Goal: Answer question/provide support: Share knowledge or assist other users

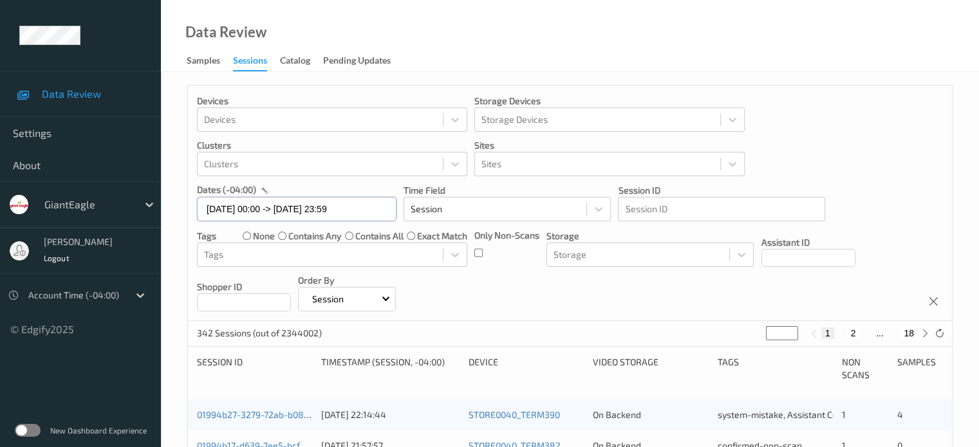
click at [258, 213] on input "[DATE] 00:00 -> [DATE] 23:59" at bounding box center [297, 209] width 200 height 24
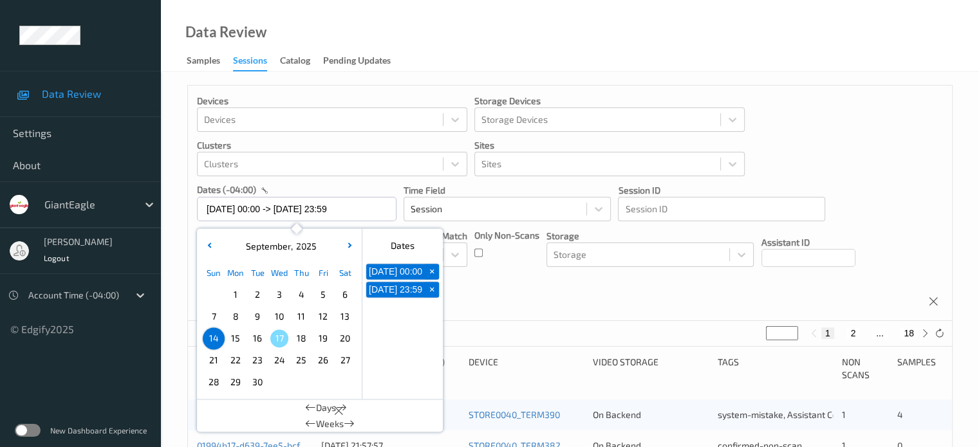
click at [238, 345] on span "15" at bounding box center [236, 339] width 18 height 18
type input "15/09/2025 00:00 -> 15/09/2025 23:59"
click at [467, 277] on div "Devices Devices Storage Devices Storage Devices Clusters Clusters Sites Sites d…" at bounding box center [570, 204] width 764 height 236
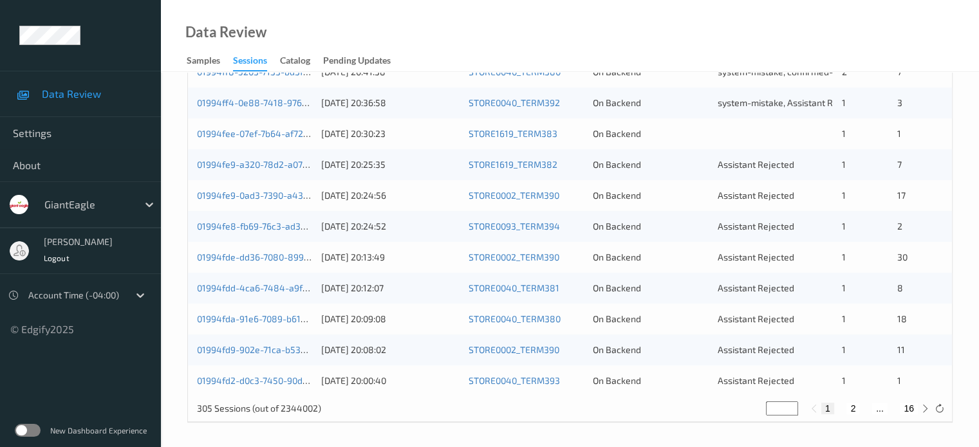
scroll to position [622, 0]
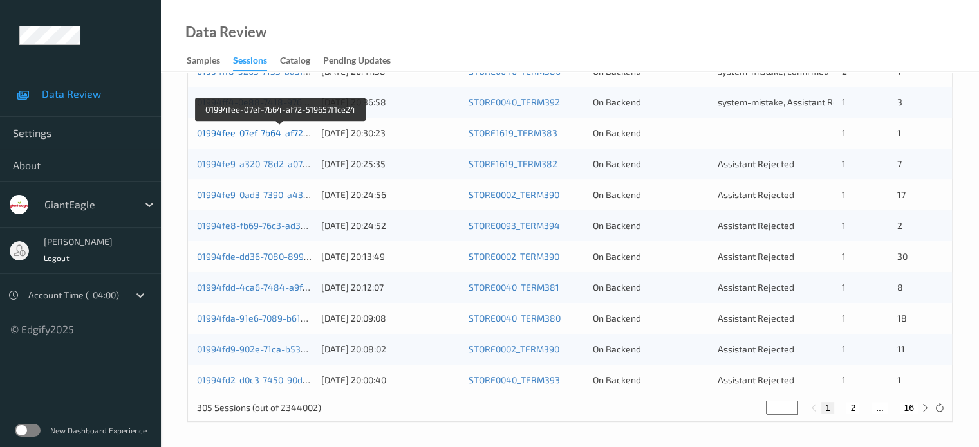
click at [235, 133] on link "01994fee-07ef-7b64-af72-519657f1ce24" at bounding box center [280, 132] width 167 height 11
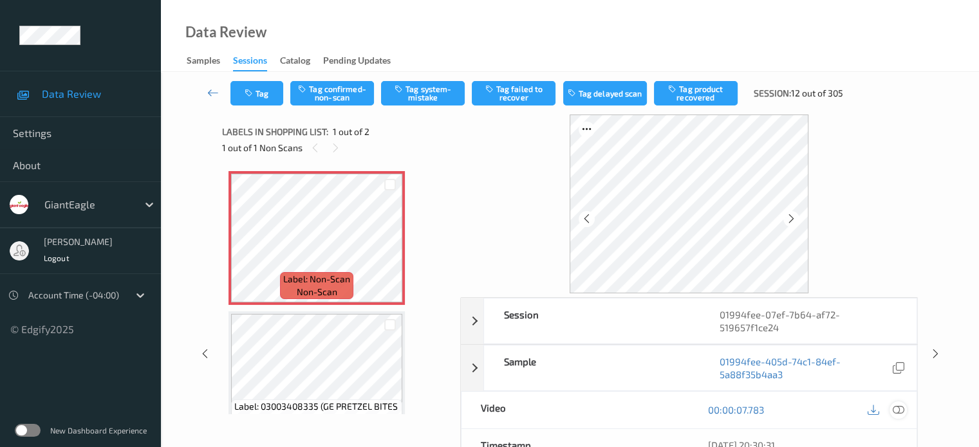
click at [899, 404] on icon at bounding box center [898, 410] width 12 height 12
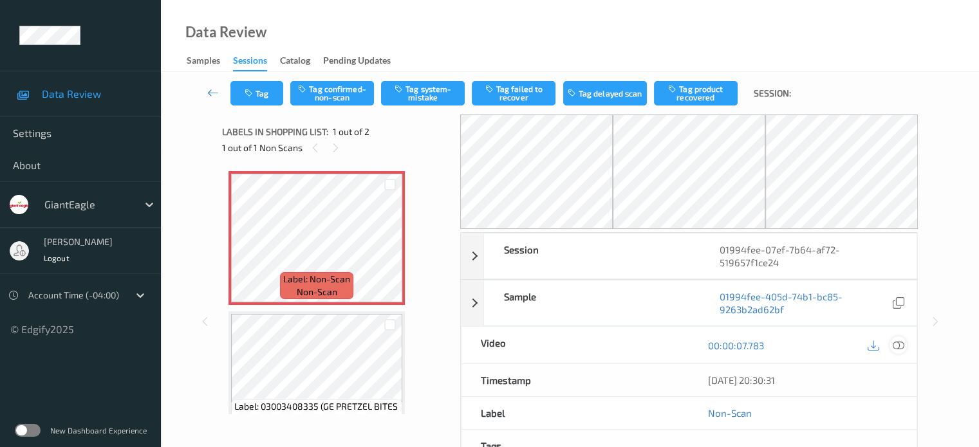
click at [899, 340] on icon at bounding box center [898, 346] width 12 height 12
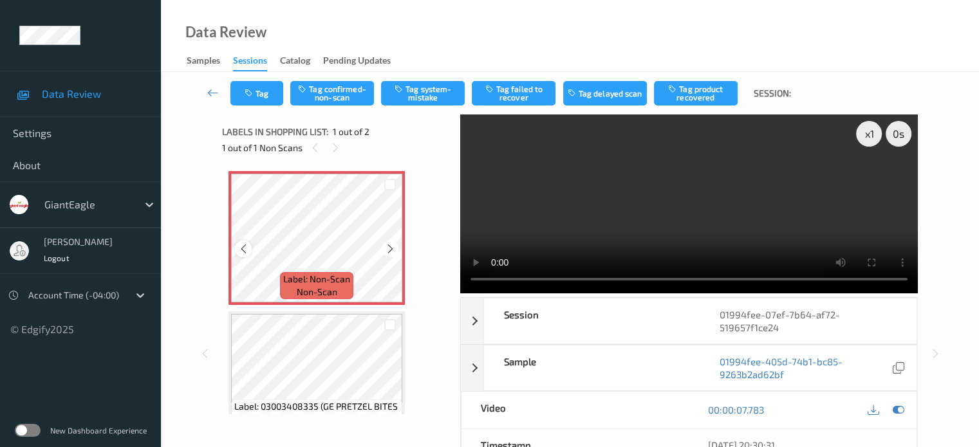
click at [244, 247] on icon at bounding box center [243, 249] width 11 height 12
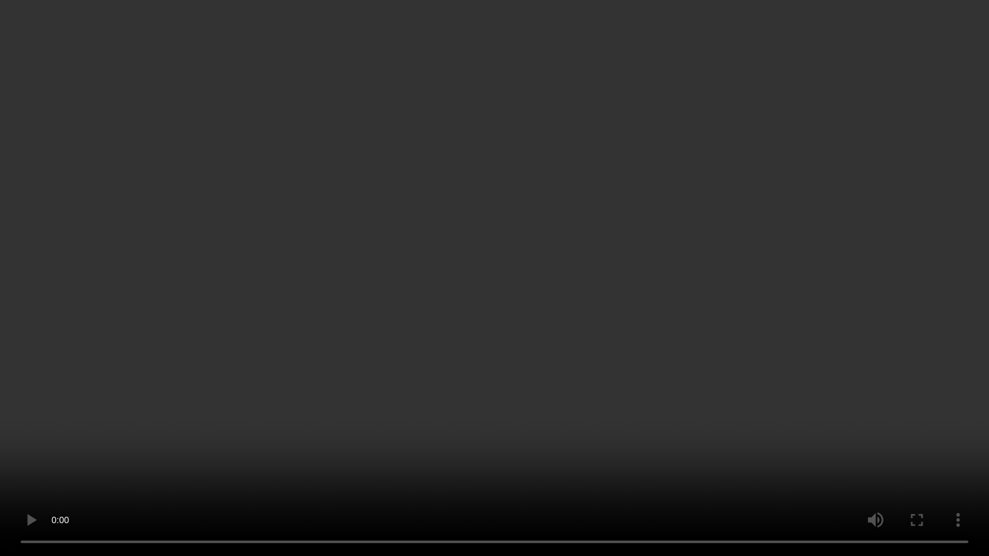
click at [745, 447] on video at bounding box center [494, 278] width 989 height 556
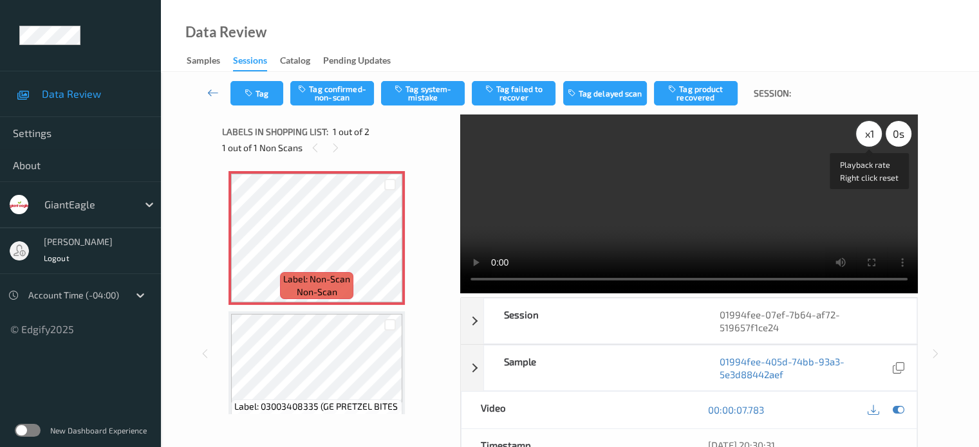
click at [866, 140] on div "x 1" at bounding box center [869, 134] width 26 height 26
click at [428, 92] on button "Tag system-mistake" at bounding box center [423, 93] width 84 height 24
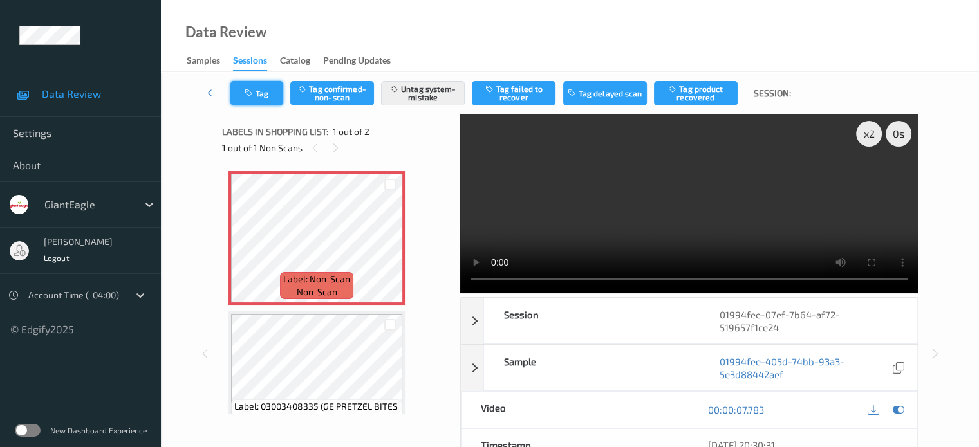
click at [257, 90] on button "Tag" at bounding box center [256, 93] width 53 height 24
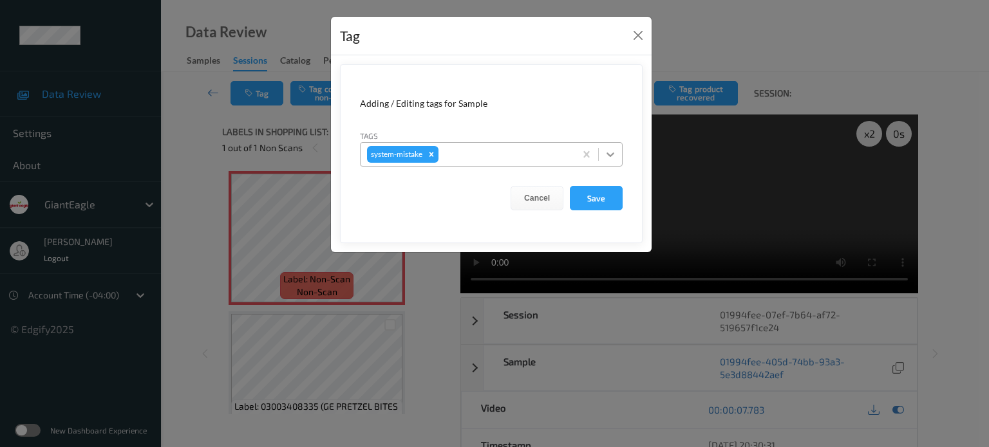
click at [610, 155] on icon at bounding box center [610, 155] width 8 height 5
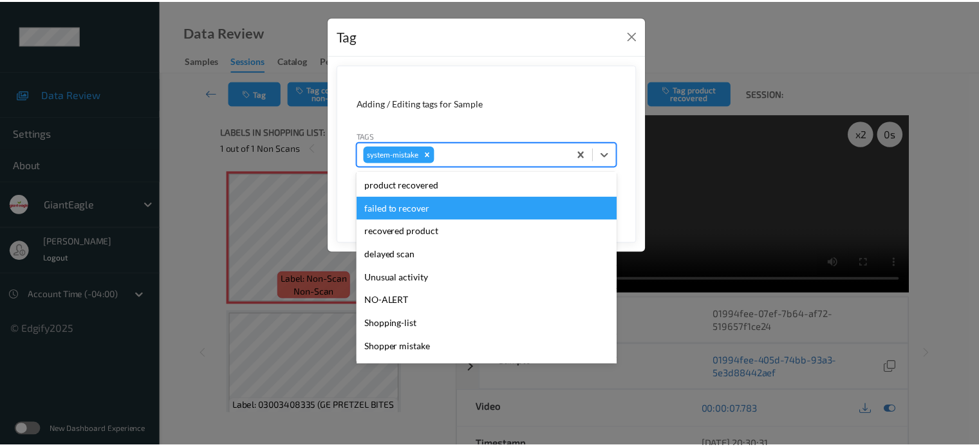
scroll to position [160, 0]
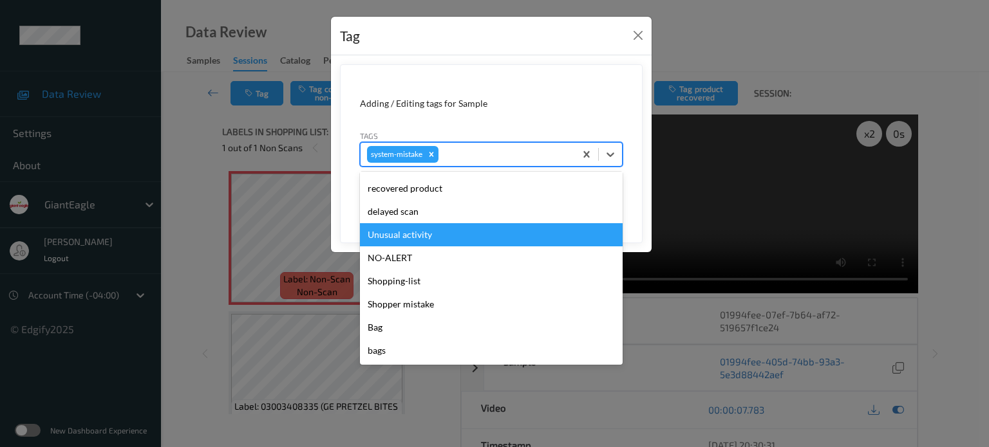
click at [402, 242] on div "Unusual activity" at bounding box center [491, 234] width 263 height 23
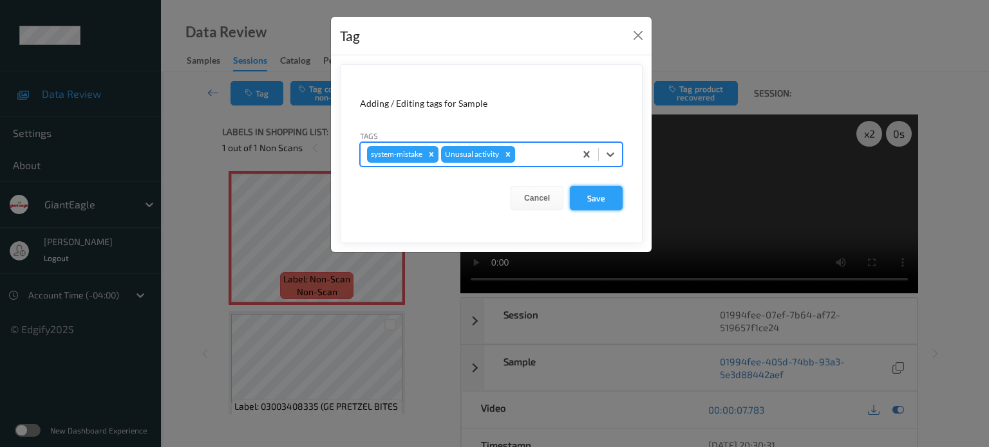
click at [592, 198] on button "Save" at bounding box center [596, 198] width 53 height 24
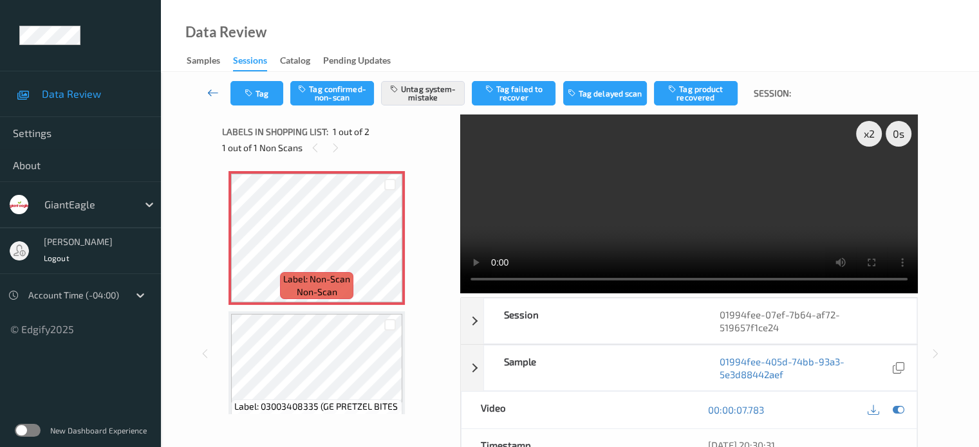
click at [212, 92] on icon at bounding box center [213, 92] width 12 height 13
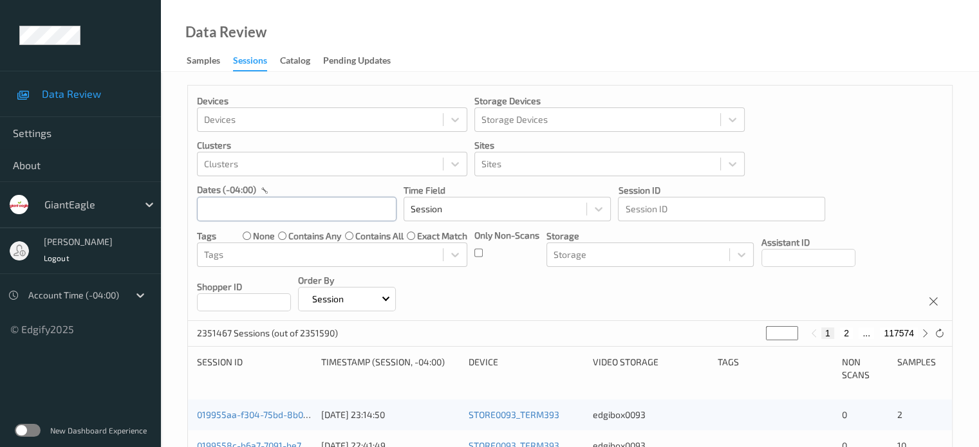
click at [258, 205] on input "text" at bounding box center [297, 209] width 200 height 24
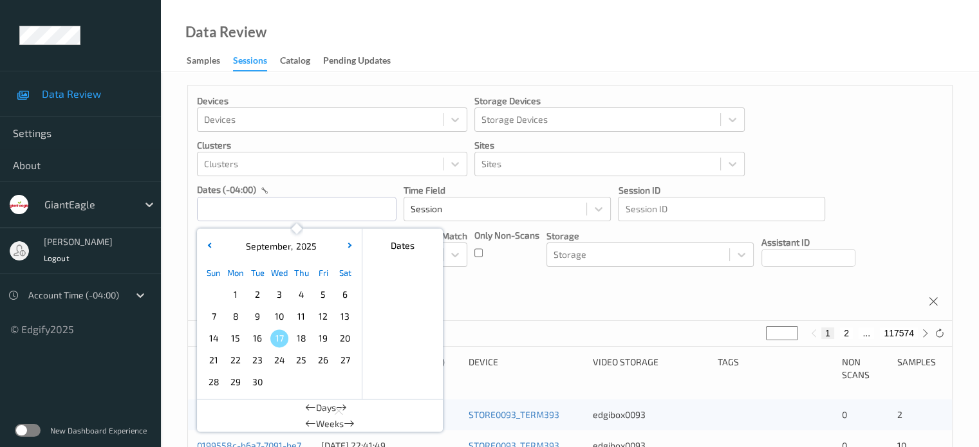
click at [239, 339] on span "15" at bounding box center [236, 339] width 18 height 18
type input "15/09/2025 00:00 -> 15/09/2025 23:59"
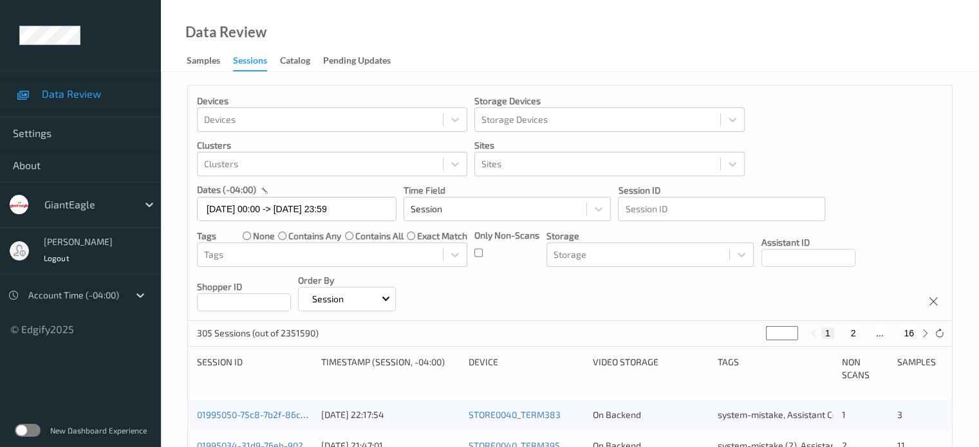
click at [525, 283] on div "Devices Devices Storage Devices Storage Devices Clusters Clusters Sites Sites d…" at bounding box center [570, 204] width 764 height 236
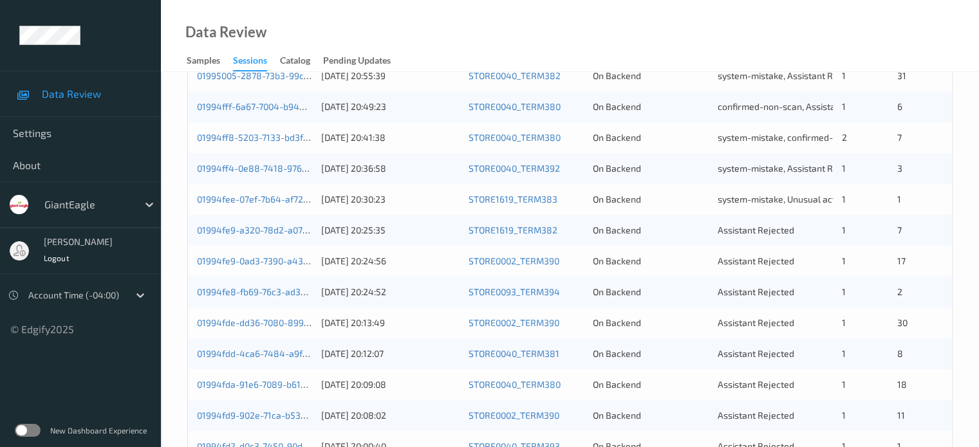
scroll to position [622, 0]
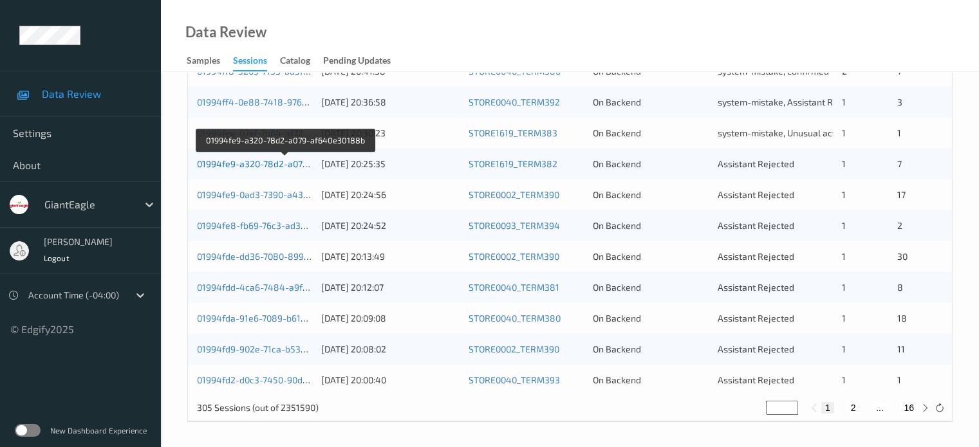
click at [247, 164] on link "01994fe9-a320-78d2-a079-af640e30188b" at bounding box center [284, 163] width 175 height 11
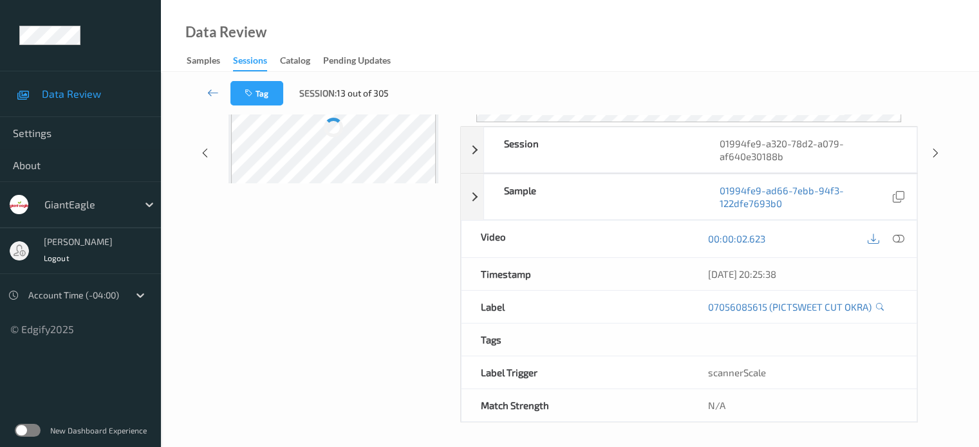
scroll to position [171, 0]
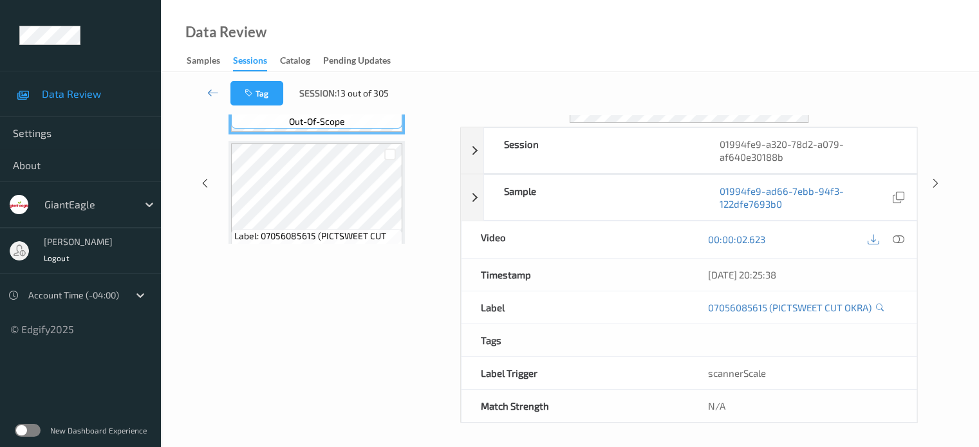
drag, startPoint x: 283, startPoint y: 0, endPoint x: 276, endPoint y: 24, distance: 24.7
click at [276, 24] on div "Data Review Samples Sessions Catalog Pending Updates" at bounding box center [570, 36] width 818 height 72
drag, startPoint x: 322, startPoint y: 1, endPoint x: 318, endPoint y: 7, distance: 7.0
click at [318, 7] on div "Data Review Samples Sessions Catalog Pending Updates" at bounding box center [570, 36] width 818 height 72
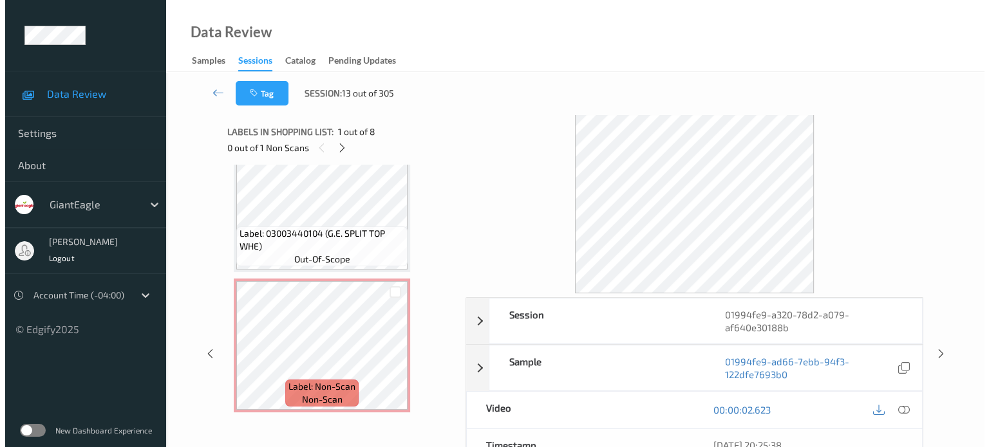
scroll to position [879, 0]
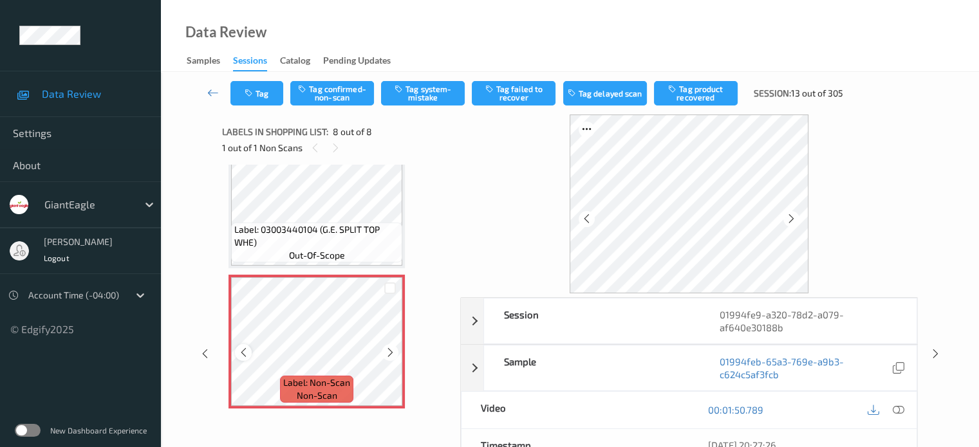
click at [239, 350] on icon at bounding box center [243, 353] width 11 height 12
click at [896, 406] on icon at bounding box center [898, 410] width 12 height 12
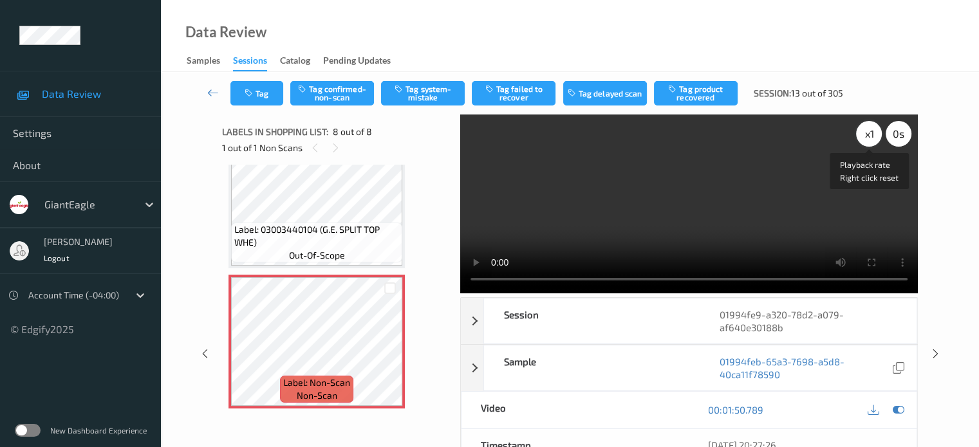
click at [869, 138] on div "x 1" at bounding box center [869, 134] width 26 height 26
click at [417, 97] on button "Tag system-mistake" at bounding box center [423, 93] width 84 height 24
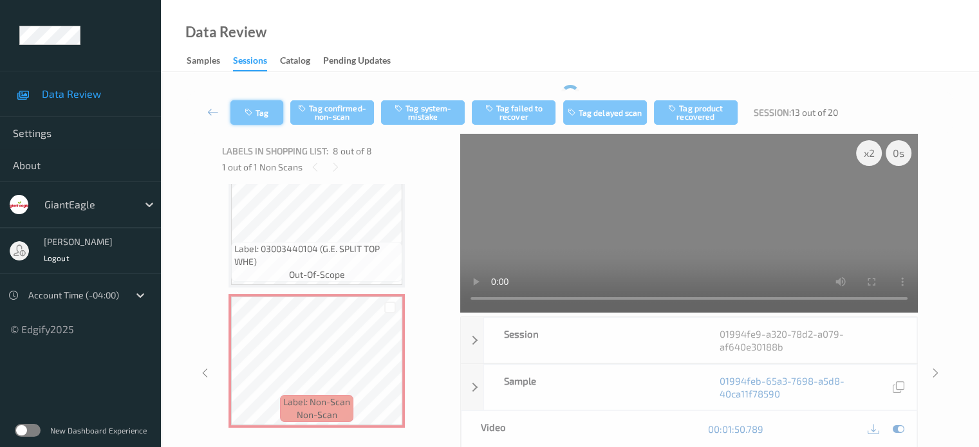
click at [267, 98] on div "Tag Tag confirmed-non-scan Tag system-mistake Tag failed to recover Tag delayed…" at bounding box center [569, 112] width 765 height 42
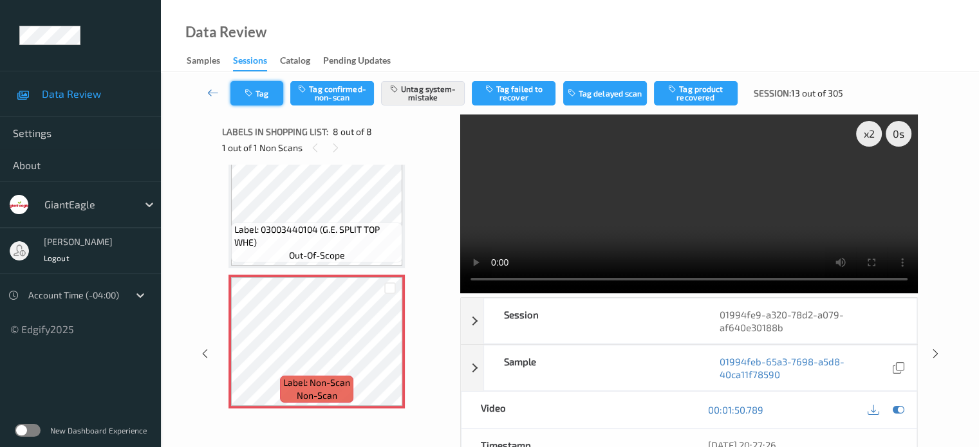
click at [264, 98] on button "Tag" at bounding box center [256, 93] width 53 height 24
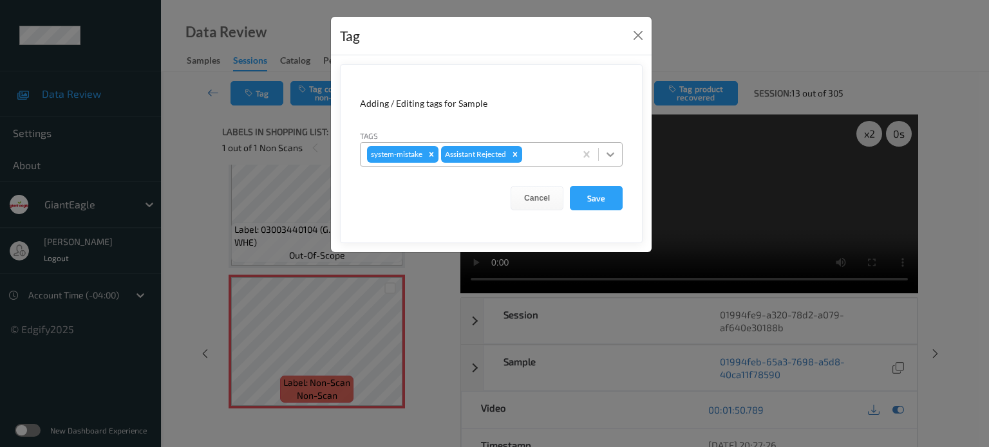
click at [608, 158] on icon at bounding box center [610, 154] width 13 height 13
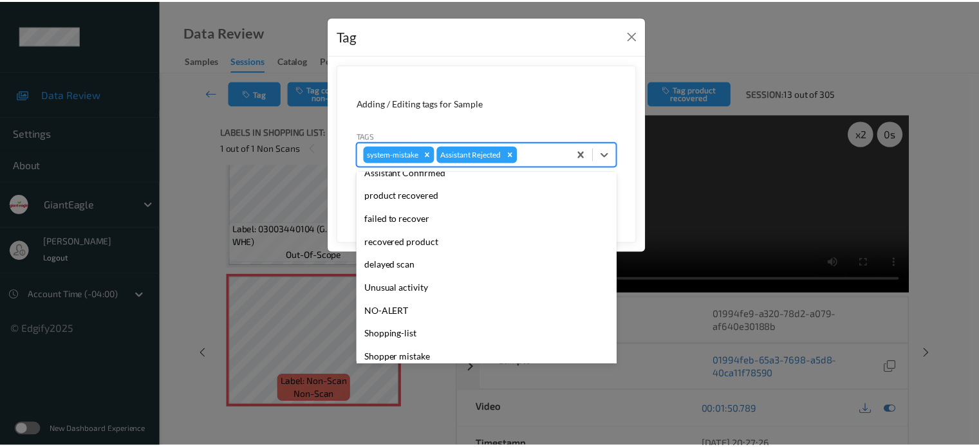
scroll to position [136, 0]
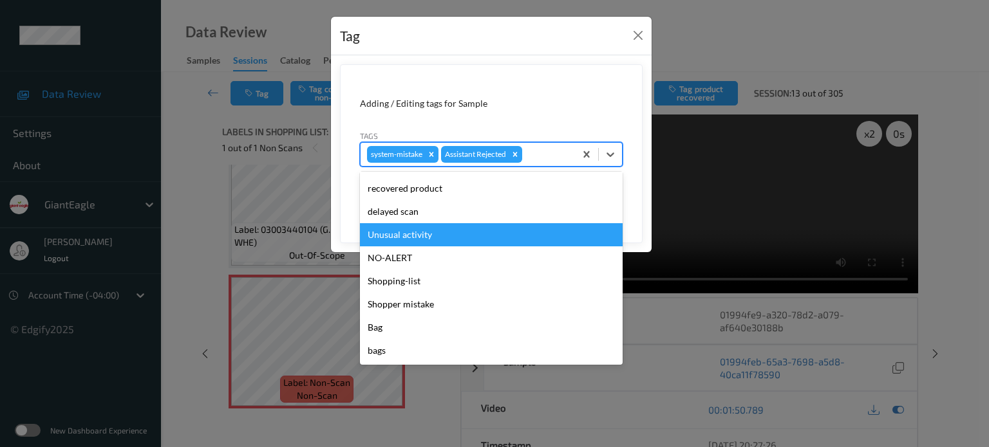
click at [384, 239] on div "Unusual activity" at bounding box center [491, 234] width 263 height 23
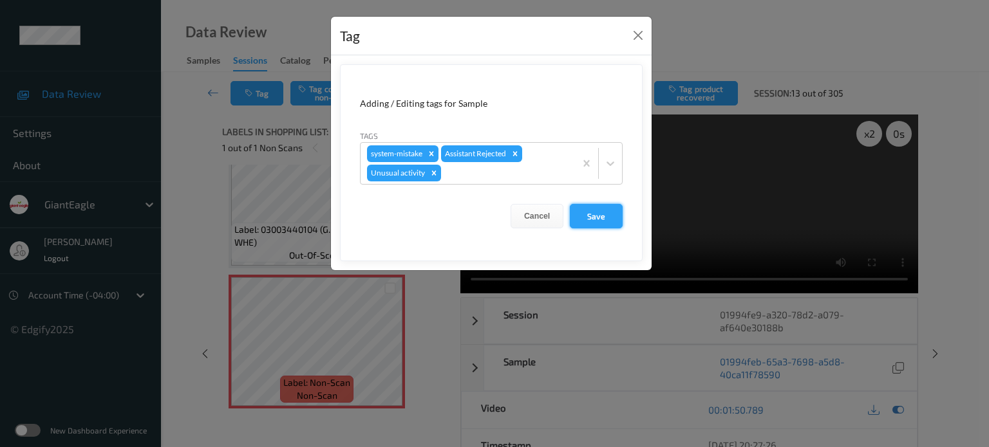
click at [585, 216] on button "Save" at bounding box center [596, 216] width 53 height 24
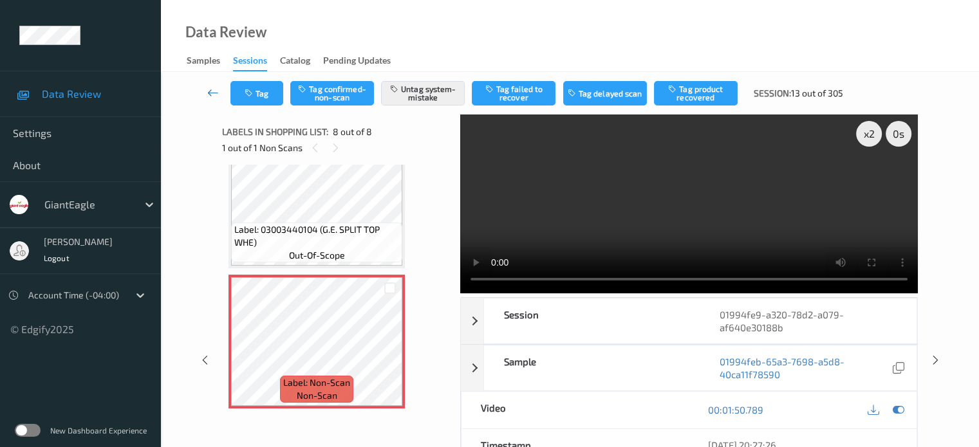
click at [207, 91] on icon at bounding box center [213, 92] width 12 height 13
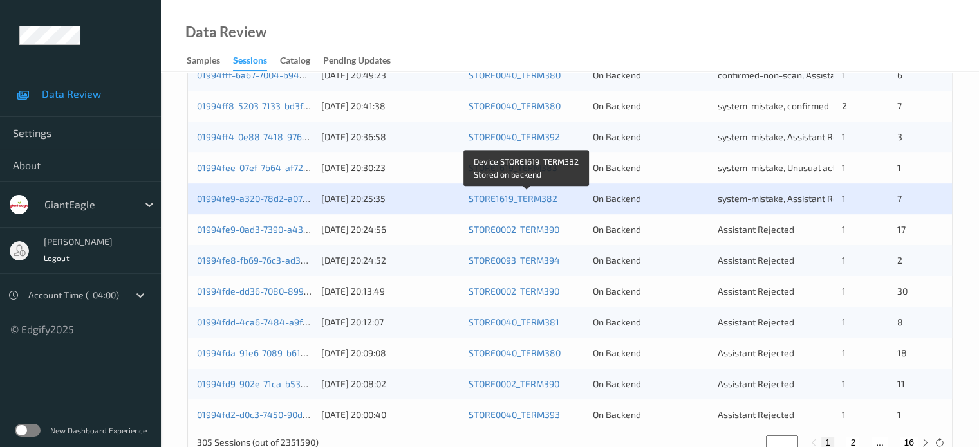
scroll to position [622, 0]
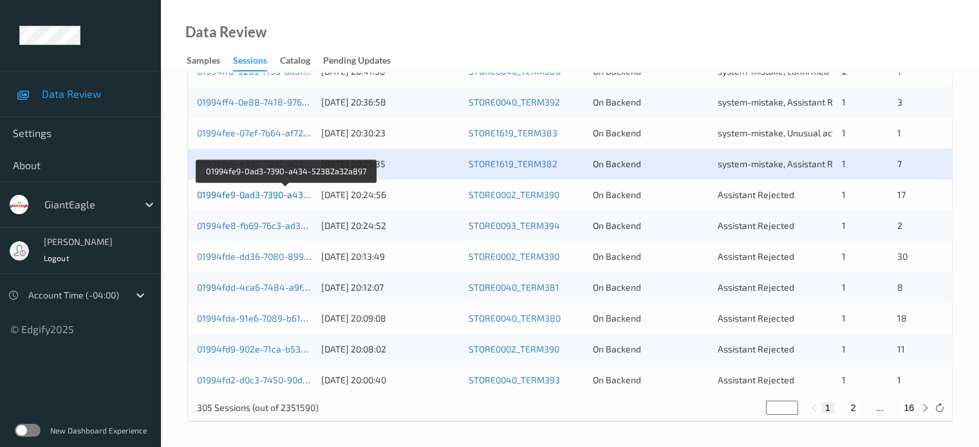
click at [263, 197] on link "01994fe9-0ad3-7390-a434-52382a32a897" at bounding box center [286, 194] width 178 height 11
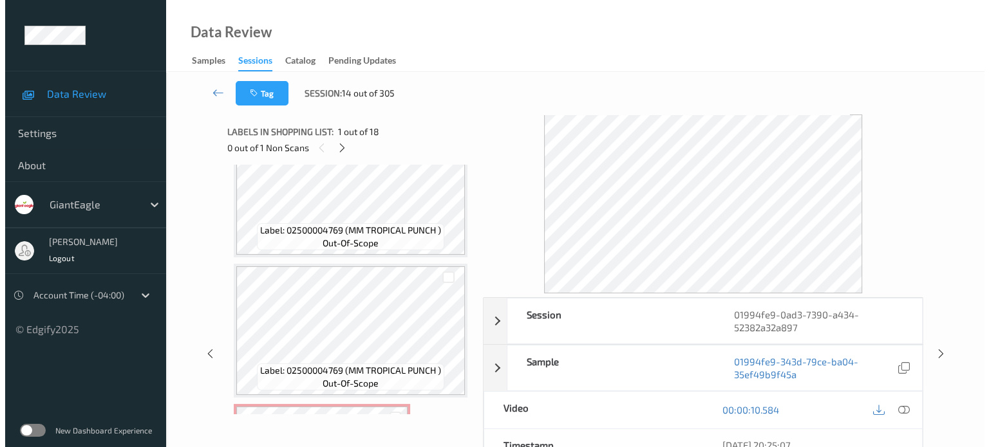
scroll to position [2184, 0]
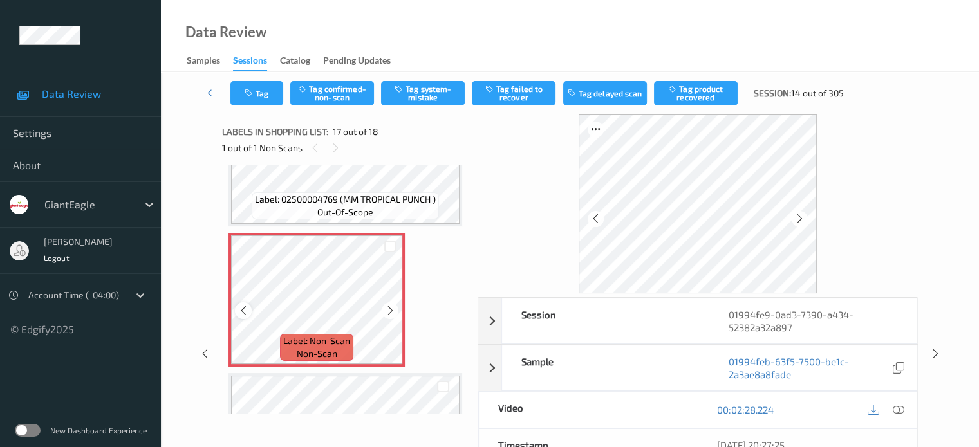
click at [241, 317] on div at bounding box center [243, 311] width 16 height 16
click at [899, 413] on icon at bounding box center [898, 410] width 12 height 12
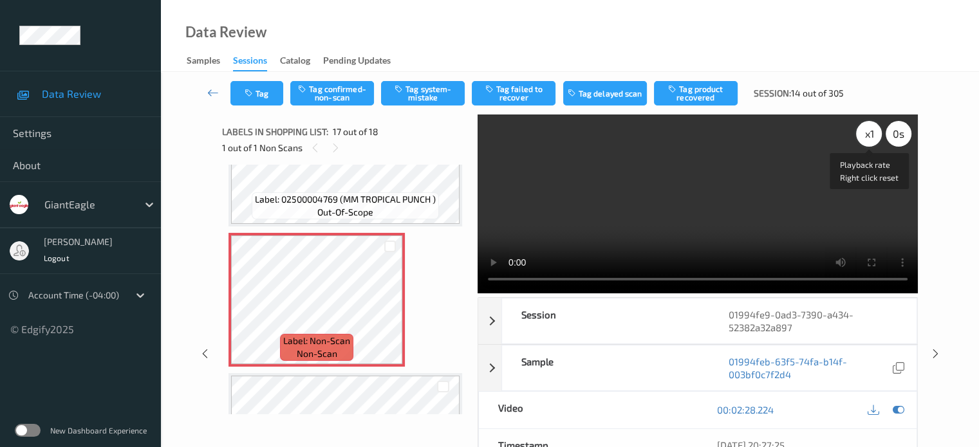
click at [866, 133] on div "x 1" at bounding box center [869, 134] width 26 height 26
click at [413, 96] on button "Tag system-mistake" at bounding box center [423, 93] width 84 height 24
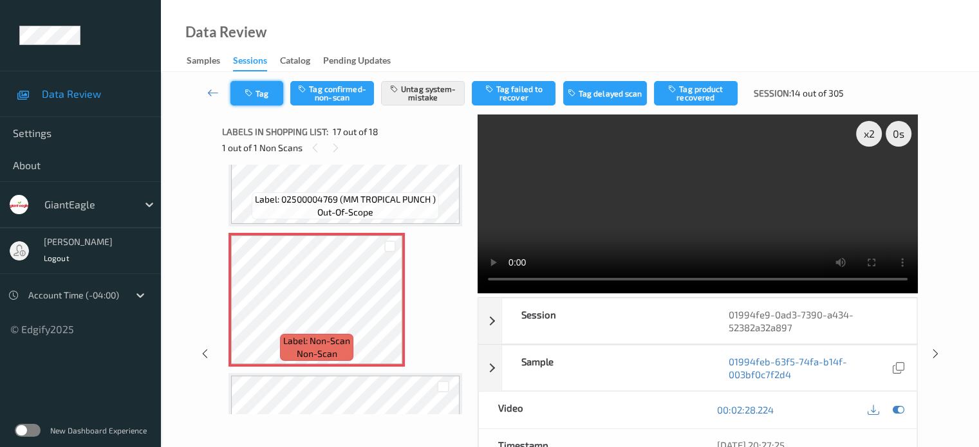
click at [268, 84] on button "Tag" at bounding box center [256, 93] width 53 height 24
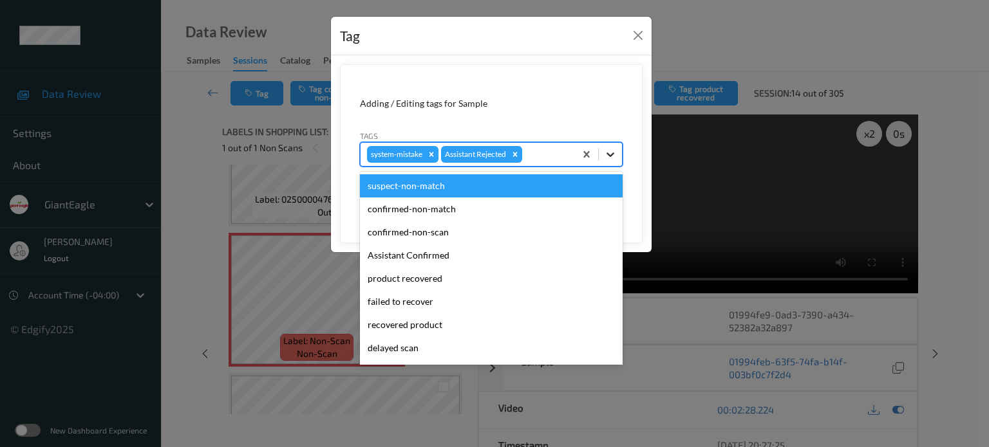
click at [609, 151] on icon at bounding box center [610, 154] width 13 height 13
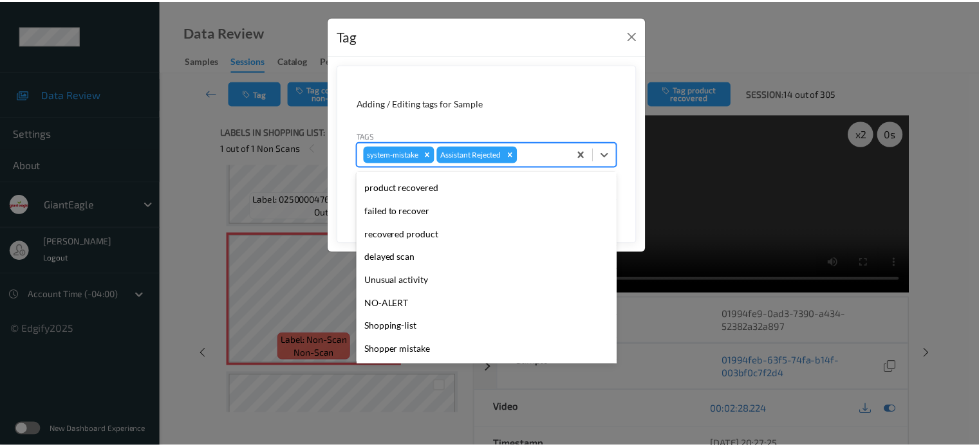
scroll to position [136, 0]
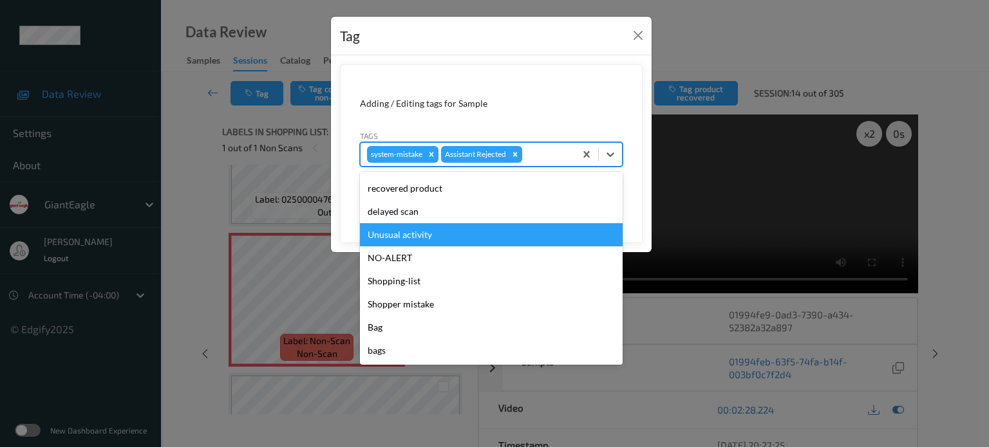
click at [388, 241] on div "Unusual activity" at bounding box center [491, 234] width 263 height 23
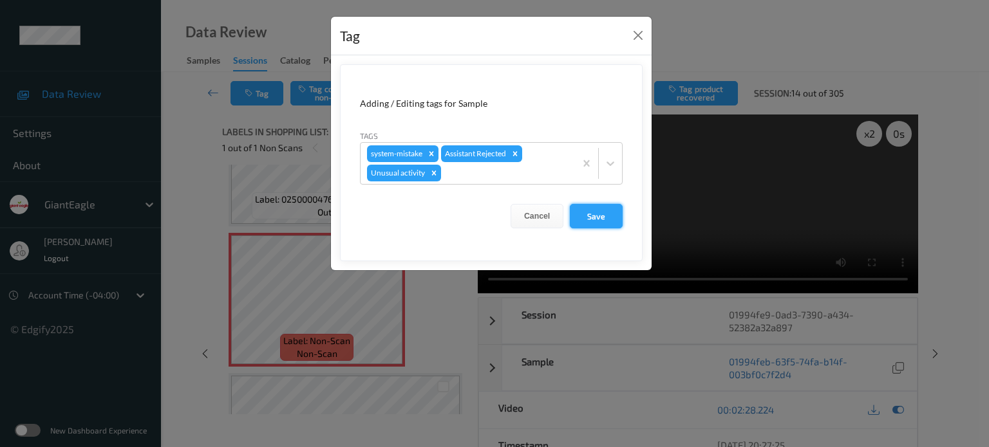
click at [609, 219] on button "Save" at bounding box center [596, 216] width 53 height 24
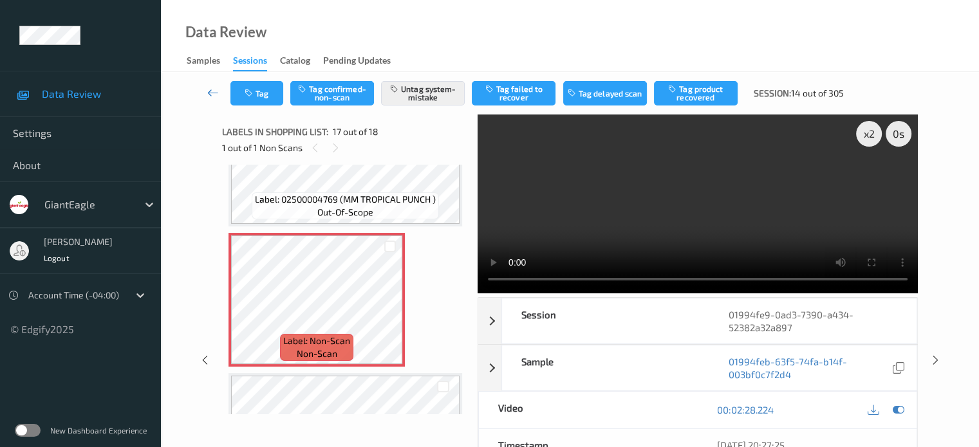
click at [214, 100] on link at bounding box center [213, 93] width 34 height 24
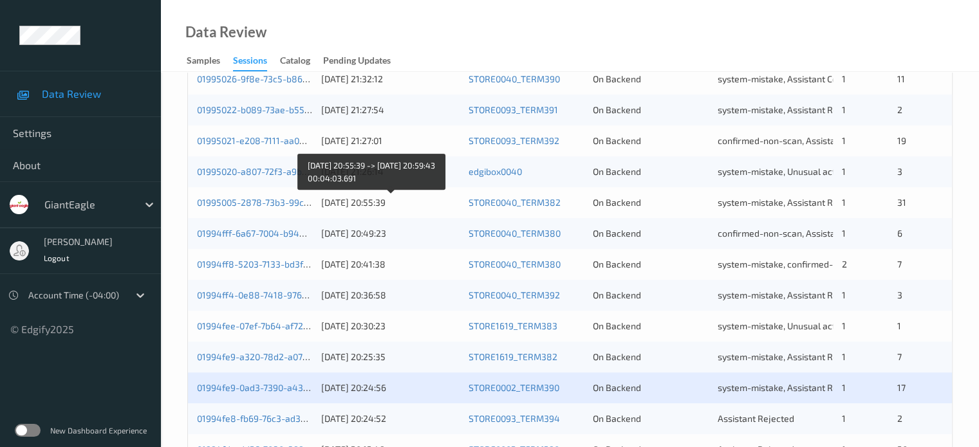
scroll to position [622, 0]
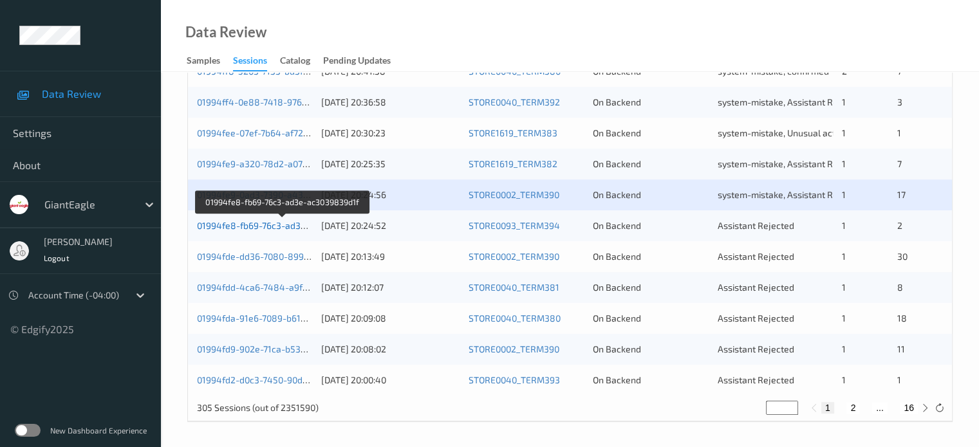
click at [259, 229] on link "01994fe8-fb69-76c3-ad3e-ac3039839d1f" at bounding box center [282, 225] width 171 height 11
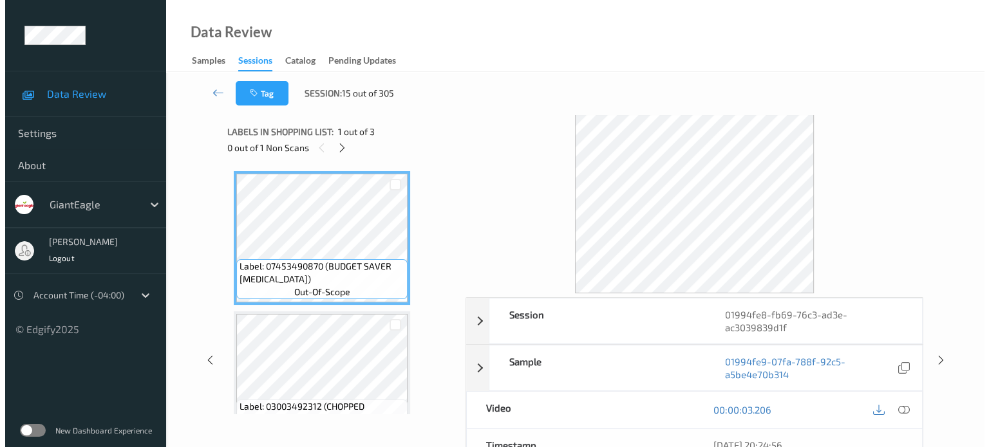
scroll to position [178, 0]
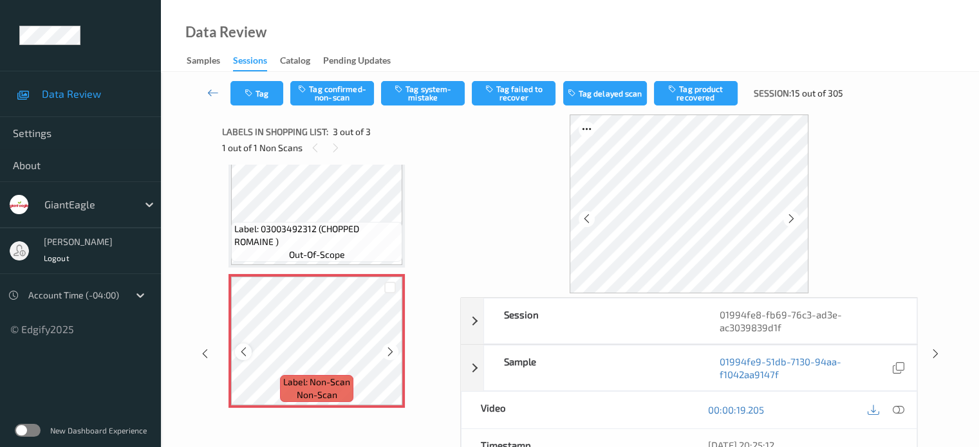
click at [242, 352] on icon at bounding box center [243, 352] width 11 height 12
click at [898, 406] on icon at bounding box center [898, 410] width 12 height 12
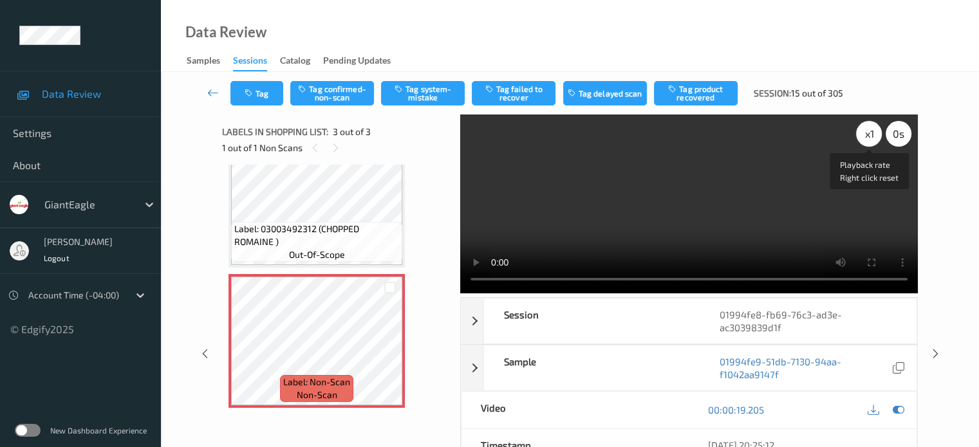
click at [865, 141] on div "x 1" at bounding box center [869, 134] width 26 height 26
click at [425, 93] on button "Tag system-mistake" at bounding box center [423, 93] width 84 height 24
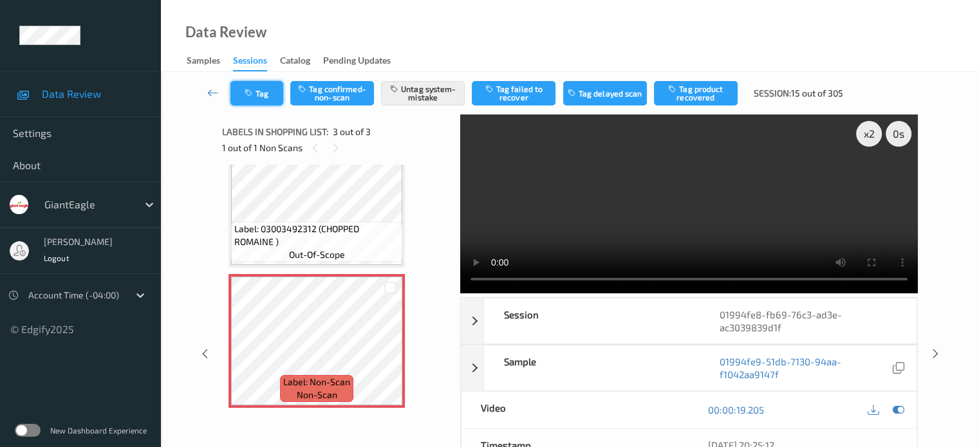
click at [265, 95] on button "Tag" at bounding box center [256, 93] width 53 height 24
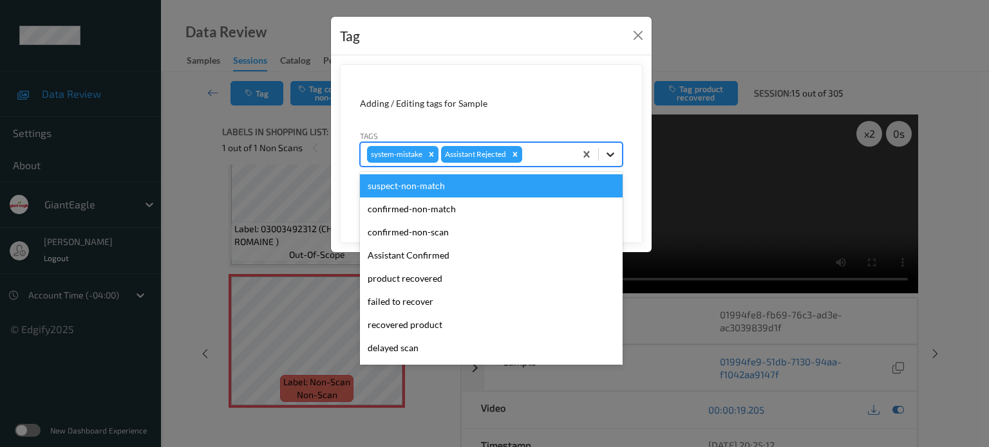
click at [610, 158] on icon at bounding box center [610, 154] width 13 height 13
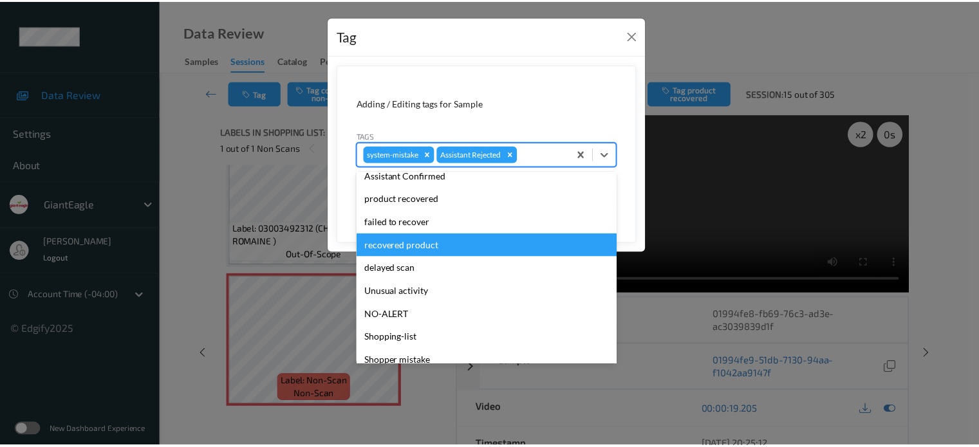
scroll to position [136, 0]
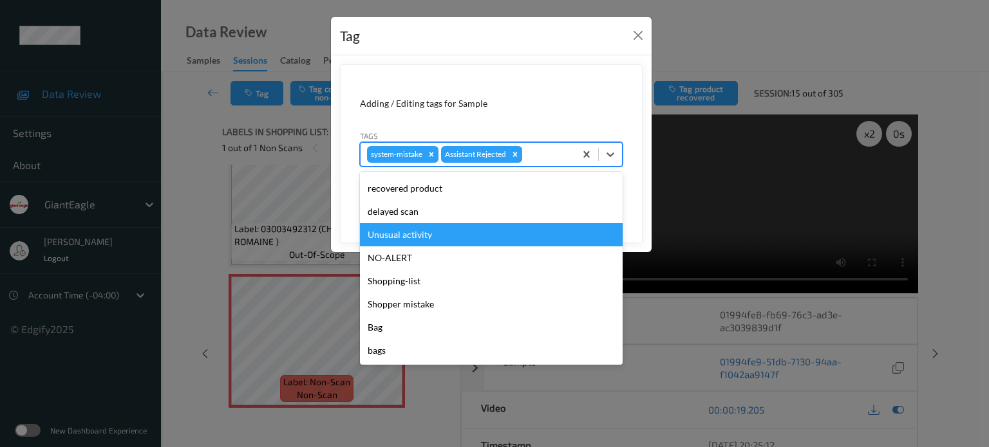
click at [397, 238] on div "Unusual activity" at bounding box center [491, 234] width 263 height 23
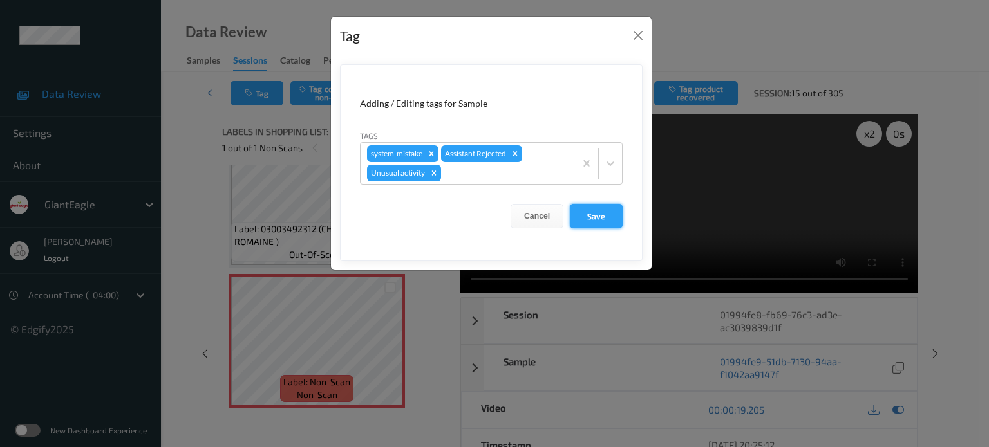
click at [603, 214] on button "Save" at bounding box center [596, 216] width 53 height 24
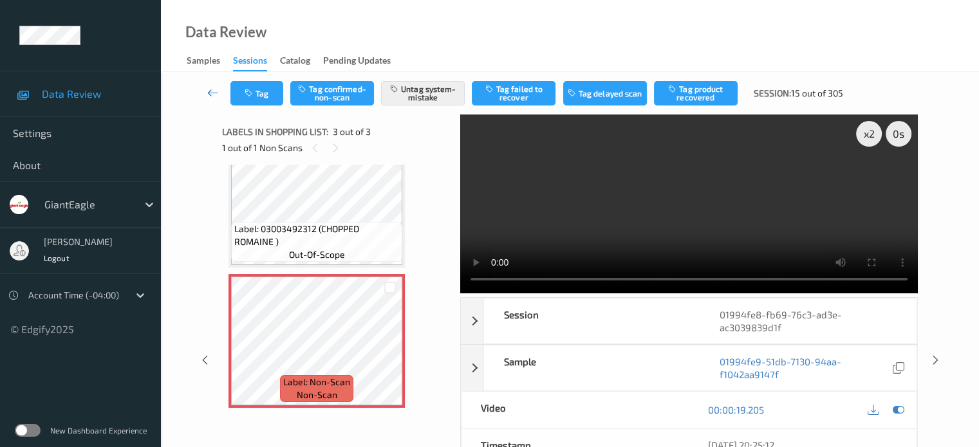
click at [216, 93] on icon at bounding box center [213, 92] width 12 height 13
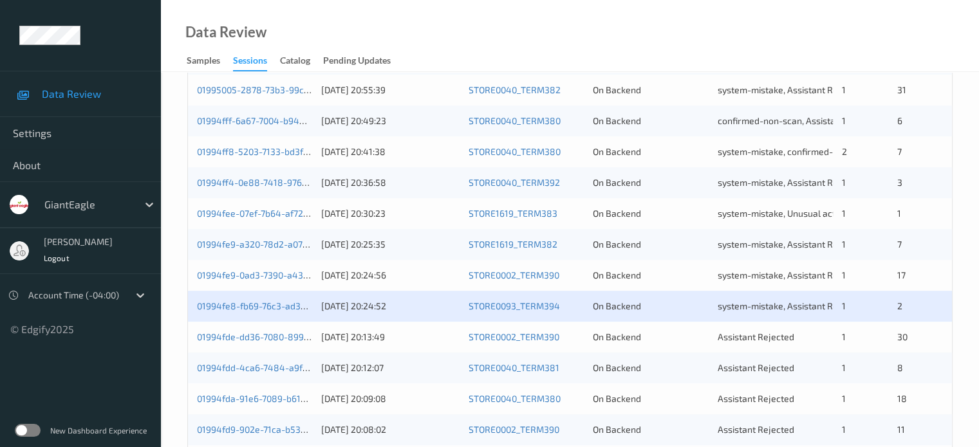
scroll to position [622, 0]
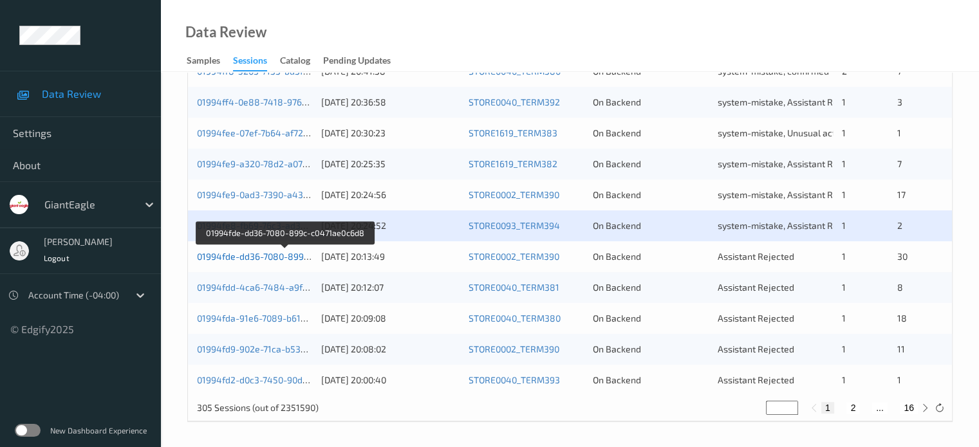
click at [265, 259] on link "01994fde-dd36-7080-899c-c0471ae0c6d8" at bounding box center [284, 256] width 175 height 11
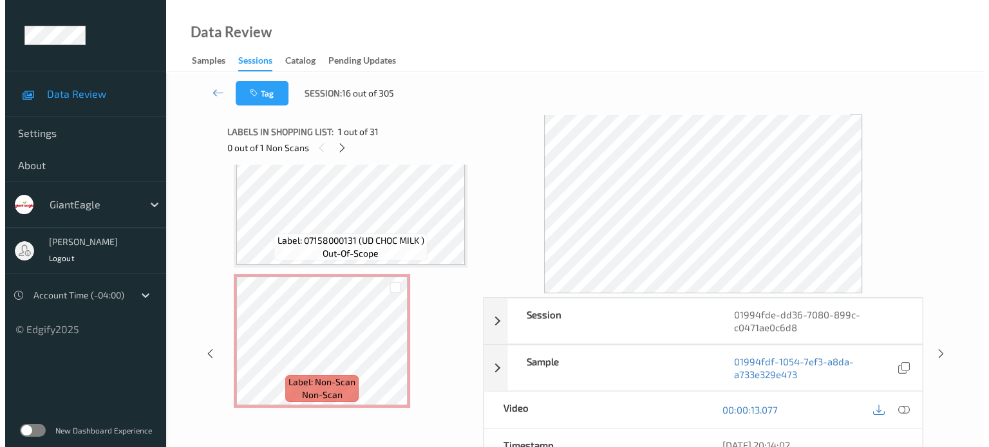
scroll to position [4106, 0]
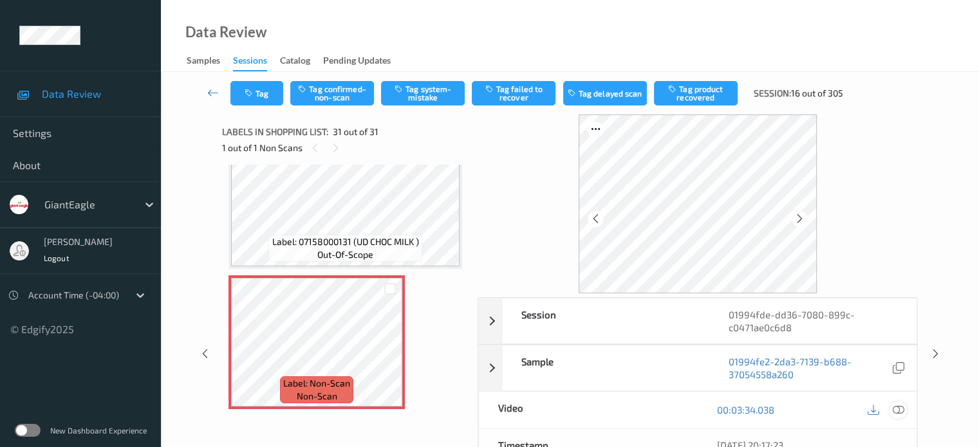
click at [901, 411] on icon at bounding box center [898, 410] width 12 height 12
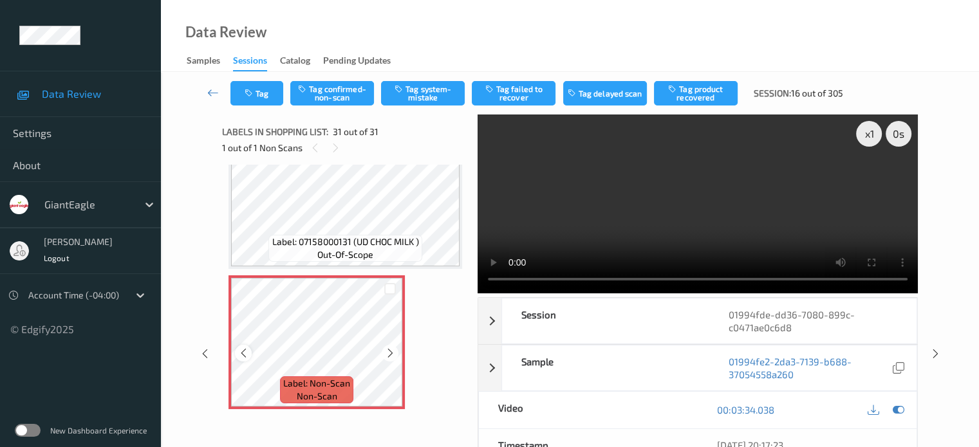
click at [245, 349] on icon at bounding box center [243, 354] width 11 height 12
click at [397, 355] on div at bounding box center [390, 353] width 16 height 16
click at [245, 355] on icon at bounding box center [243, 354] width 11 height 12
click at [871, 136] on div "x 1" at bounding box center [869, 134] width 26 height 26
click at [427, 92] on button "Tag system-mistake" at bounding box center [423, 93] width 84 height 24
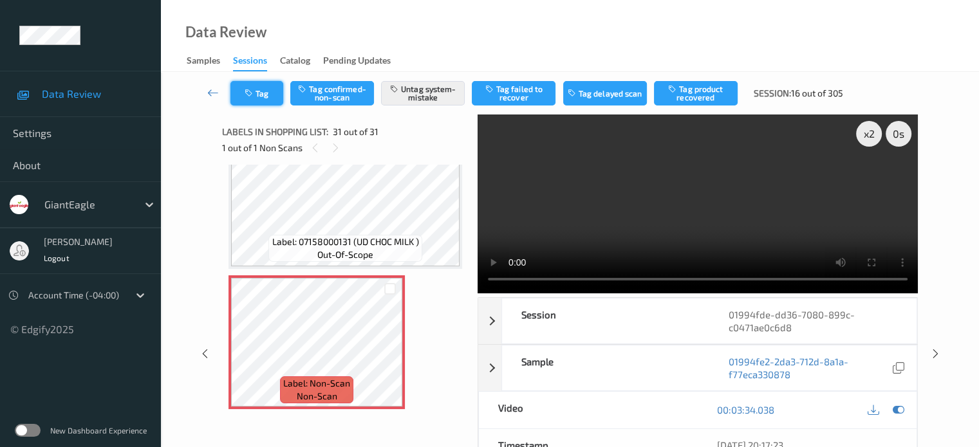
click at [254, 102] on button "Tag" at bounding box center [256, 93] width 53 height 24
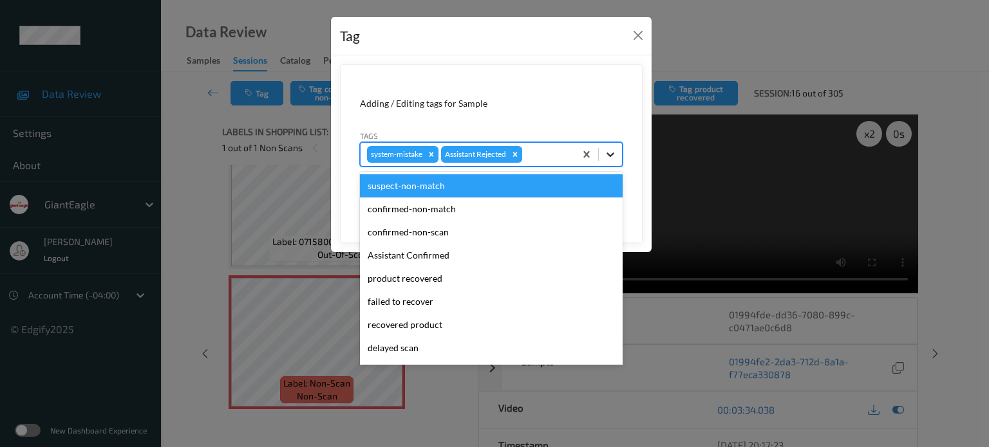
click at [610, 155] on icon at bounding box center [610, 155] width 8 height 5
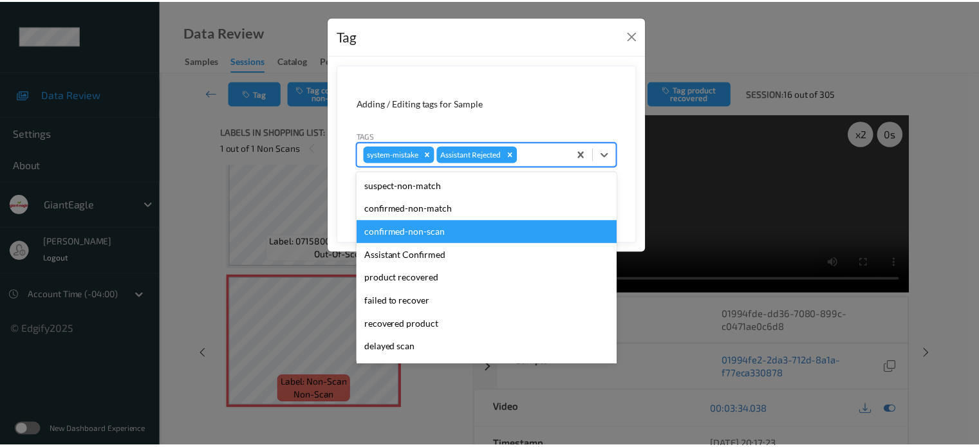
scroll to position [136, 0]
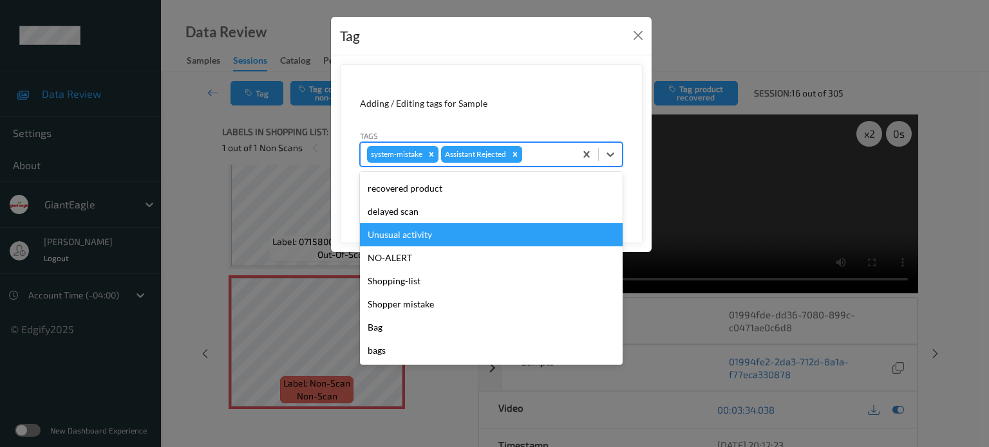
click at [406, 236] on div "Unusual activity" at bounding box center [491, 234] width 263 height 23
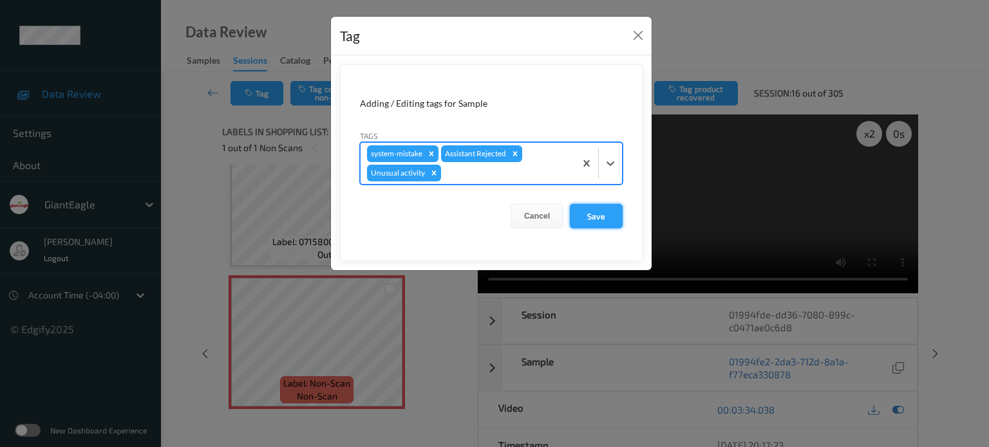
click at [617, 218] on button "Save" at bounding box center [596, 216] width 53 height 24
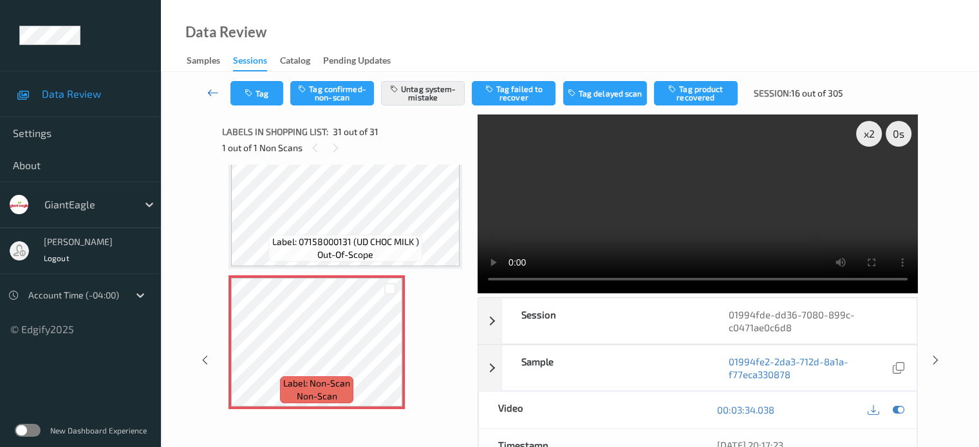
click at [209, 94] on icon at bounding box center [213, 92] width 12 height 13
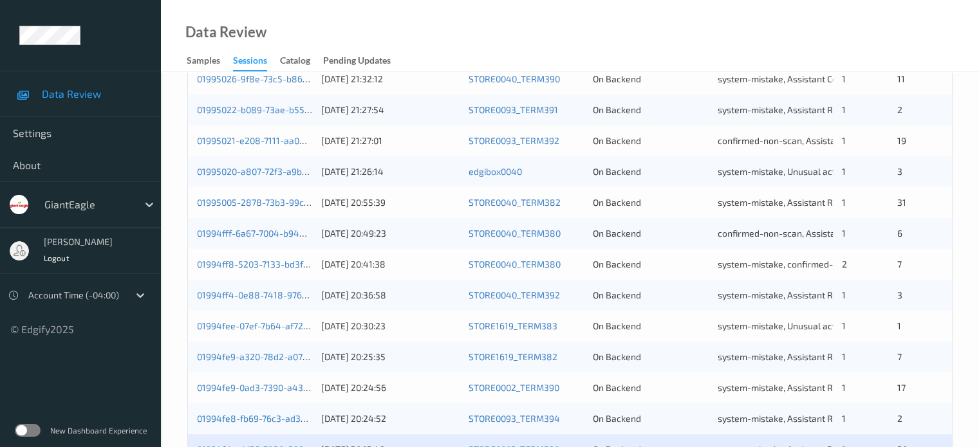
scroll to position [622, 0]
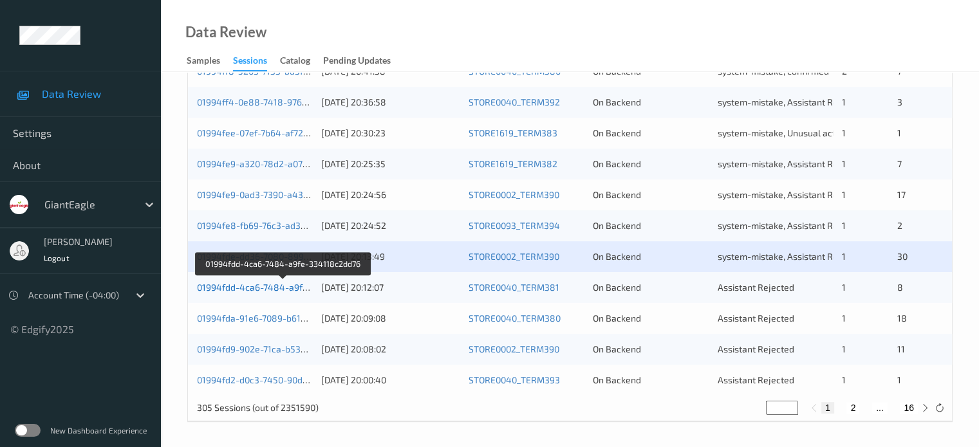
click at [261, 292] on link "01994fdd-4ca6-7484-a9fe-334118c2dd76" at bounding box center [284, 287] width 174 height 11
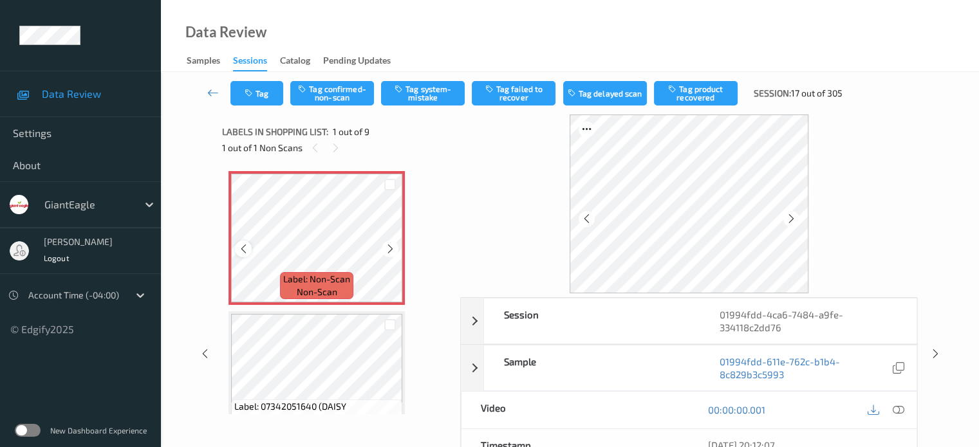
click at [245, 249] on icon at bounding box center [243, 249] width 11 height 12
click at [899, 409] on icon at bounding box center [898, 410] width 12 height 12
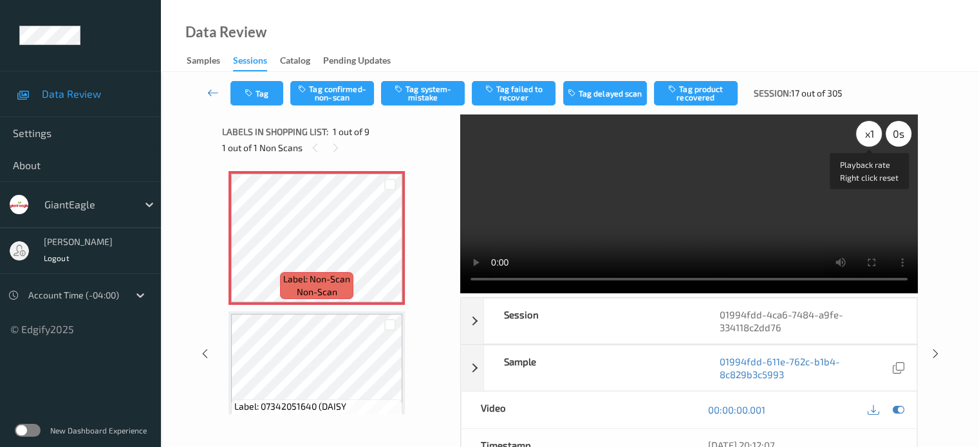
click at [876, 140] on div "x 1" at bounding box center [869, 134] width 26 height 26
click at [245, 249] on icon at bounding box center [243, 249] width 11 height 12
click at [246, 248] on icon at bounding box center [243, 249] width 11 height 12
click at [346, 97] on button "Tag confirmed-non-scan" at bounding box center [332, 93] width 84 height 24
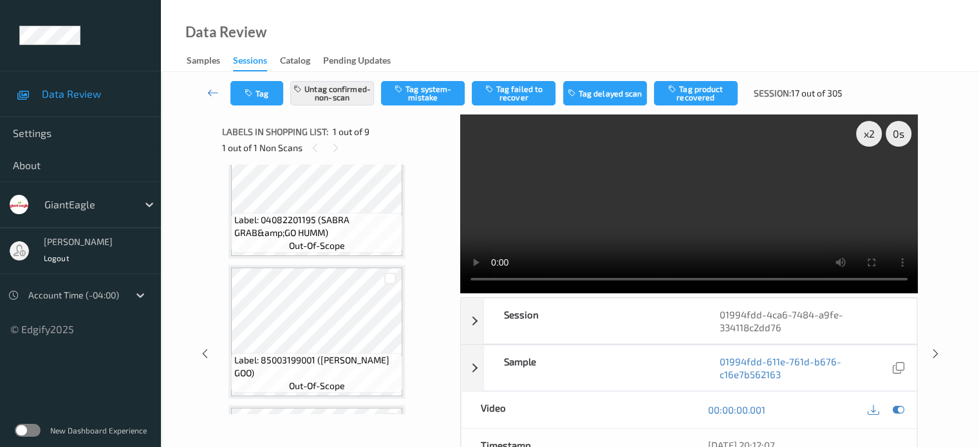
scroll to position [328, 0]
click at [698, 96] on button "Tag product recovered" at bounding box center [696, 93] width 84 height 24
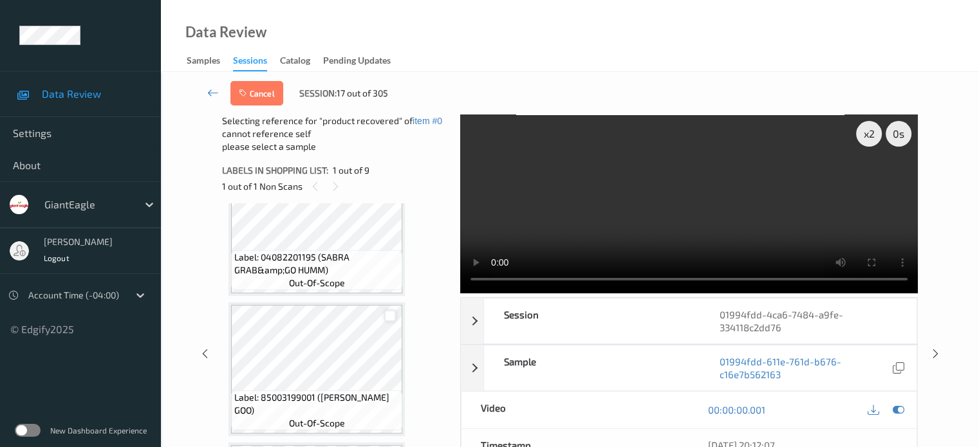
click at [393, 320] on div at bounding box center [390, 316] width 12 height 12
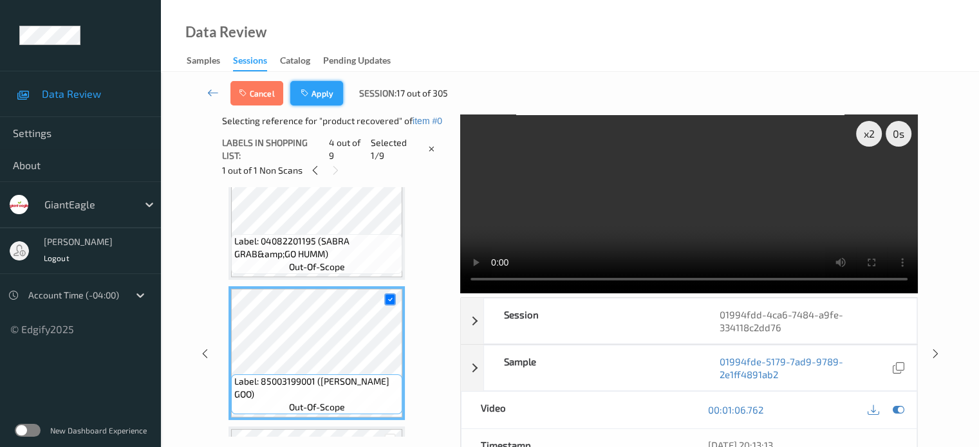
click at [309, 97] on icon "button" at bounding box center [306, 93] width 11 height 9
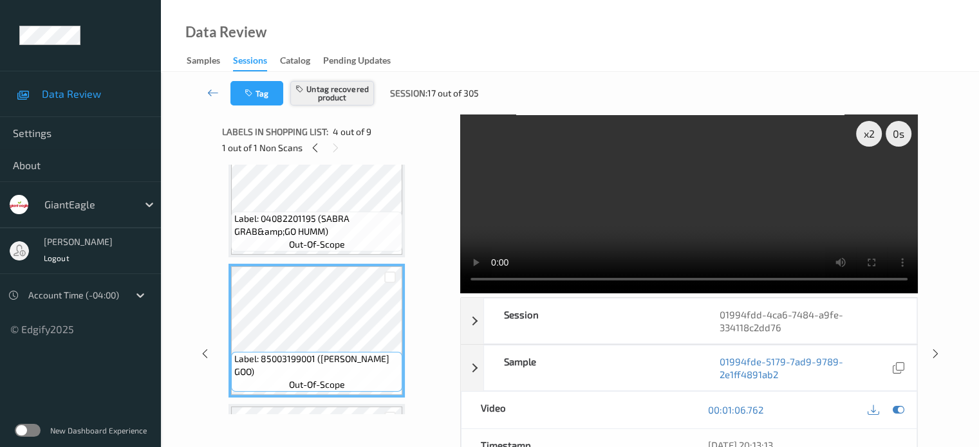
click at [335, 97] on button "Untag recovered product" at bounding box center [332, 93] width 84 height 24
click at [317, 151] on icon at bounding box center [315, 148] width 11 height 12
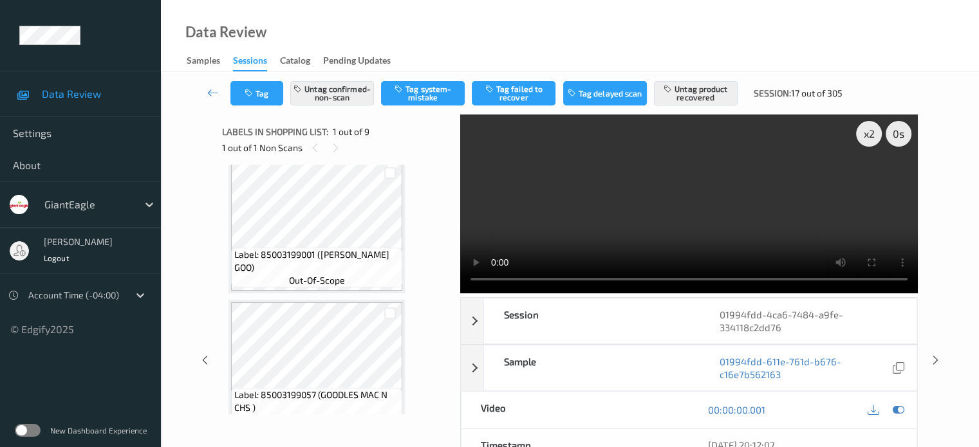
scroll to position [443, 0]
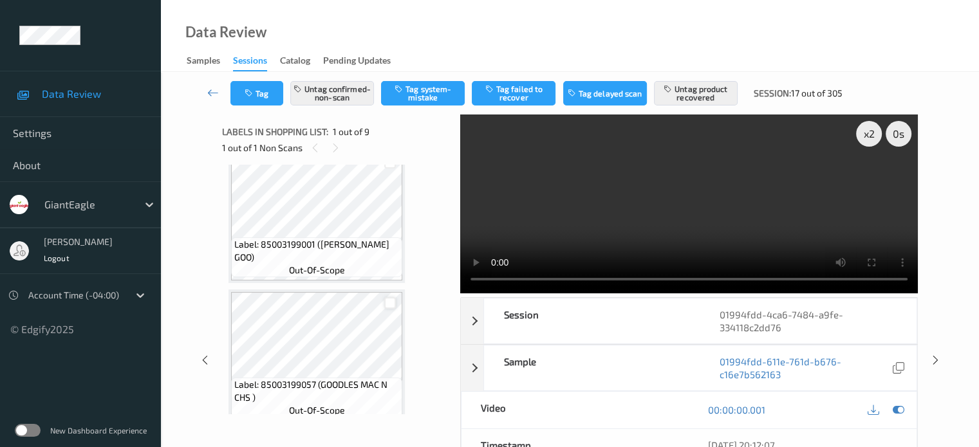
click at [388, 303] on div at bounding box center [390, 303] width 12 height 12
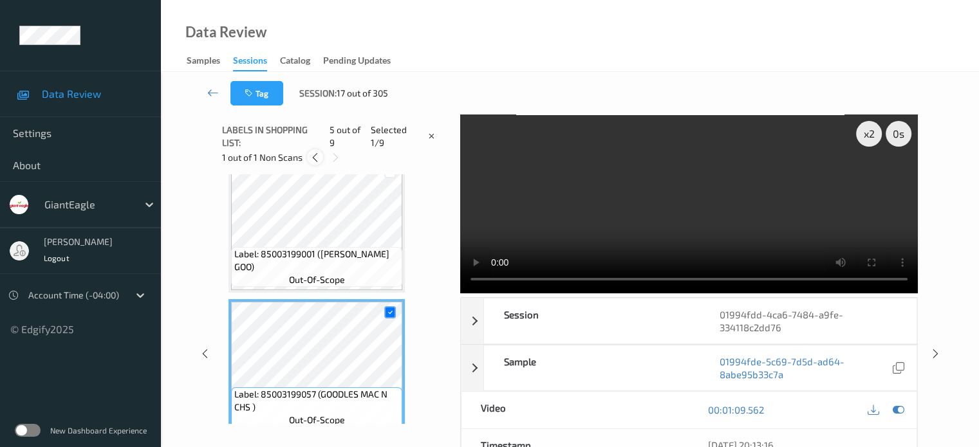
click at [312, 164] on div at bounding box center [315, 157] width 16 height 16
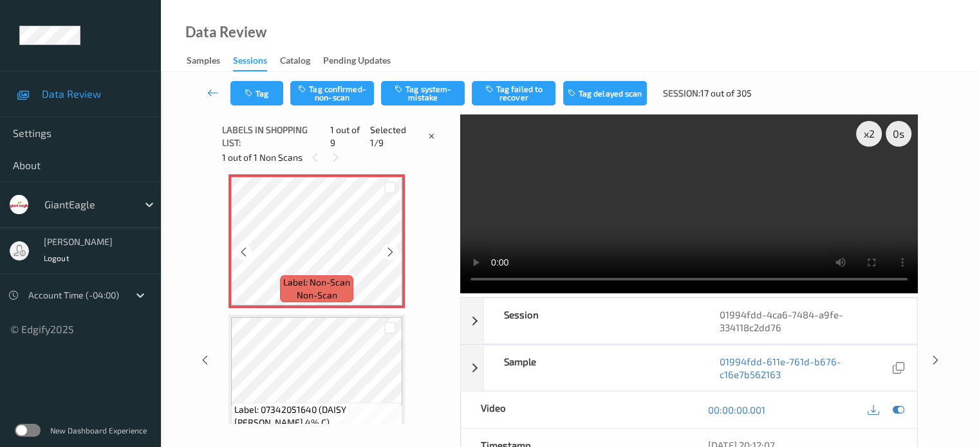
scroll to position [0, 0]
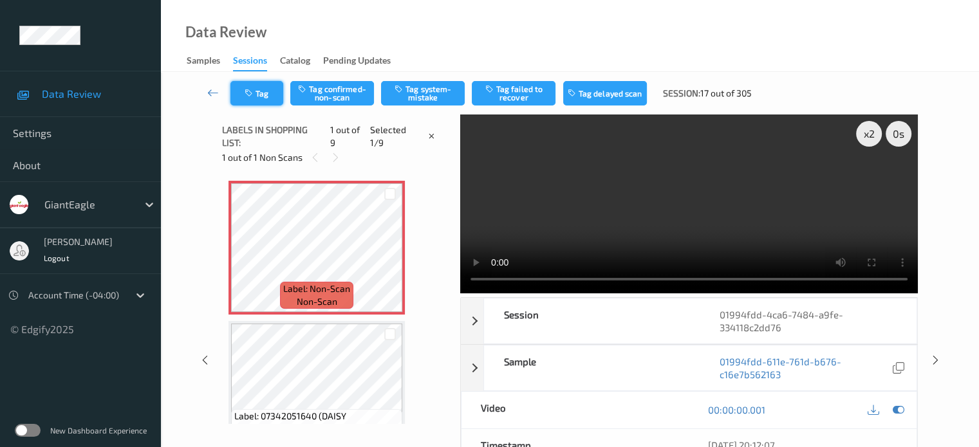
click at [267, 93] on button "Tag" at bounding box center [256, 93] width 53 height 24
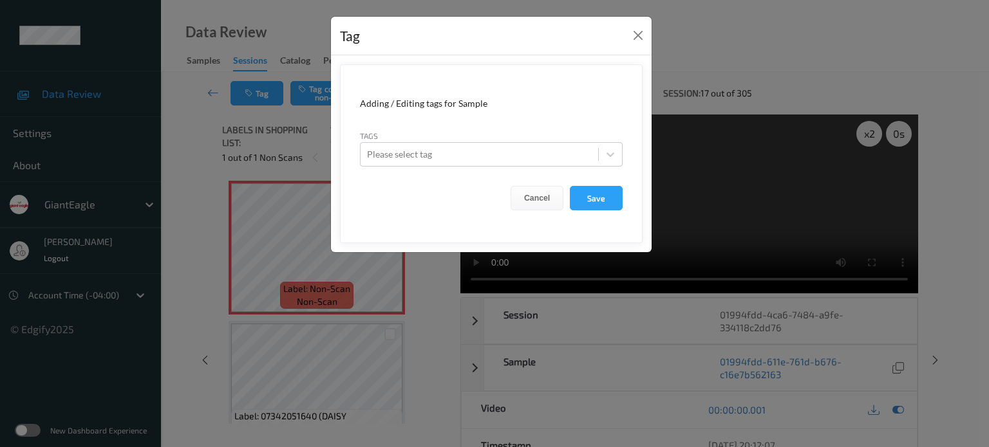
click at [206, 274] on div "Tag Adding / Editing tags for Sample Tags Please select tag Cancel Save" at bounding box center [494, 223] width 989 height 447
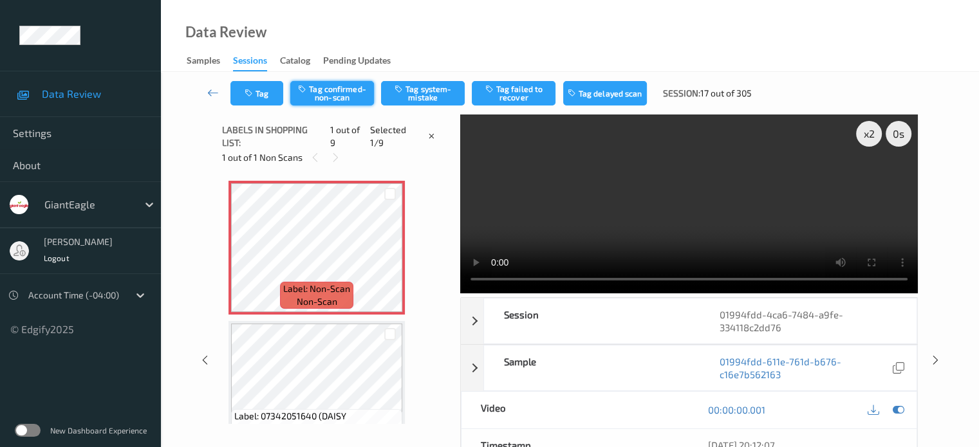
click at [338, 89] on button "Tag confirmed-non-scan" at bounding box center [332, 93] width 84 height 24
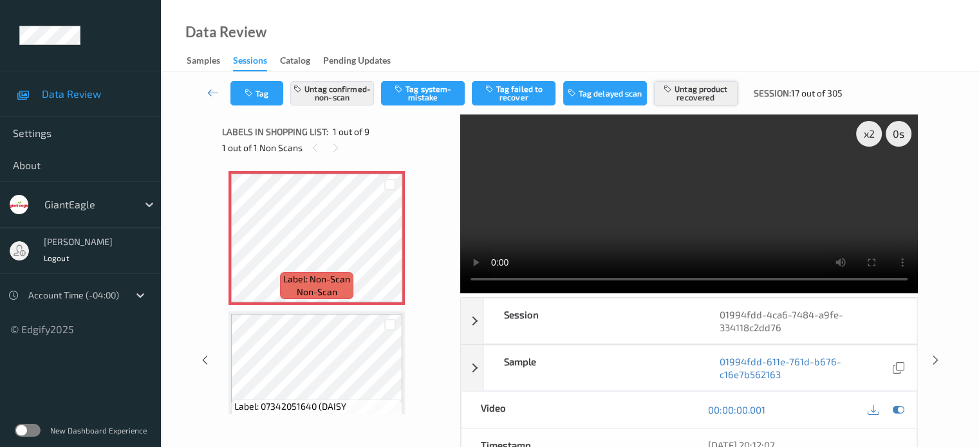
click at [675, 94] on button "Untag product recovered" at bounding box center [696, 93] width 84 height 24
click at [699, 95] on button "Tag product recovered" at bounding box center [696, 93] width 84 height 24
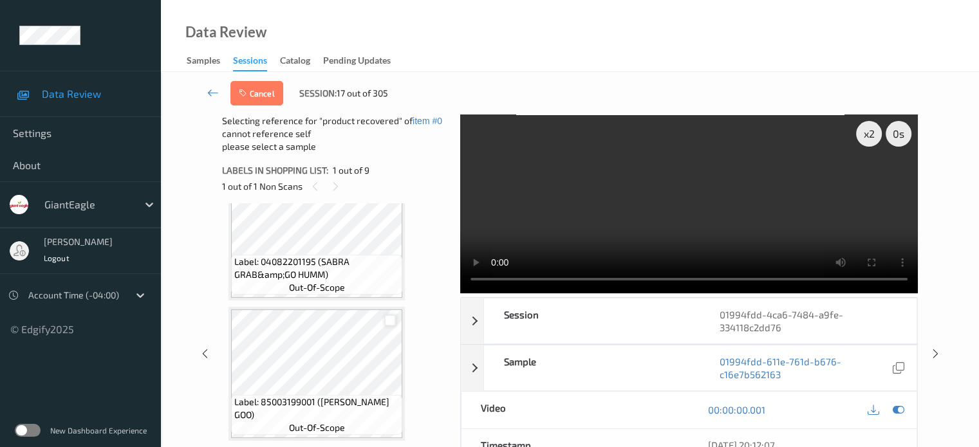
scroll to position [324, 0]
click at [386, 321] on div at bounding box center [390, 321] width 12 height 12
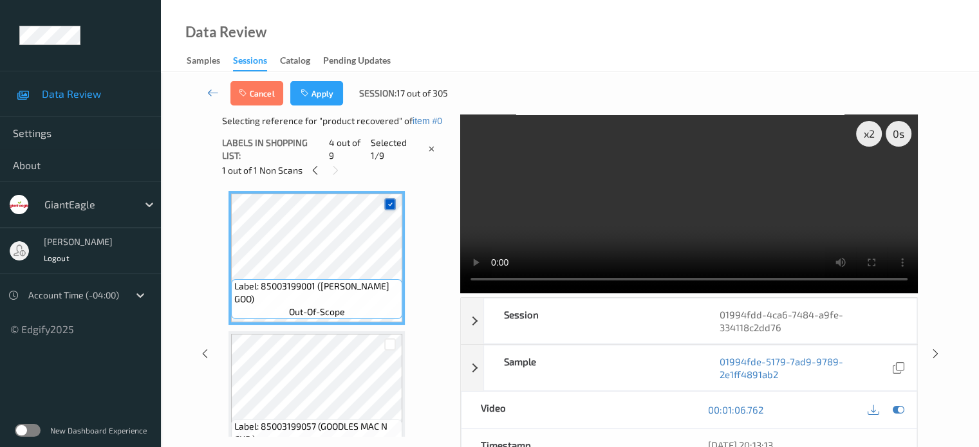
scroll to position [424, 0]
click at [387, 344] on div at bounding box center [390, 344] width 12 height 12
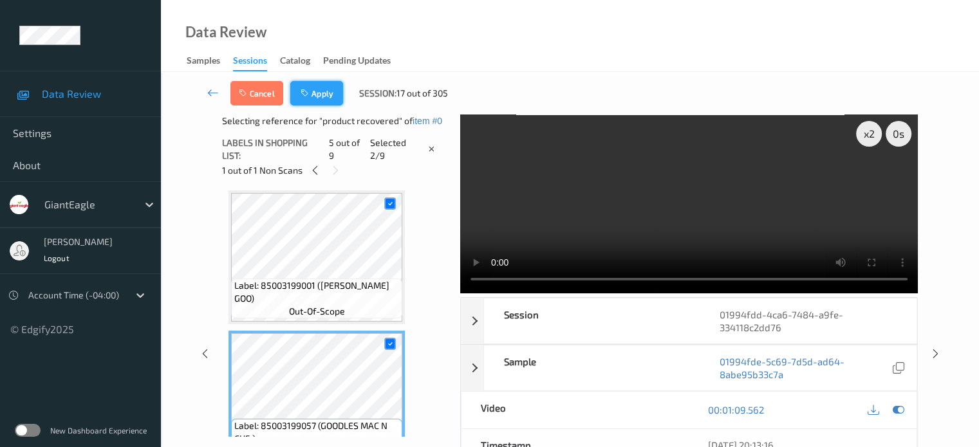
click at [332, 97] on button "Apply" at bounding box center [316, 93] width 53 height 24
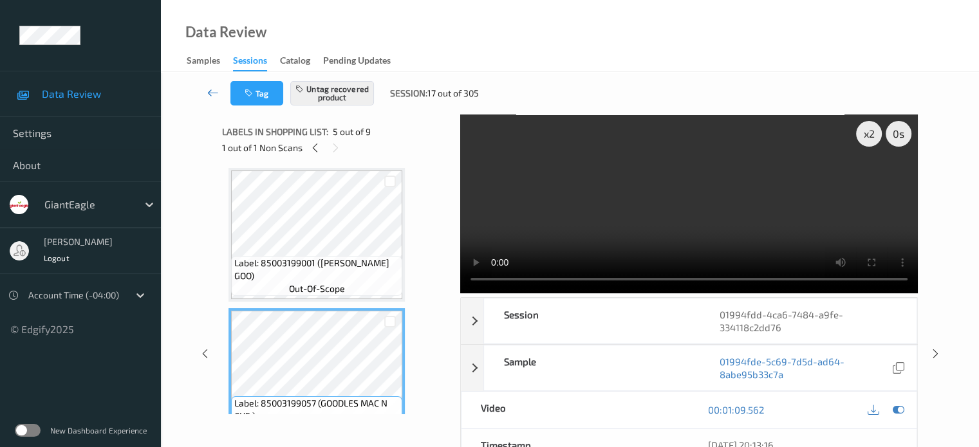
click at [211, 90] on icon at bounding box center [213, 92] width 12 height 13
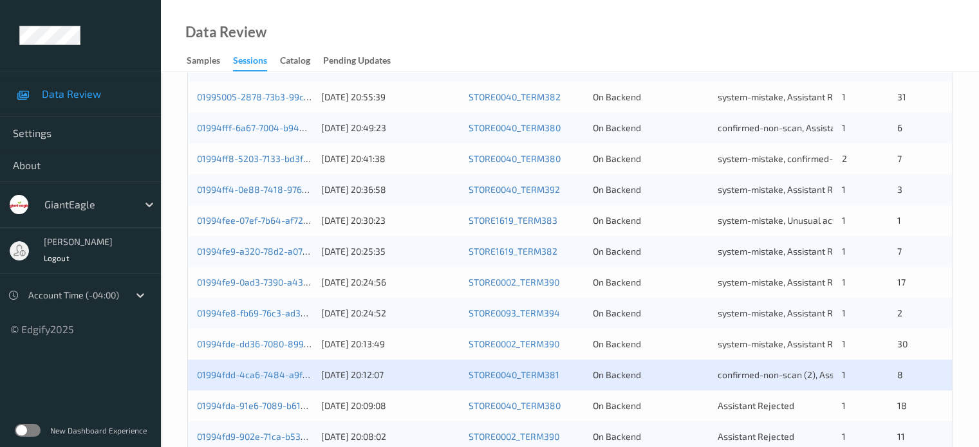
scroll to position [622, 0]
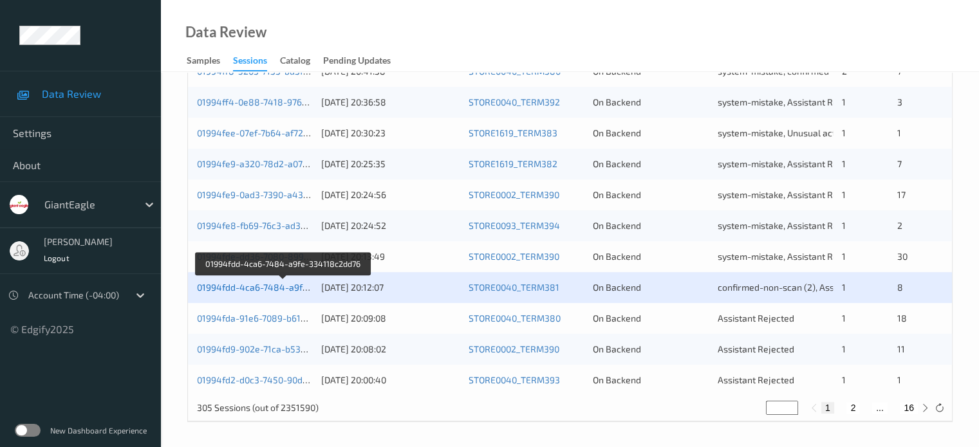
click at [232, 290] on link "01994fdd-4ca6-7484-a9fe-334118c2dd76" at bounding box center [284, 287] width 174 height 11
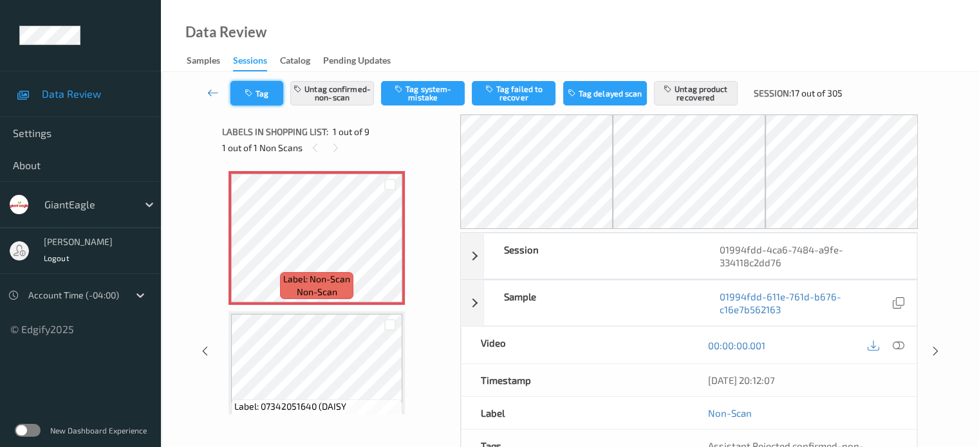
click at [254, 97] on icon "button" at bounding box center [250, 93] width 11 height 9
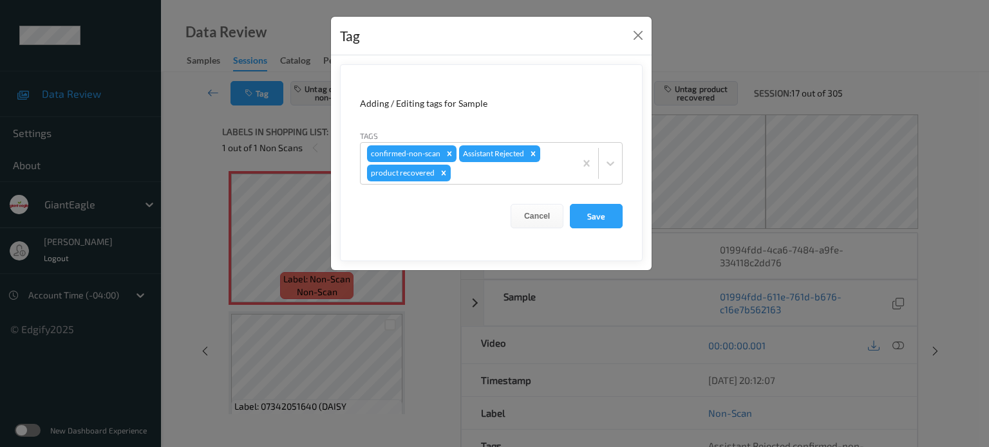
click at [201, 136] on div "Tag Adding / Editing tags for Sample Tags confirmed-non-scan Assistant Rejected…" at bounding box center [494, 223] width 989 height 447
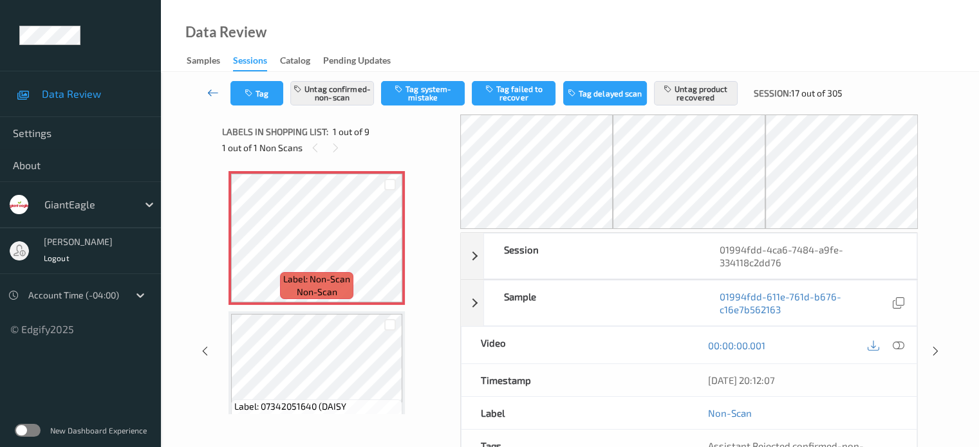
click at [218, 91] on icon at bounding box center [213, 92] width 12 height 13
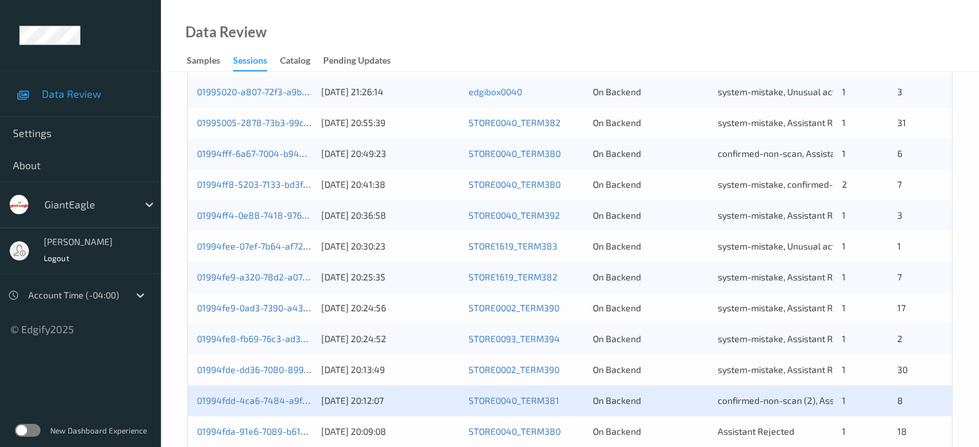
scroll to position [622, 0]
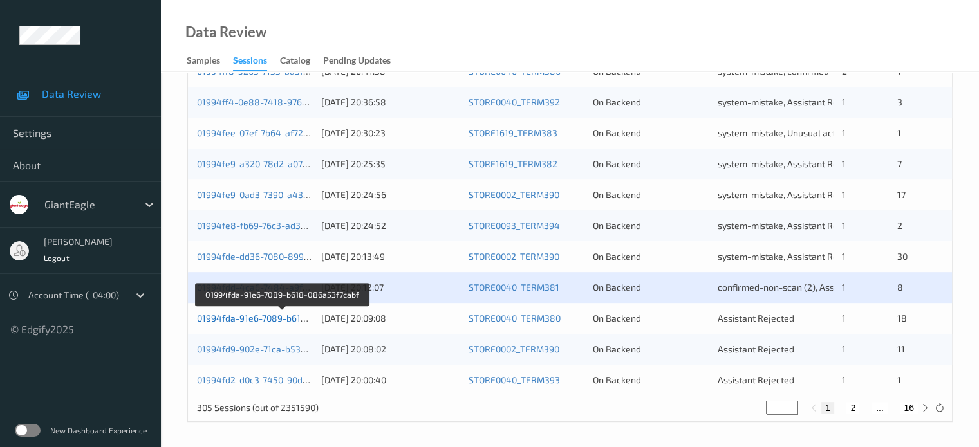
click at [252, 315] on link "01994fda-91e6-7089-b618-086a53f7cabf" at bounding box center [282, 318] width 171 height 11
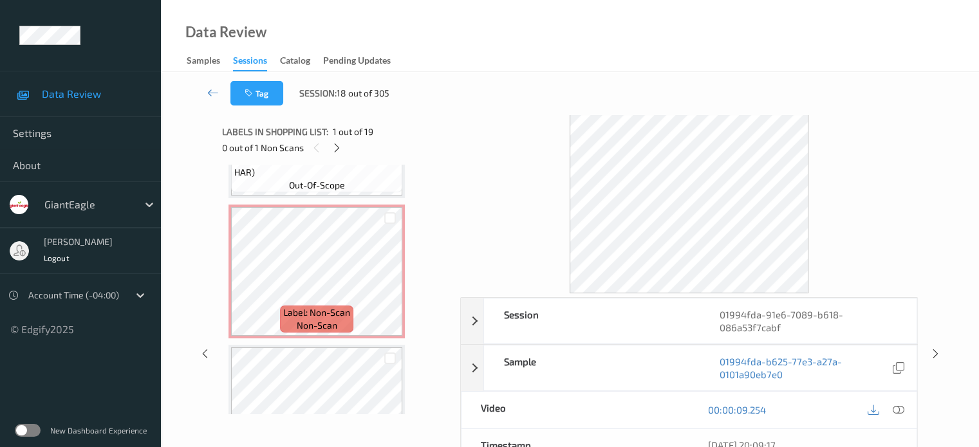
scroll to position [2316, 0]
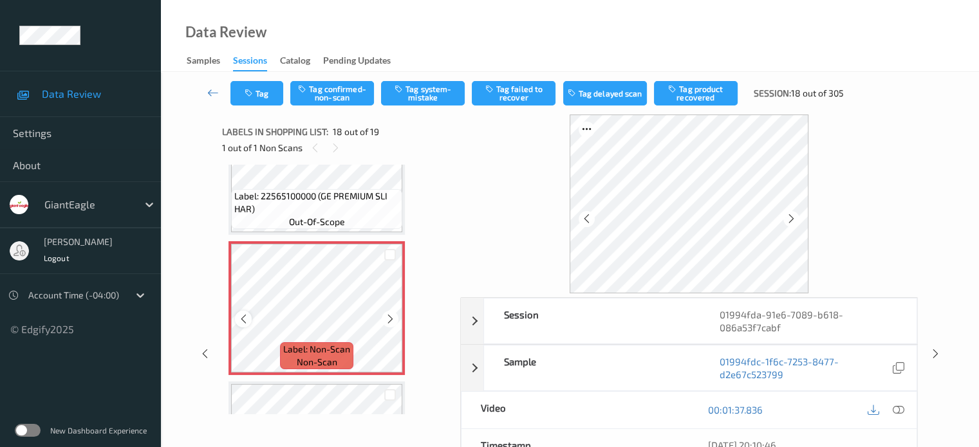
click at [239, 323] on icon at bounding box center [243, 320] width 11 height 12
click at [901, 407] on icon at bounding box center [898, 410] width 12 height 12
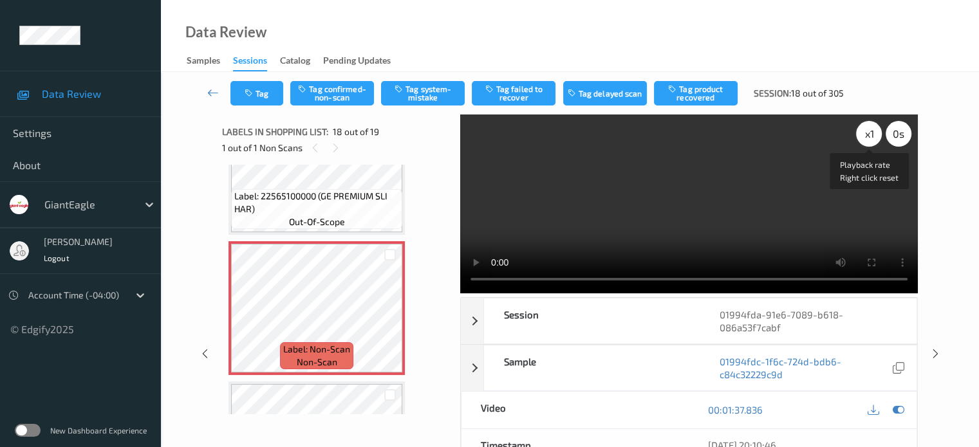
click at [871, 135] on div "x 1" at bounding box center [869, 134] width 26 height 26
click at [349, 97] on button "Tag confirmed-non-scan" at bounding box center [332, 93] width 84 height 24
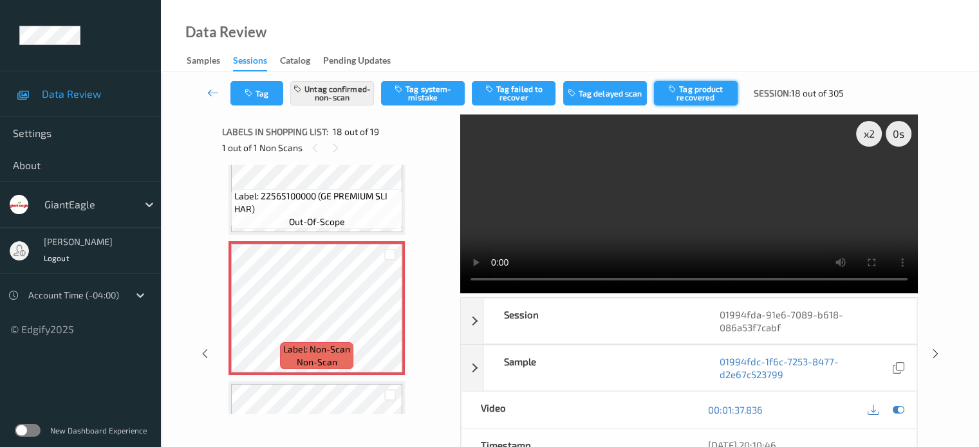
click at [704, 98] on button "Tag product recovered" at bounding box center [696, 93] width 84 height 24
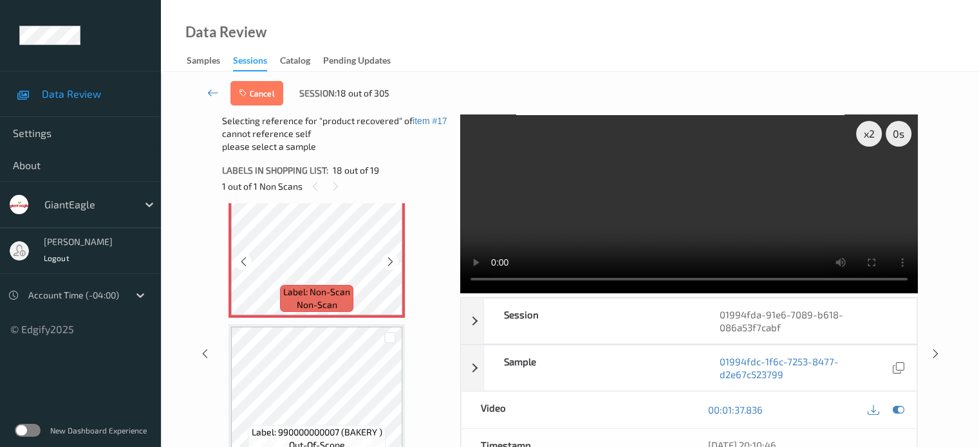
scroll to position [2423, 0]
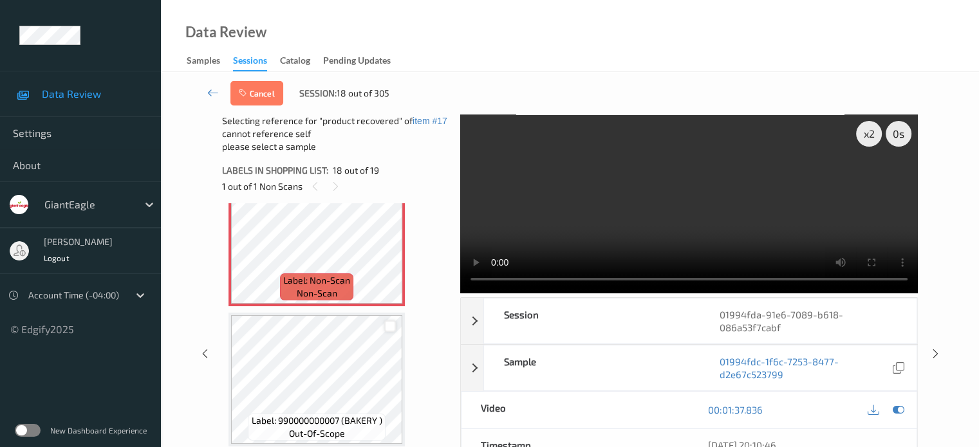
click at [391, 326] on div at bounding box center [390, 327] width 12 height 12
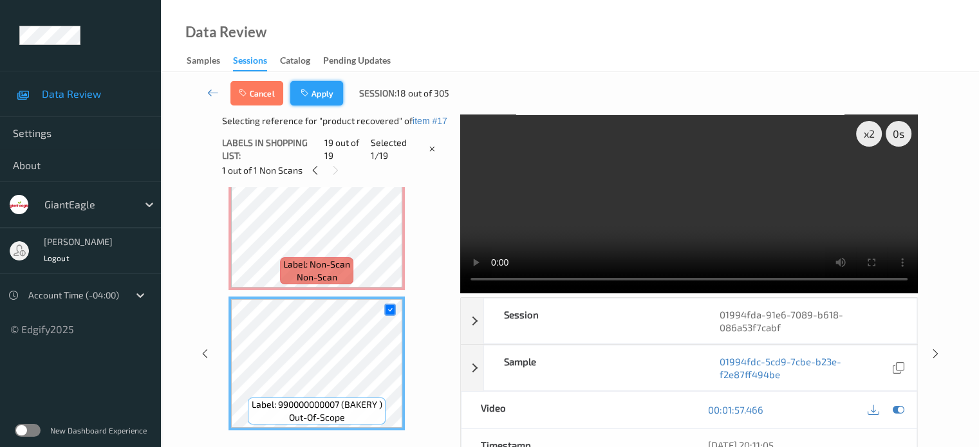
click at [327, 87] on button "Apply" at bounding box center [316, 93] width 53 height 24
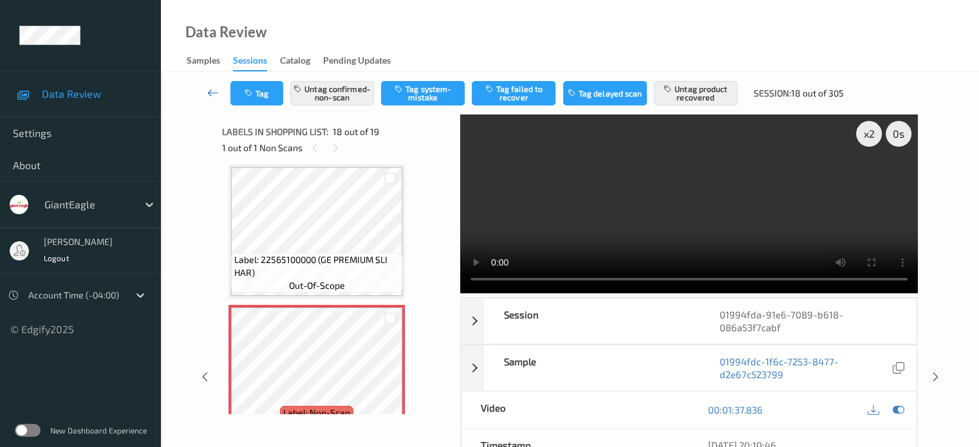
click at [206, 88] on link at bounding box center [213, 93] width 34 height 24
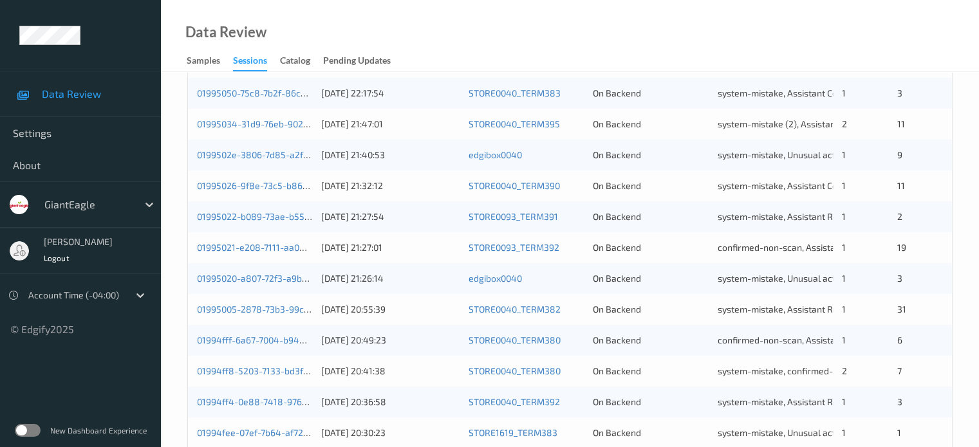
scroll to position [622, 0]
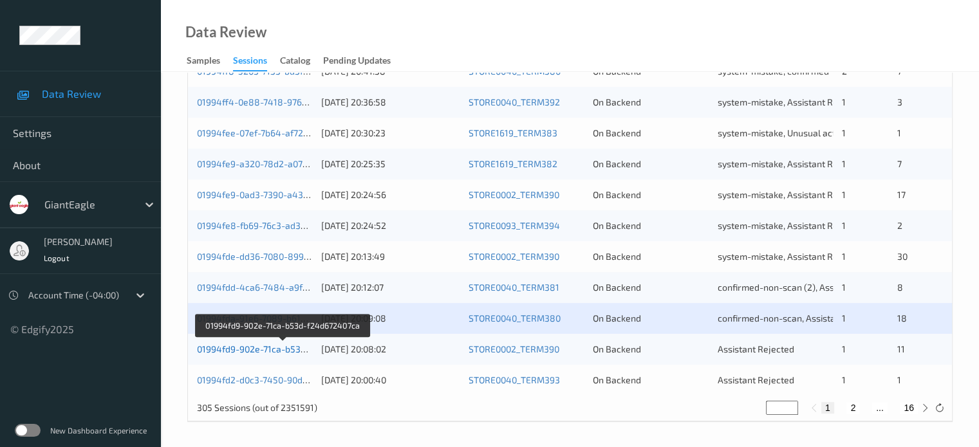
click at [245, 348] on link "01994fd9-902e-71ca-b53d-f24d672407ca" at bounding box center [283, 349] width 172 height 11
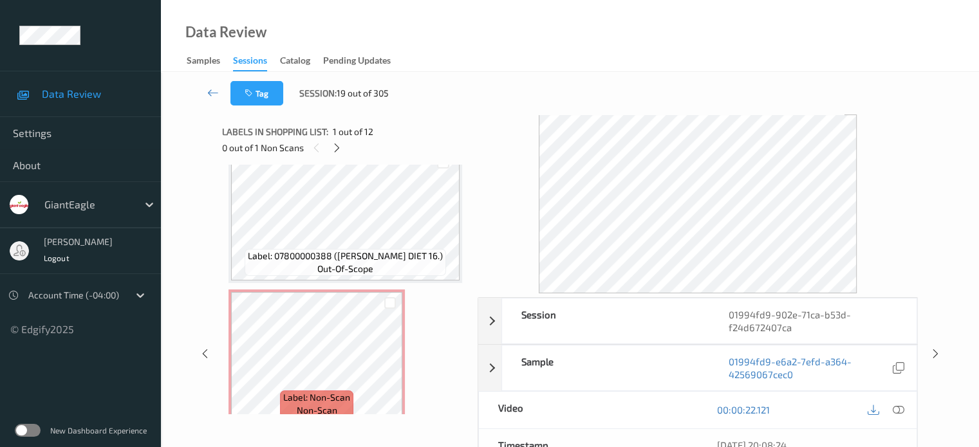
scroll to position [494, 0]
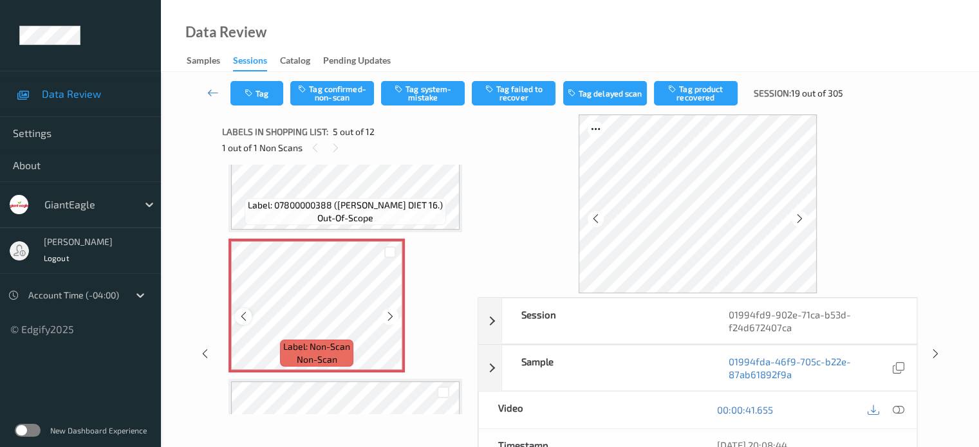
click at [241, 318] on icon at bounding box center [243, 317] width 11 height 12
click at [899, 410] on icon at bounding box center [898, 410] width 12 height 12
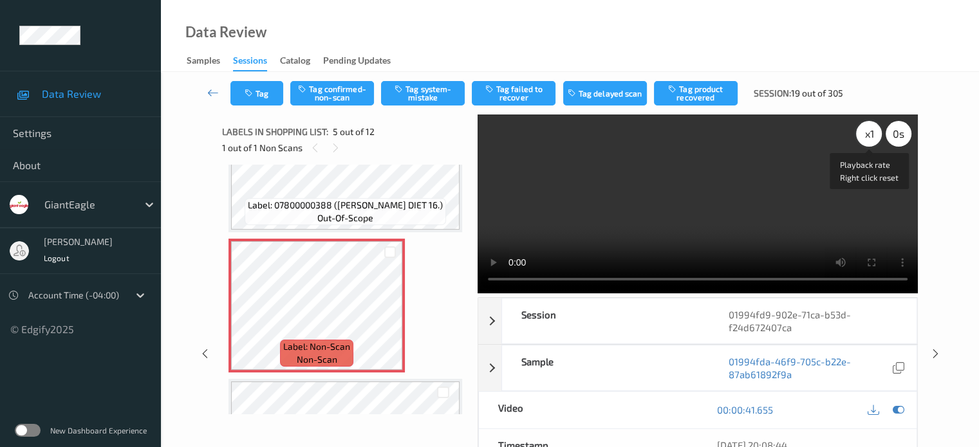
click at [865, 131] on div "x 1" at bounding box center [869, 134] width 26 height 26
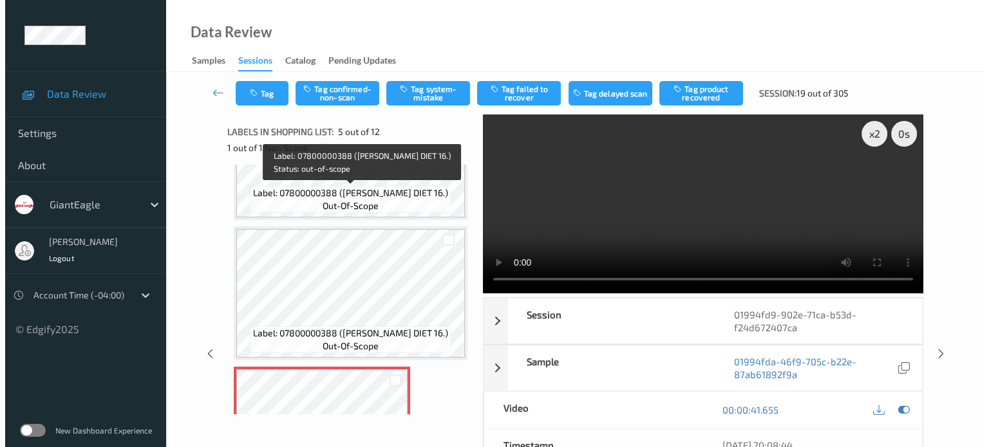
scroll to position [429, 0]
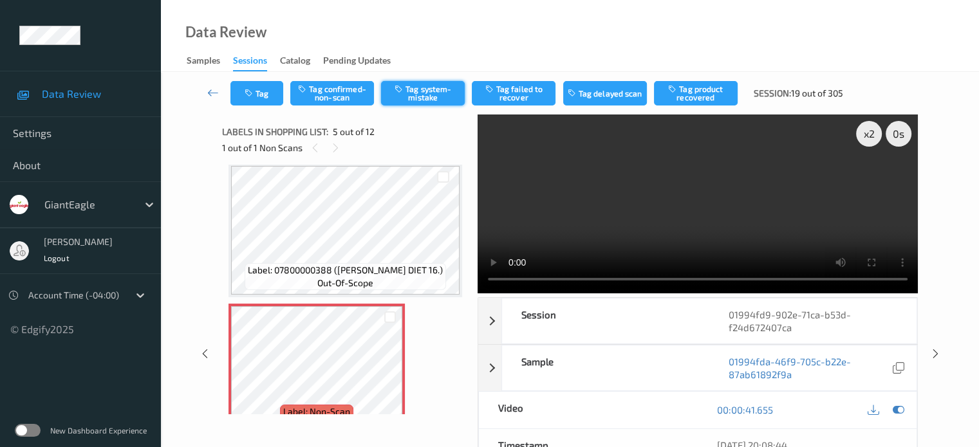
click at [424, 97] on button "Tag system-mistake" at bounding box center [423, 93] width 84 height 24
click at [276, 94] on button "Tag" at bounding box center [256, 93] width 53 height 24
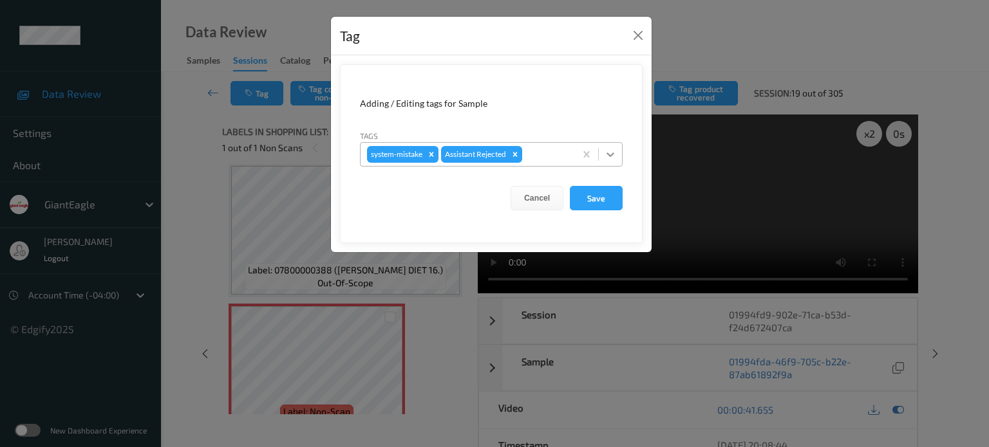
click at [609, 151] on icon at bounding box center [610, 154] width 13 height 13
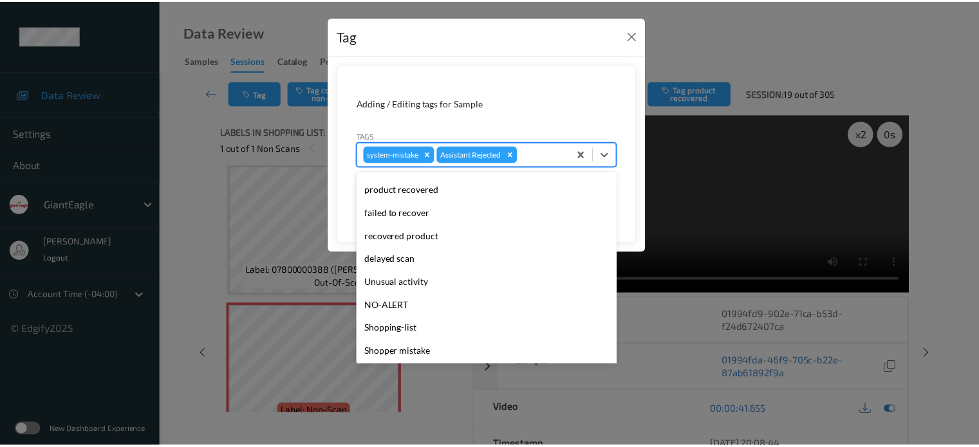
scroll to position [136, 0]
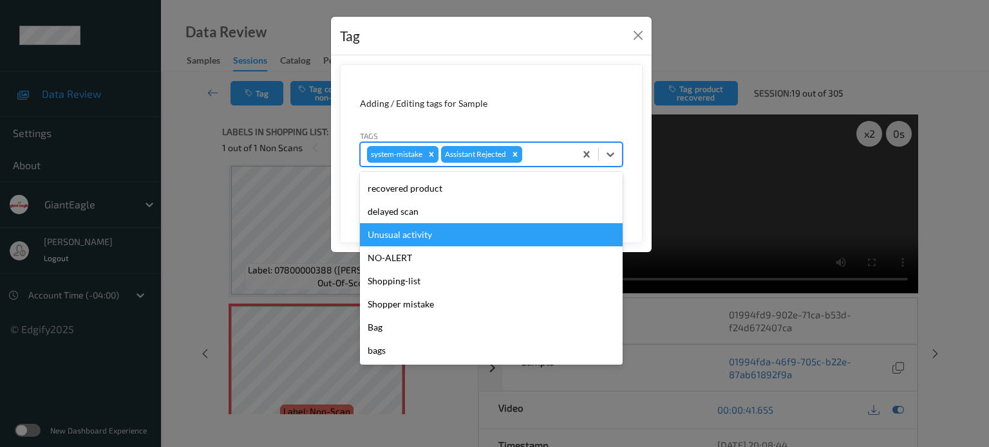
click at [397, 238] on div "Unusual activity" at bounding box center [491, 234] width 263 height 23
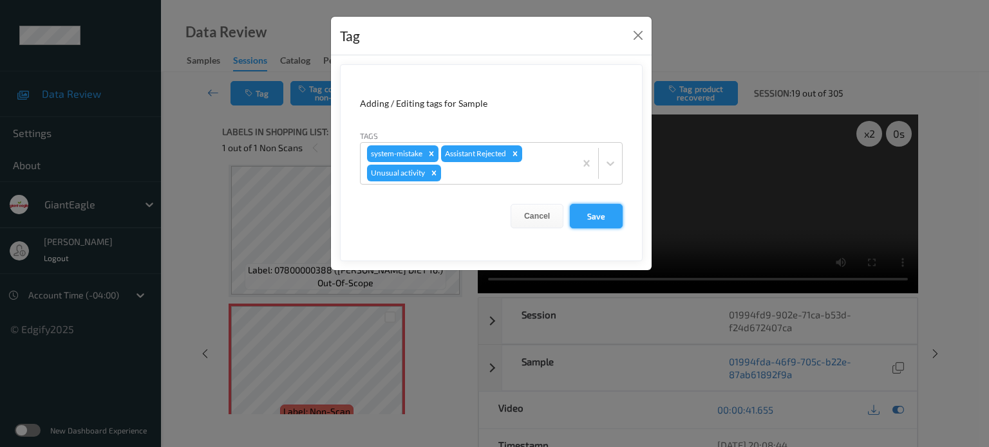
click at [603, 216] on button "Save" at bounding box center [596, 216] width 53 height 24
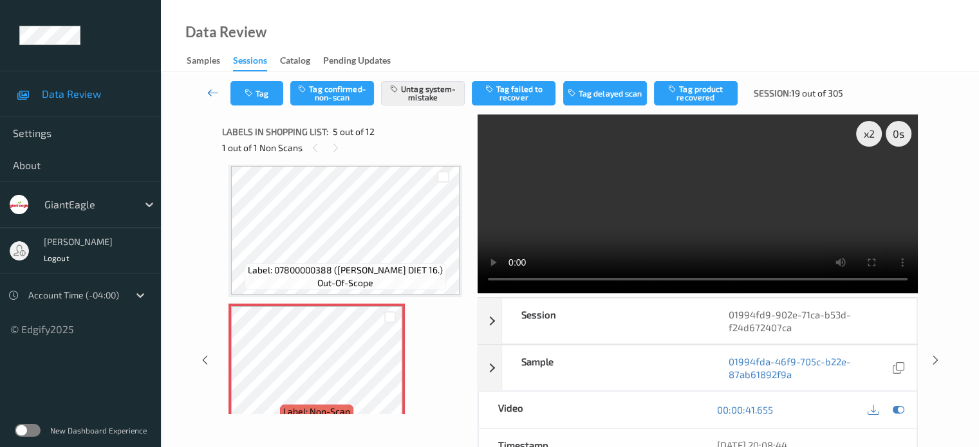
click at [213, 89] on icon at bounding box center [213, 92] width 12 height 13
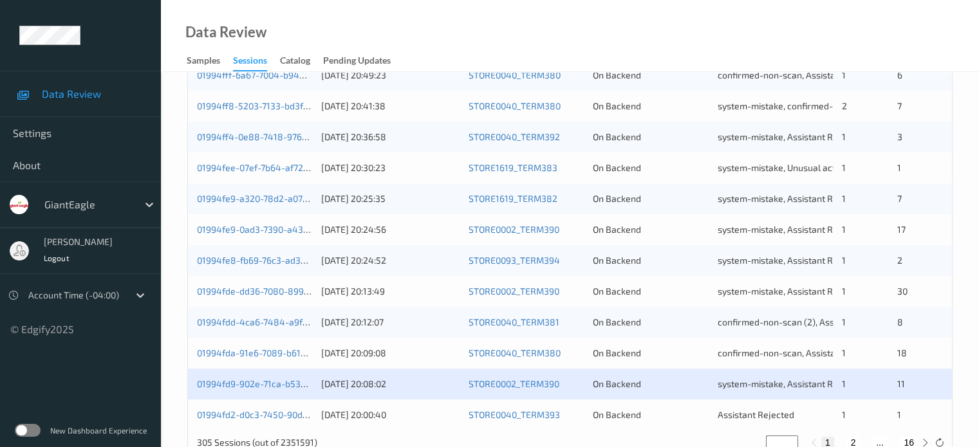
scroll to position [622, 0]
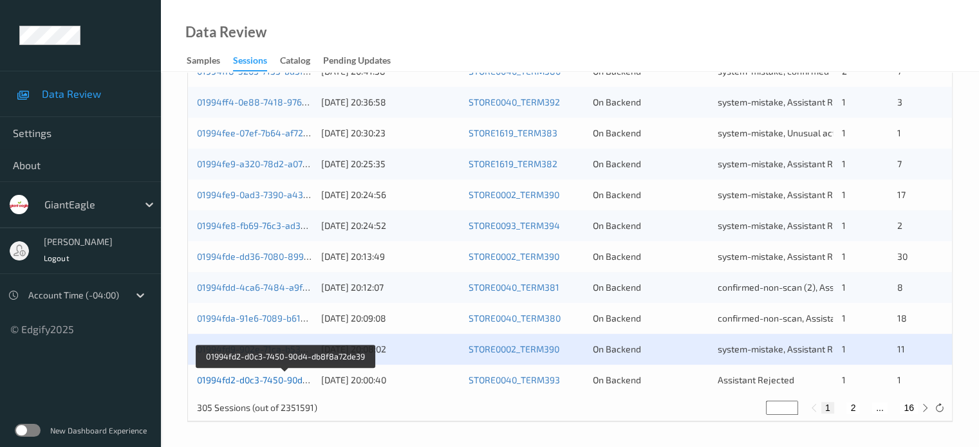
click at [261, 379] on link "01994fd2-d0c3-7450-90d4-db8f8a72de39" at bounding box center [285, 380] width 176 height 11
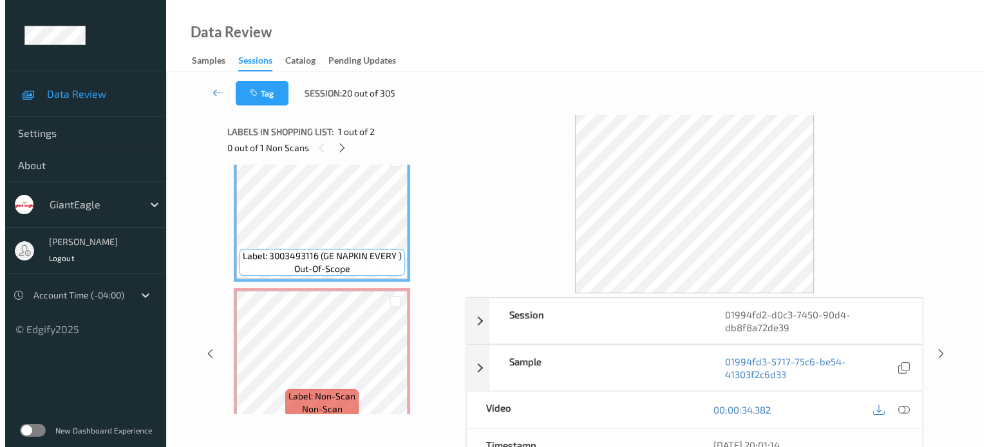
scroll to position [37, 0]
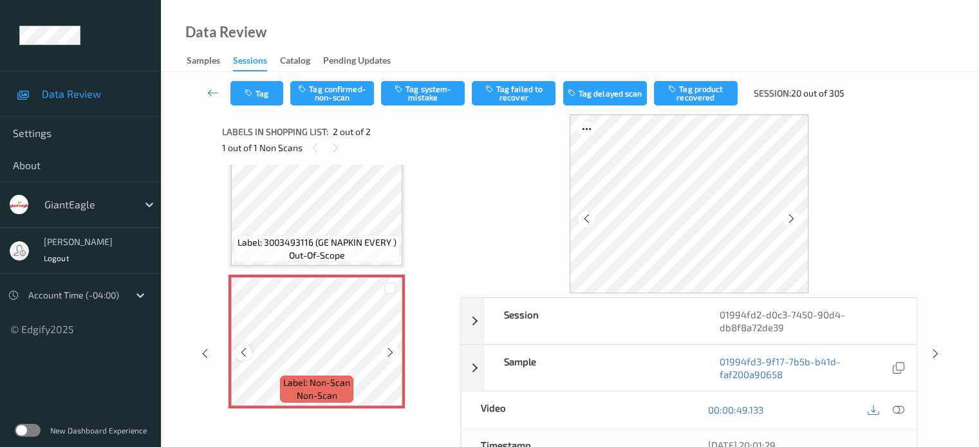
click at [239, 350] on icon at bounding box center [243, 353] width 11 height 12
click at [903, 411] on icon at bounding box center [898, 410] width 12 height 12
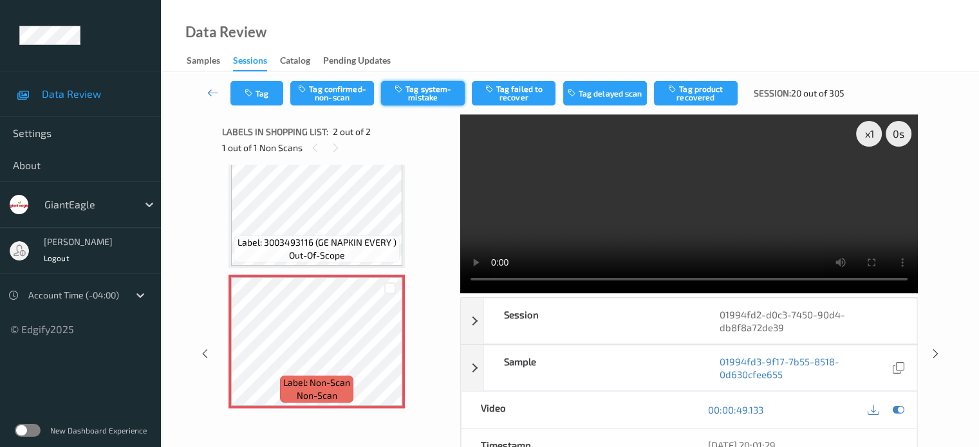
click at [427, 92] on button "Tag system-mistake" at bounding box center [423, 93] width 84 height 24
click at [272, 97] on button "Tag" at bounding box center [256, 93] width 53 height 24
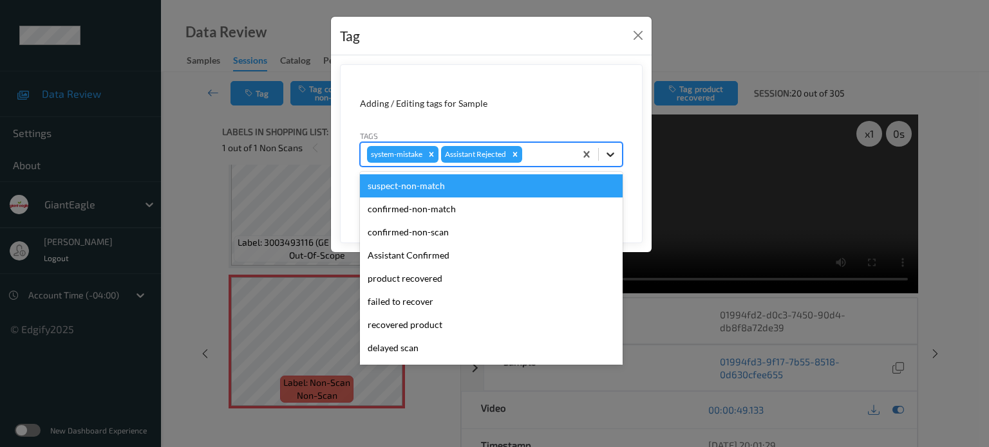
click at [606, 154] on icon at bounding box center [610, 154] width 13 height 13
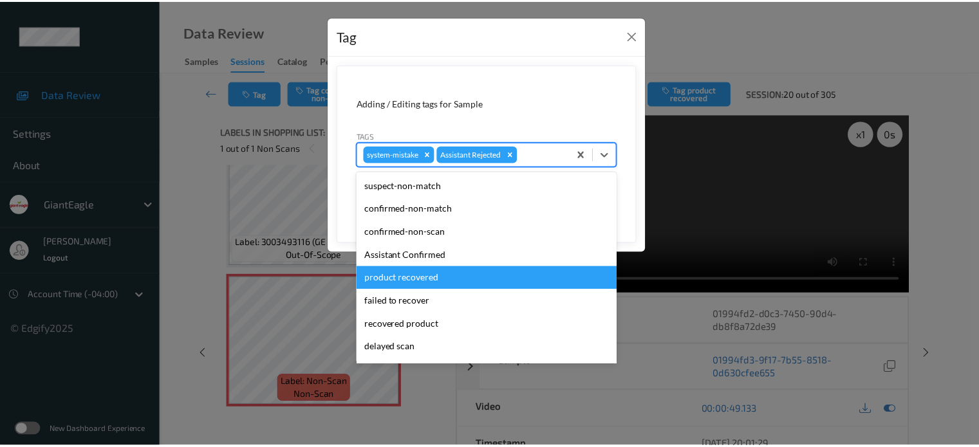
scroll to position [136, 0]
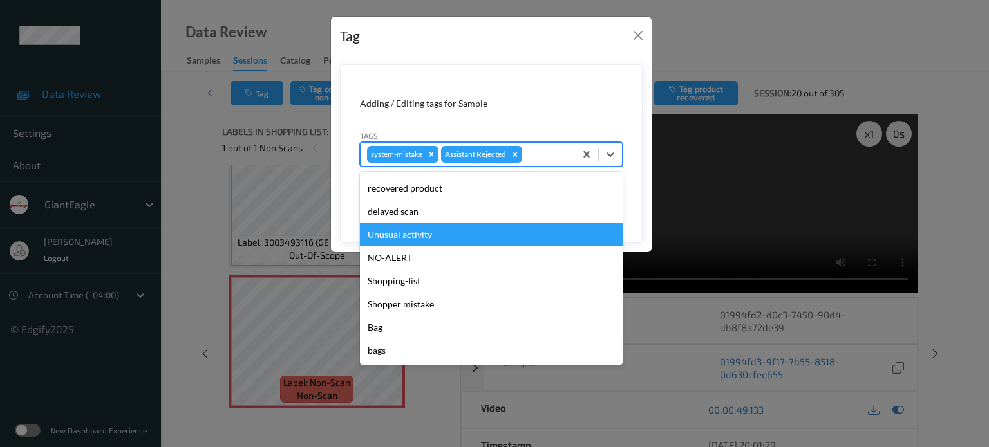
click at [406, 234] on div "Unusual activity" at bounding box center [491, 234] width 263 height 23
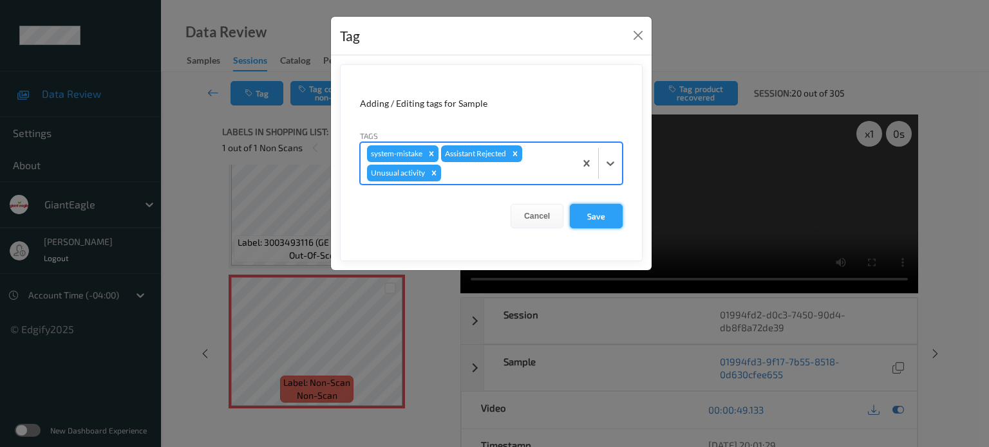
click at [590, 216] on button "Save" at bounding box center [596, 216] width 53 height 24
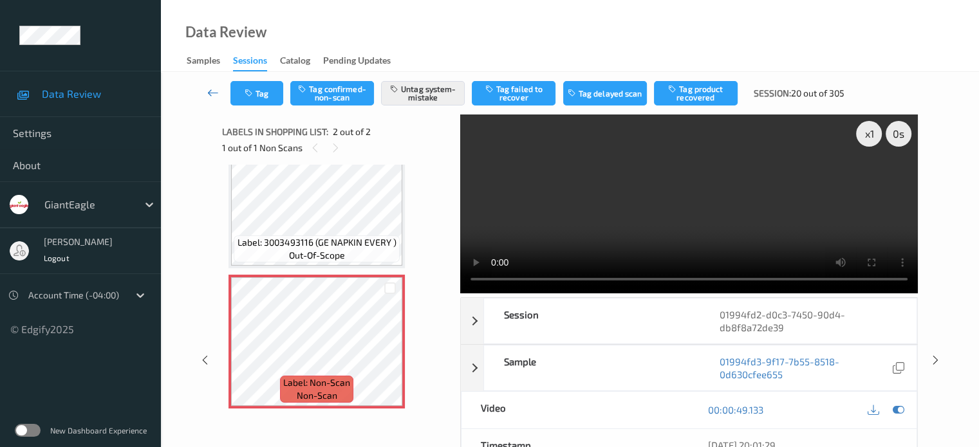
click at [211, 91] on icon at bounding box center [213, 92] width 12 height 13
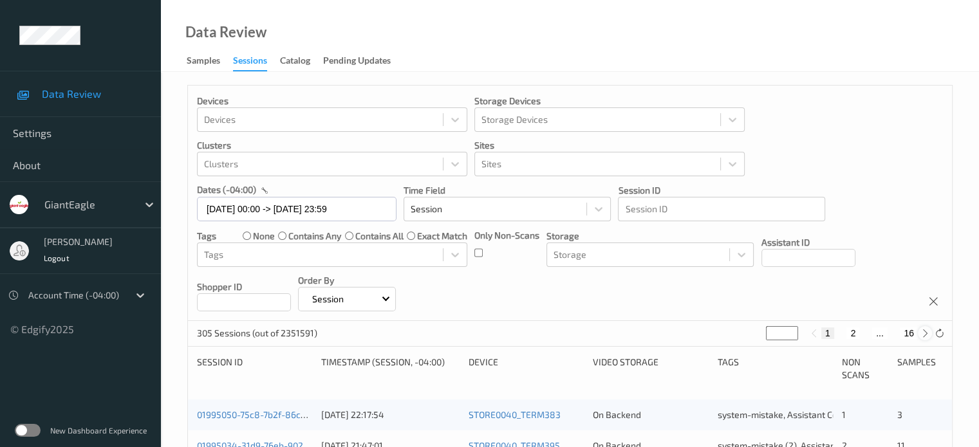
click at [928, 335] on icon at bounding box center [926, 334] width 10 height 10
type input "*"
click at [928, 335] on icon at bounding box center [926, 334] width 10 height 10
type input "*"
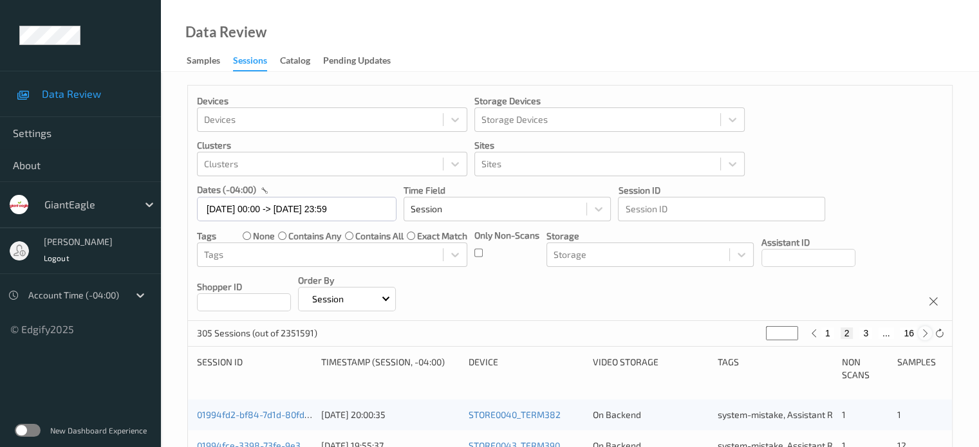
type input "*"
click at [928, 335] on icon at bounding box center [926, 334] width 10 height 10
type input "*"
click at [928, 335] on icon at bounding box center [926, 334] width 10 height 10
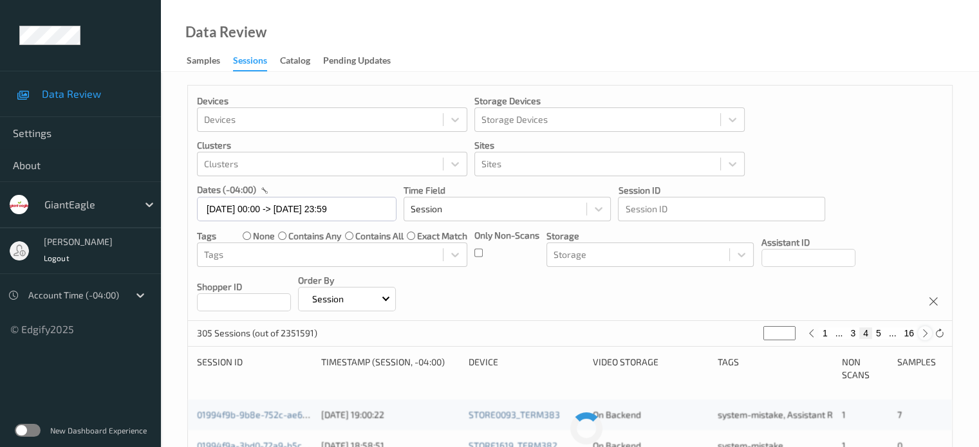
type input "*"
click at [929, 334] on icon at bounding box center [926, 334] width 10 height 10
type input "*"
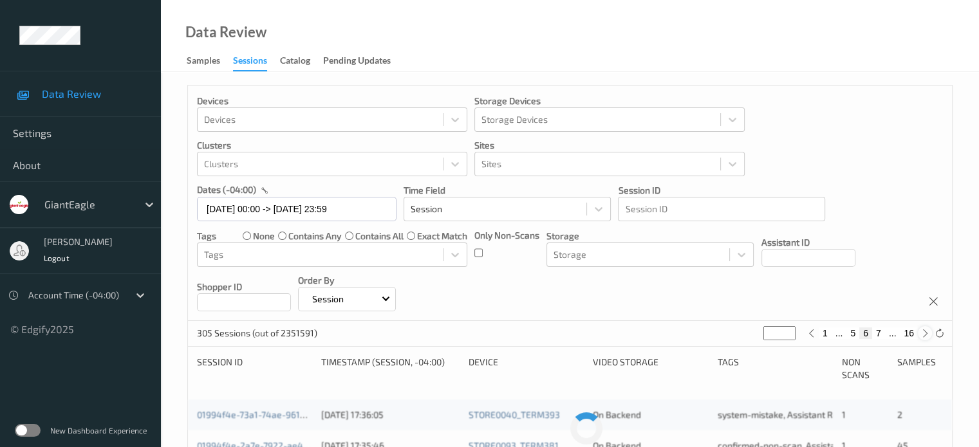
click at [929, 334] on icon at bounding box center [926, 334] width 10 height 10
type input "*"
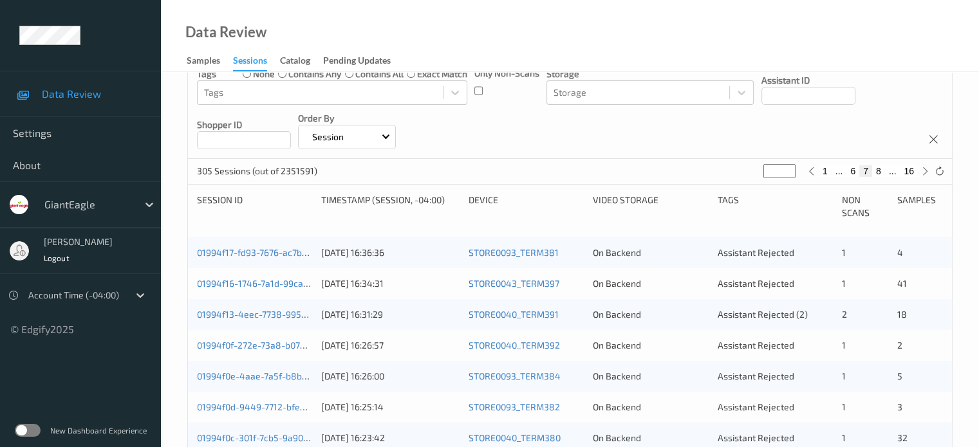
scroll to position [216, 0]
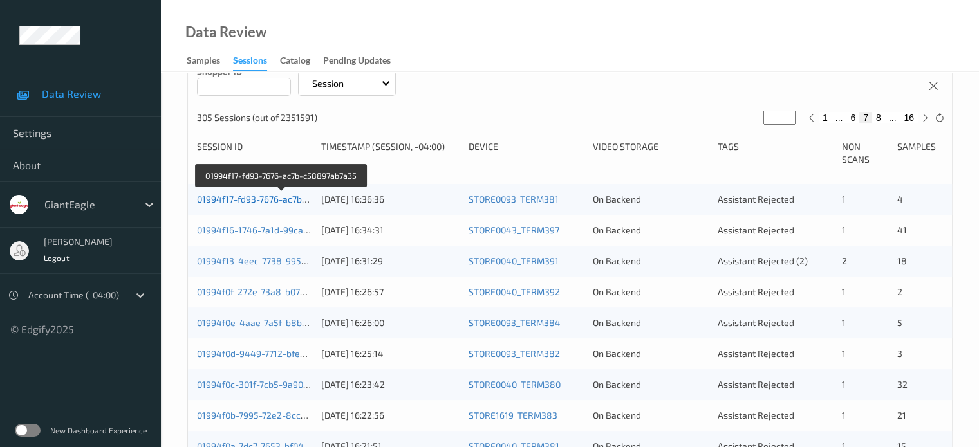
click at [280, 200] on link "01994f17-fd93-7676-ac7b-c58897ab7a35" at bounding box center [282, 199] width 170 height 11
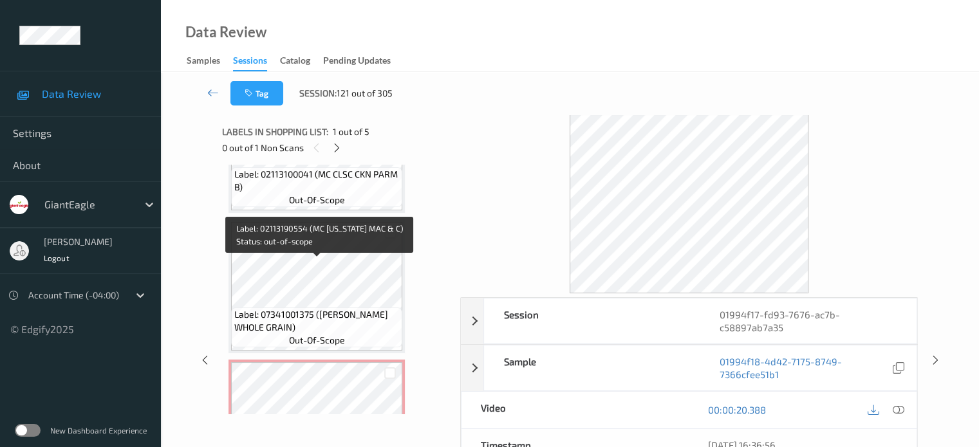
scroll to position [458, 0]
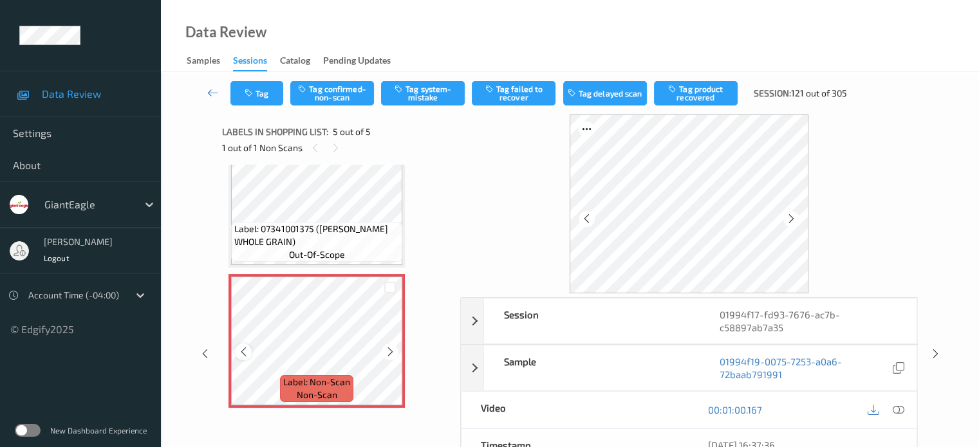
click at [245, 353] on icon at bounding box center [243, 352] width 11 height 12
click at [902, 411] on icon at bounding box center [898, 410] width 12 height 12
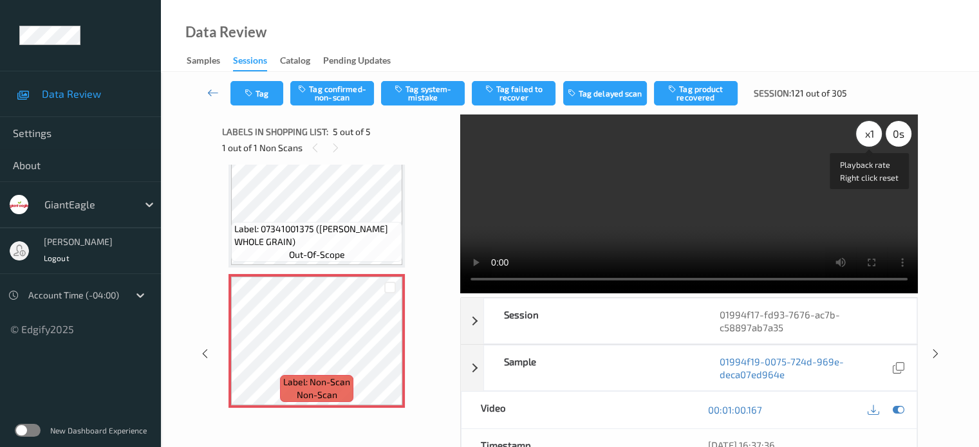
click at [865, 142] on div "x 1" at bounding box center [869, 134] width 26 height 26
click at [322, 88] on button "Tag confirmed-non-scan" at bounding box center [332, 93] width 84 height 24
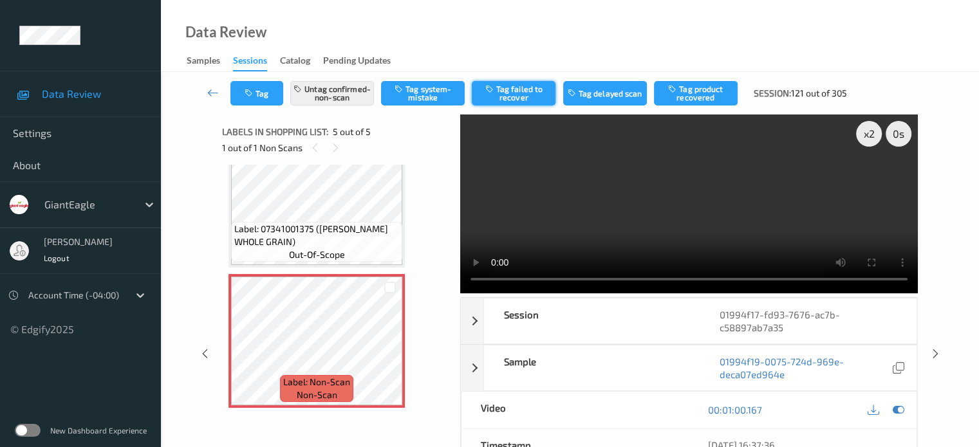
click at [518, 95] on button "Tag failed to recover" at bounding box center [514, 93] width 84 height 24
click at [260, 87] on button "Tag" at bounding box center [256, 93] width 53 height 24
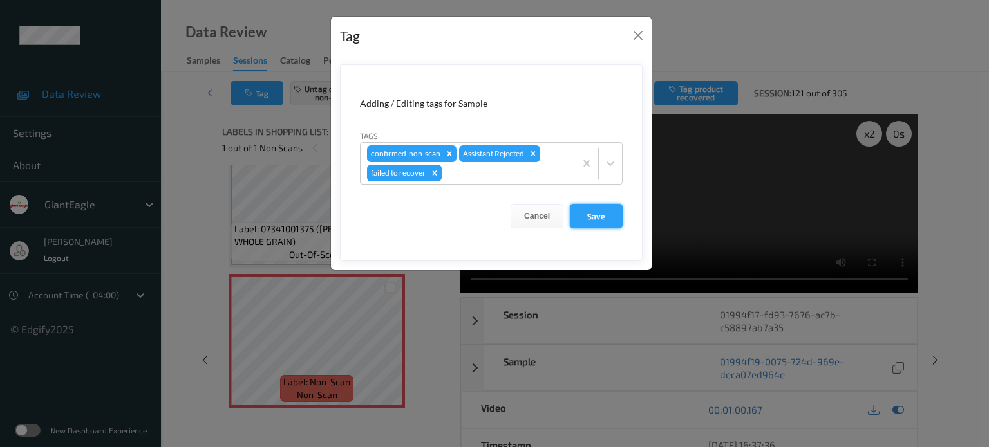
click at [595, 216] on button "Save" at bounding box center [596, 216] width 53 height 24
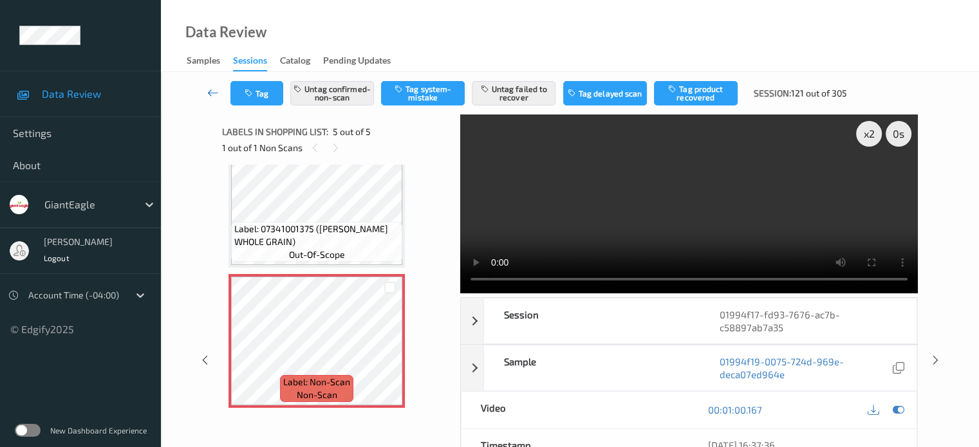
click at [211, 90] on icon at bounding box center [213, 92] width 12 height 13
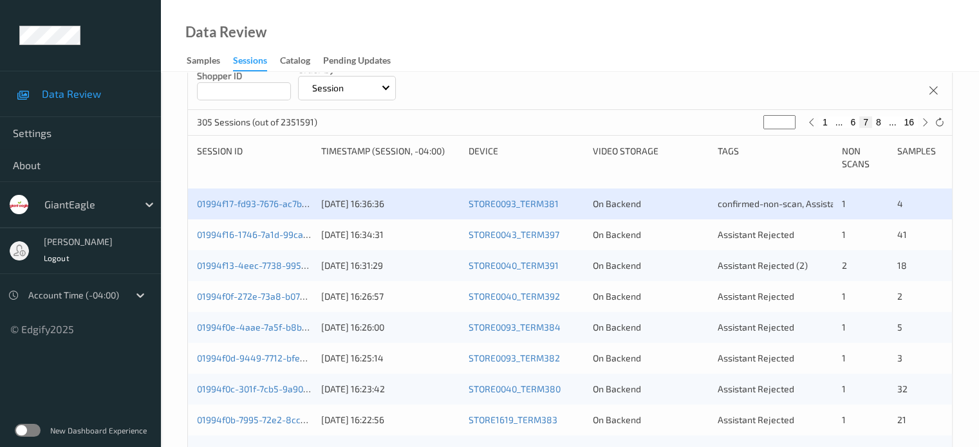
scroll to position [212, 0]
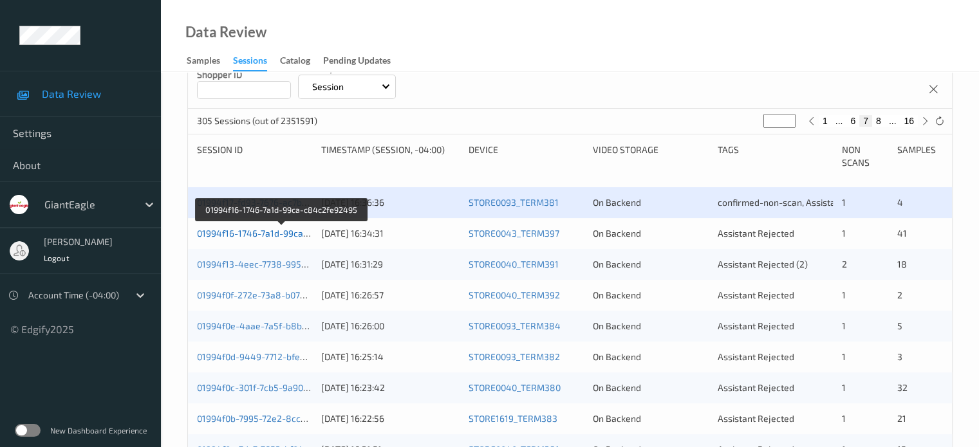
click at [263, 236] on link "01994f16-1746-7a1d-99ca-c84c2fe92495" at bounding box center [282, 233] width 171 height 11
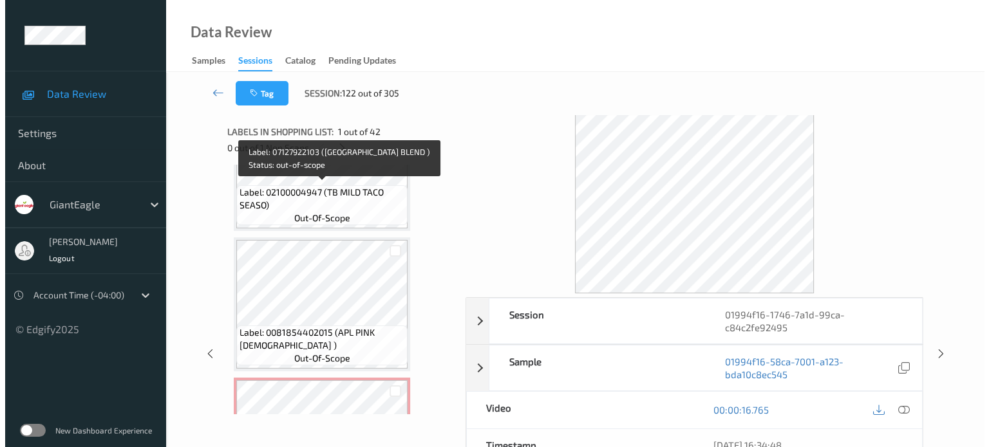
scroll to position [3743, 0]
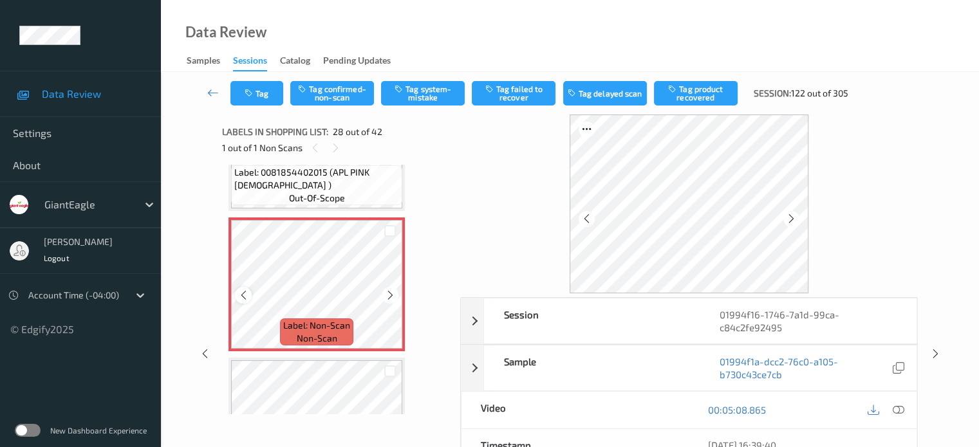
click at [238, 297] on icon at bounding box center [243, 296] width 11 height 12
click at [899, 413] on icon at bounding box center [898, 410] width 12 height 12
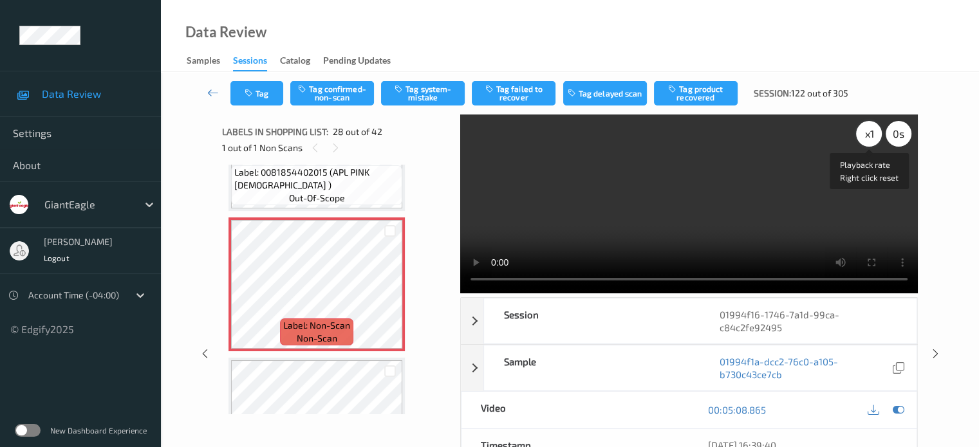
click at [865, 133] on div "x 1" at bounding box center [869, 134] width 26 height 26
click at [425, 95] on button "Tag system-mistake" at bounding box center [423, 93] width 84 height 24
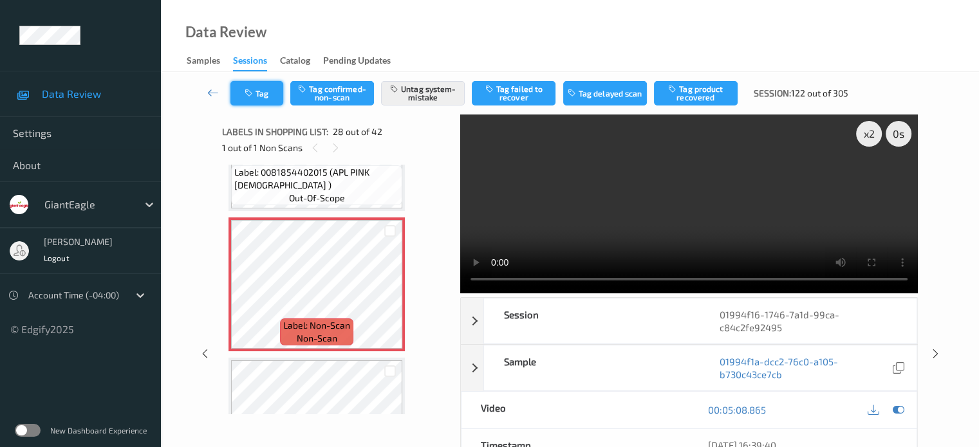
click at [266, 91] on button "Tag" at bounding box center [256, 93] width 53 height 24
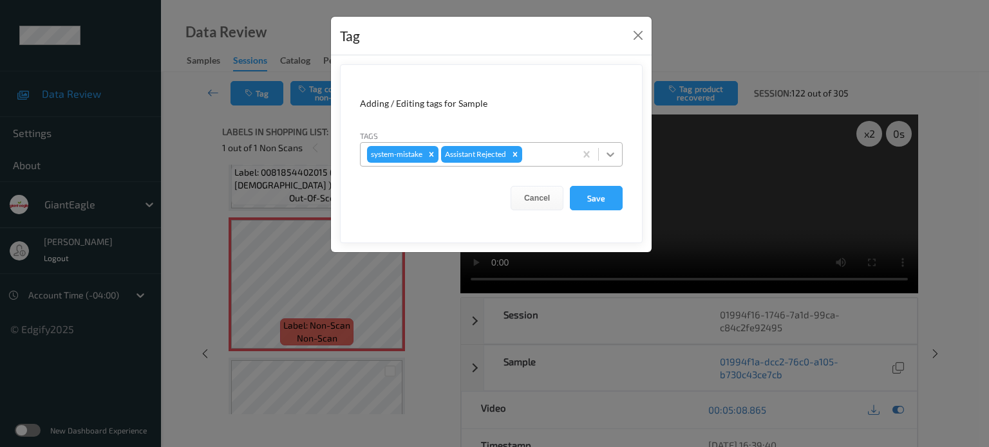
click at [608, 151] on icon at bounding box center [610, 154] width 13 height 13
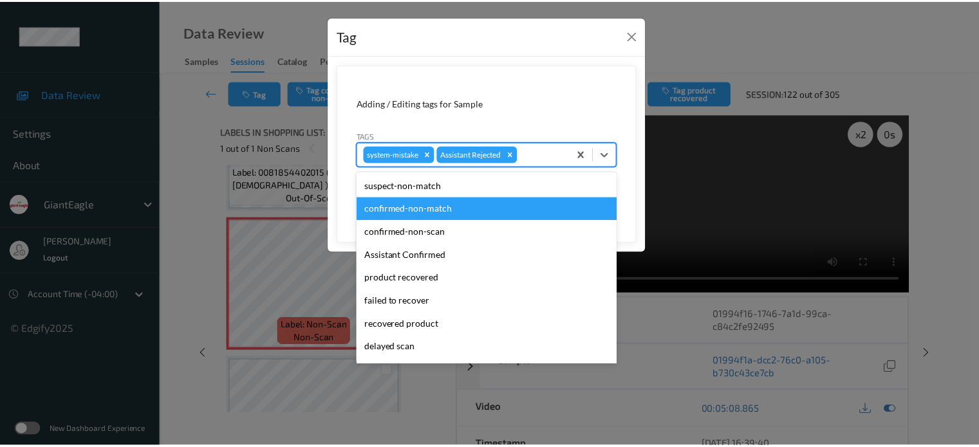
scroll to position [136, 0]
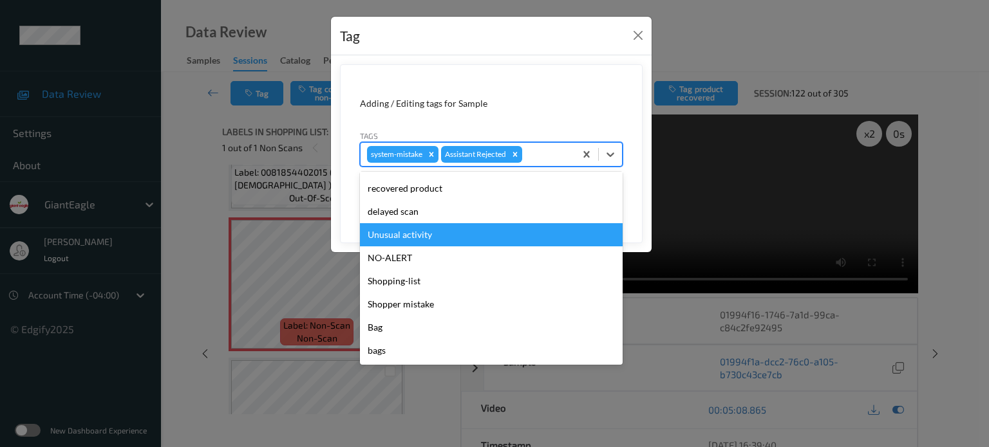
click at [395, 239] on div "Unusual activity" at bounding box center [491, 234] width 263 height 23
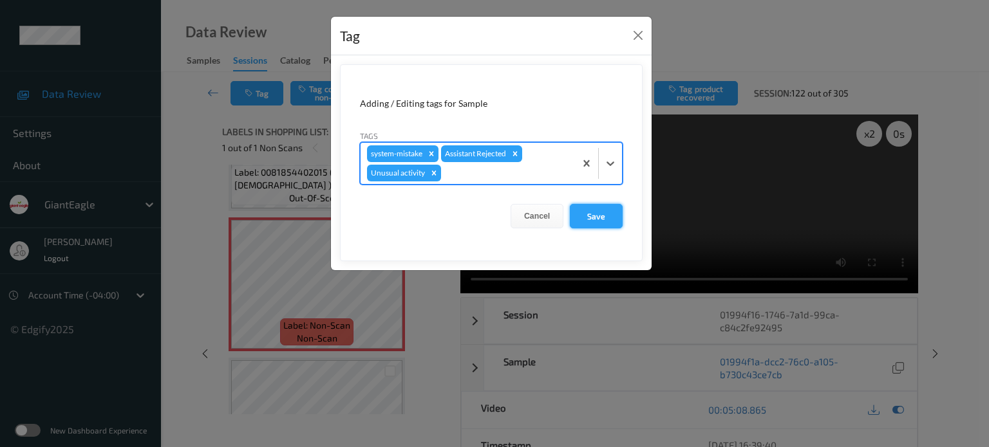
click at [590, 215] on button "Save" at bounding box center [596, 216] width 53 height 24
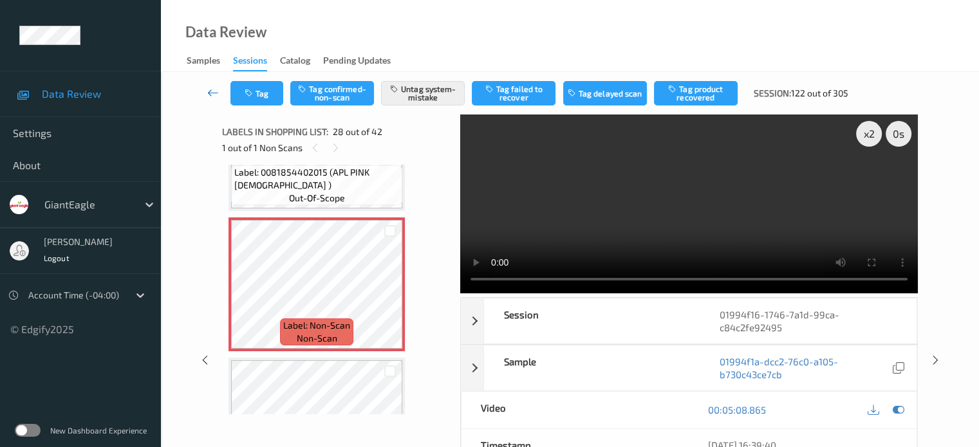
click at [213, 93] on icon at bounding box center [213, 92] width 12 height 13
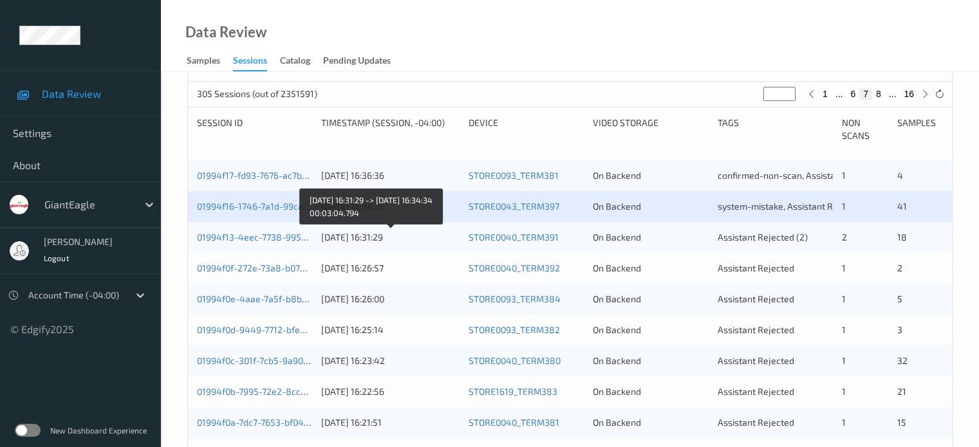
scroll to position [214, 0]
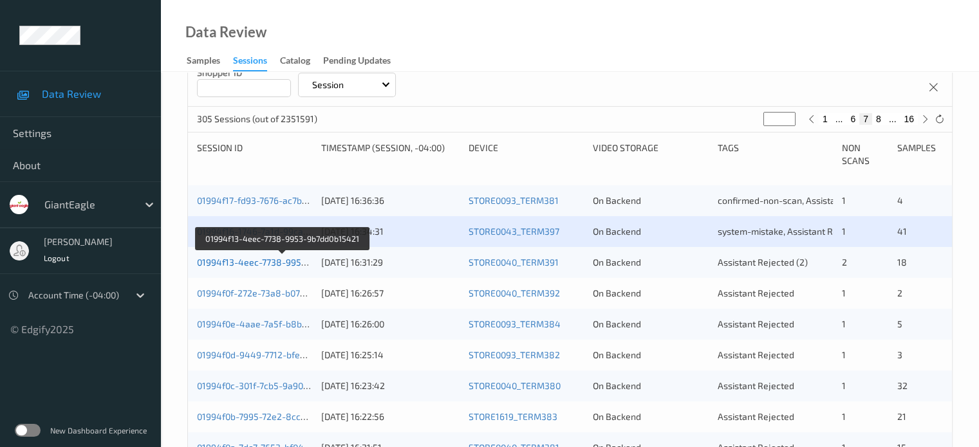
click at [247, 265] on link "01994f13-4eec-7738-9953-9b7dd0b15421" at bounding box center [283, 262] width 173 height 11
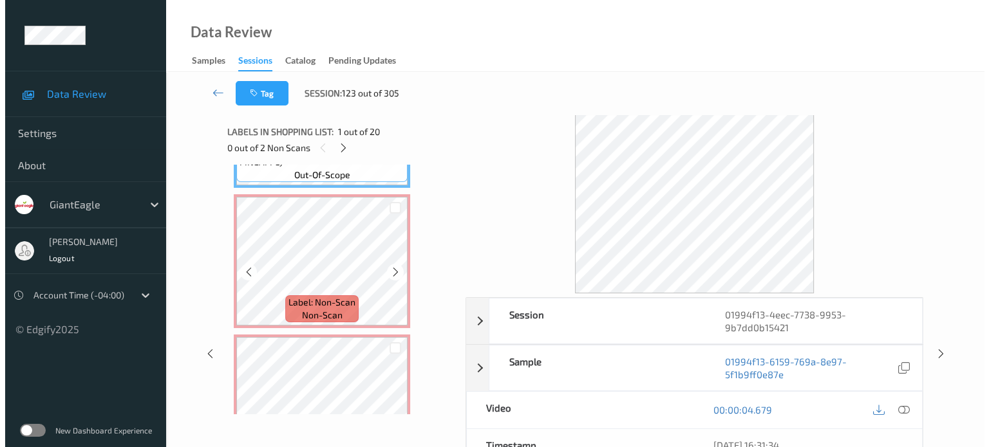
scroll to position [118, 0]
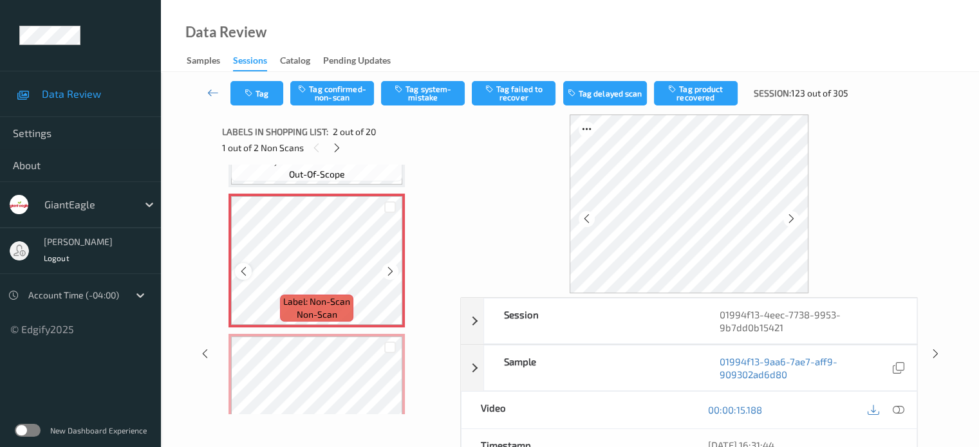
click at [243, 272] on icon at bounding box center [243, 272] width 11 height 12
click at [901, 411] on icon at bounding box center [898, 410] width 12 height 12
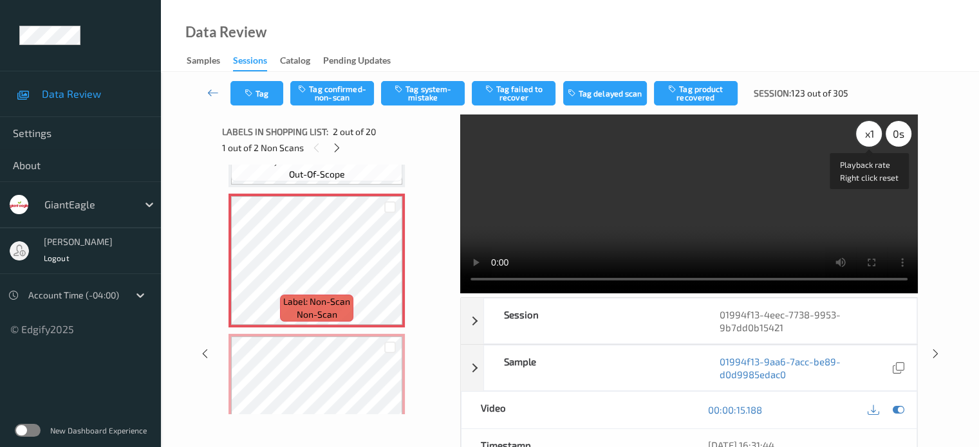
click at [870, 136] on div "x 1" at bounding box center [869, 134] width 26 height 26
click at [426, 85] on button "Tag system-mistake" at bounding box center [423, 93] width 84 height 24
click at [268, 93] on button "Tag" at bounding box center [256, 93] width 53 height 24
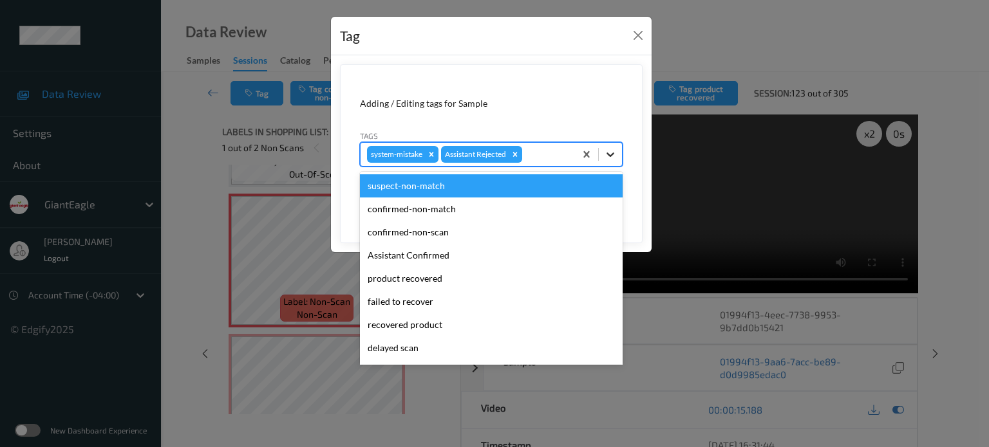
click at [606, 156] on icon at bounding box center [610, 154] width 13 height 13
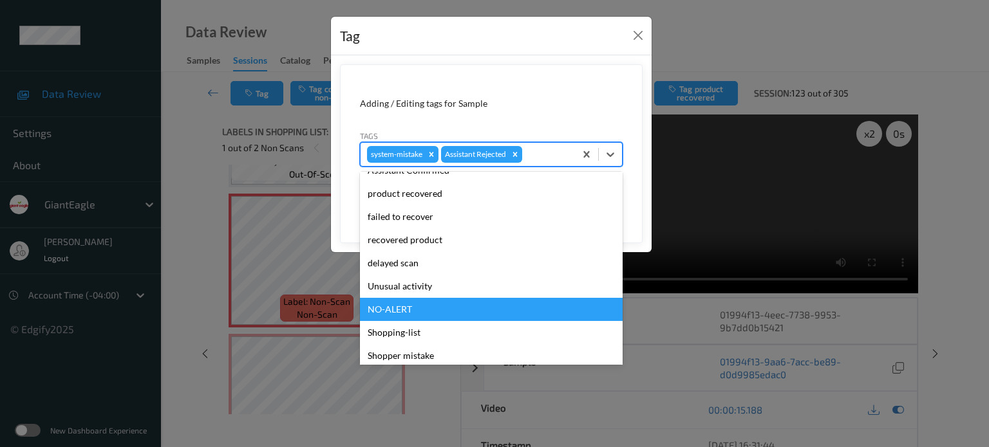
scroll to position [136, 0]
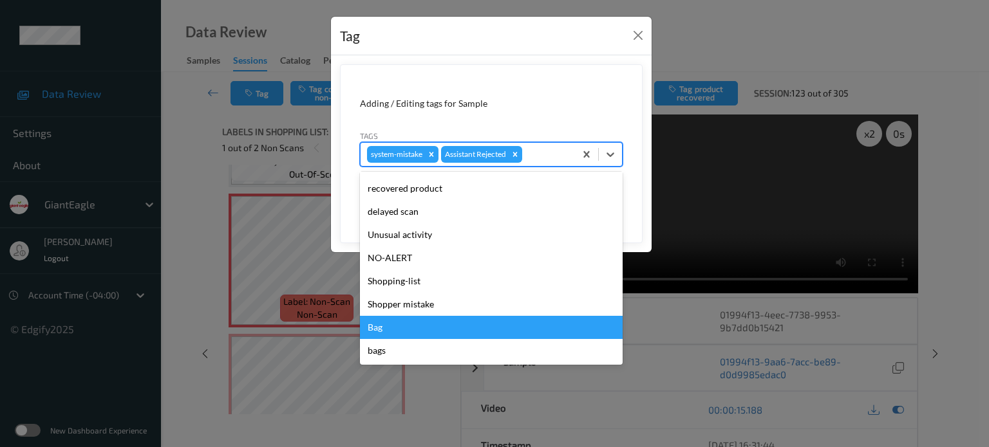
click at [377, 328] on div "Bag" at bounding box center [491, 327] width 263 height 23
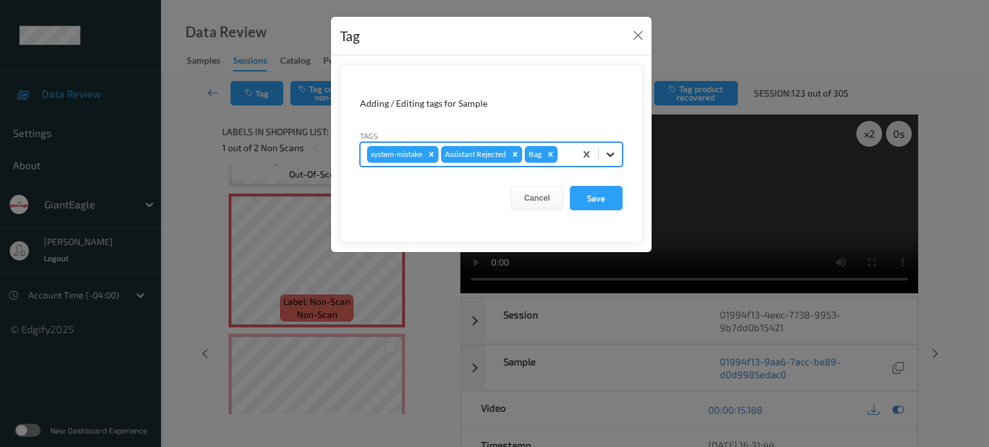
click at [613, 155] on icon at bounding box center [610, 154] width 13 height 13
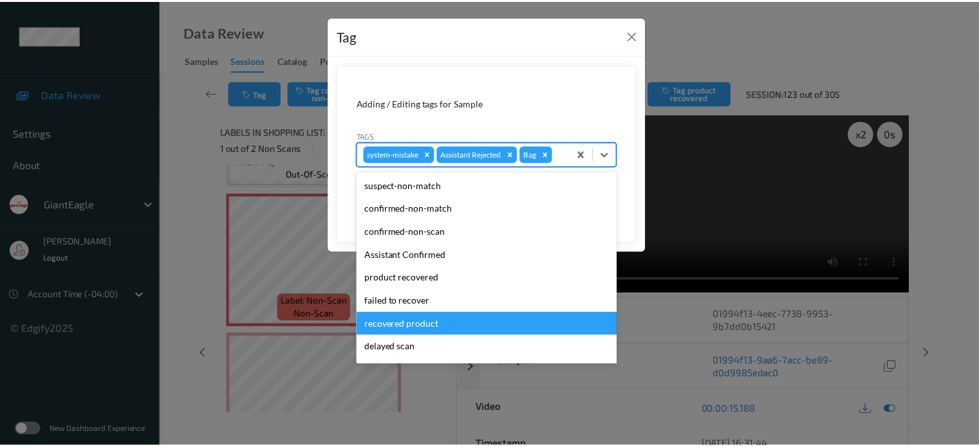
scroll to position [113, 0]
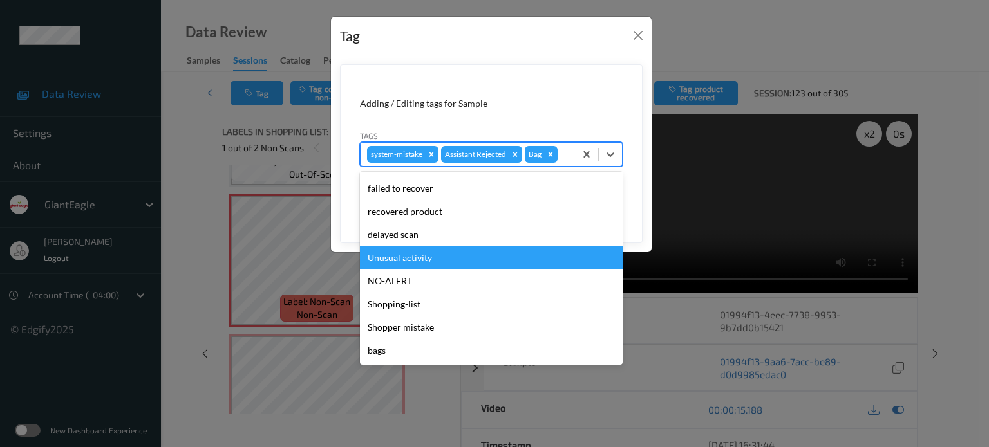
click at [406, 258] on div "Unusual activity" at bounding box center [491, 258] width 263 height 23
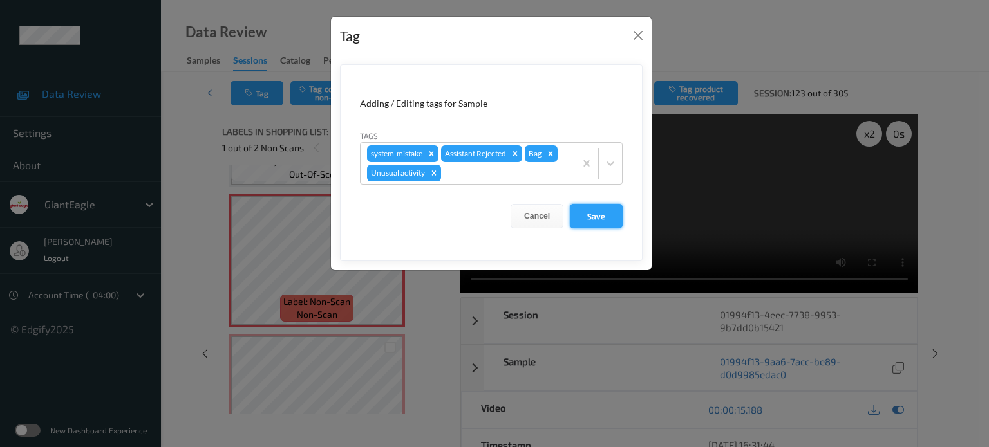
click at [582, 214] on button "Save" at bounding box center [596, 216] width 53 height 24
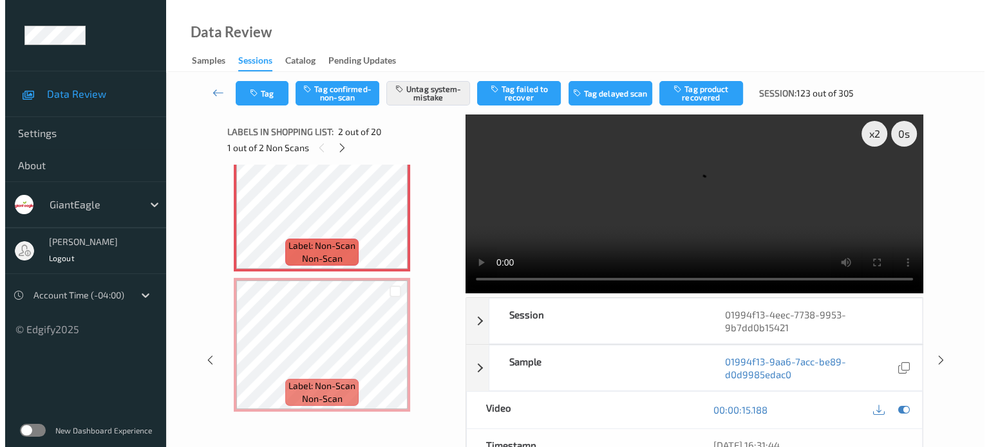
scroll to position [174, 0]
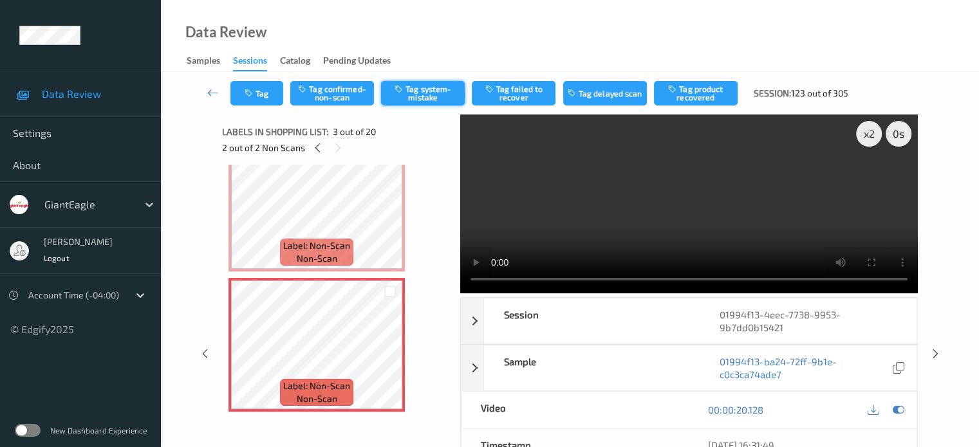
click at [428, 89] on button "Tag system-mistake" at bounding box center [423, 93] width 84 height 24
click at [268, 95] on button "Tag" at bounding box center [256, 93] width 53 height 24
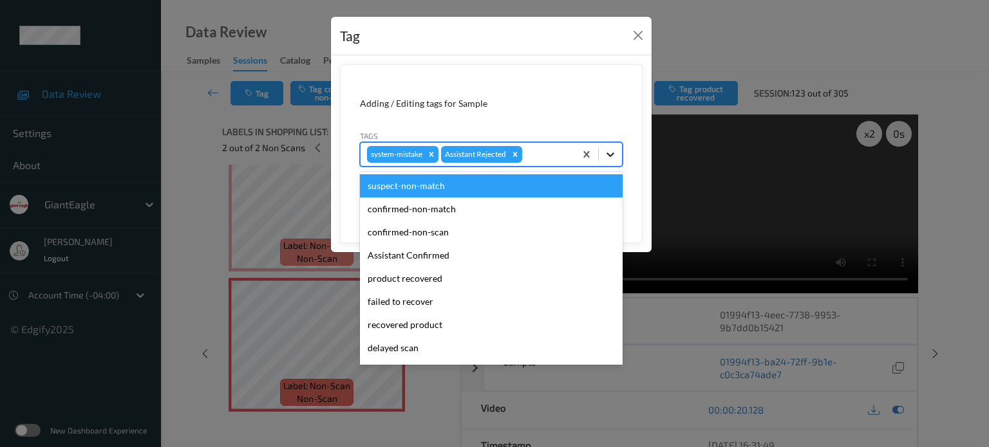
click at [606, 154] on icon at bounding box center [610, 154] width 13 height 13
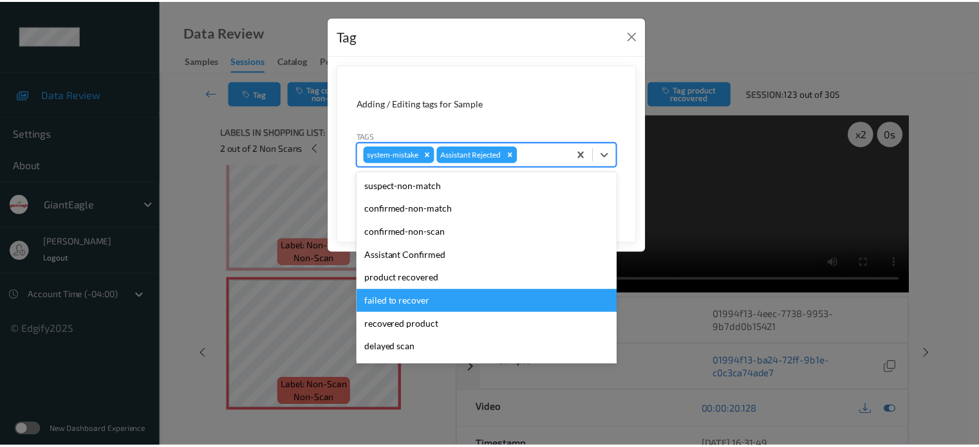
scroll to position [136, 0]
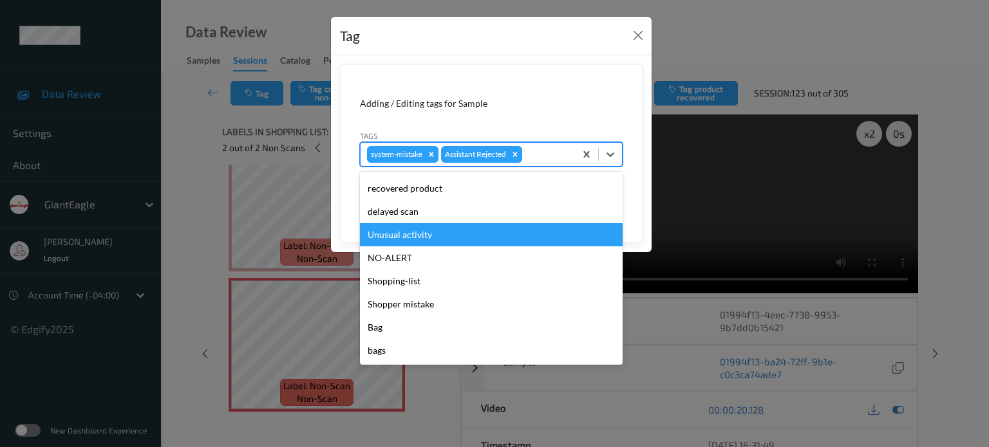
click at [404, 236] on div "Unusual activity" at bounding box center [491, 234] width 263 height 23
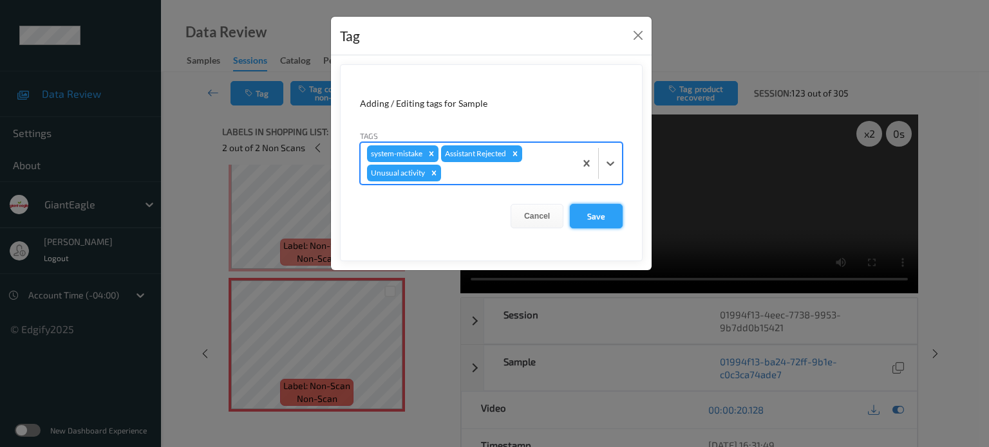
click at [594, 223] on button "Save" at bounding box center [596, 216] width 53 height 24
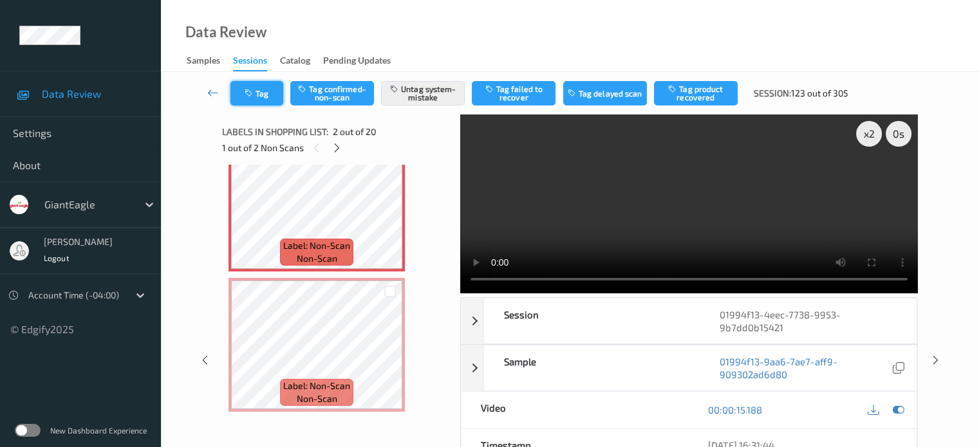
click at [267, 89] on button "Tag" at bounding box center [256, 93] width 53 height 24
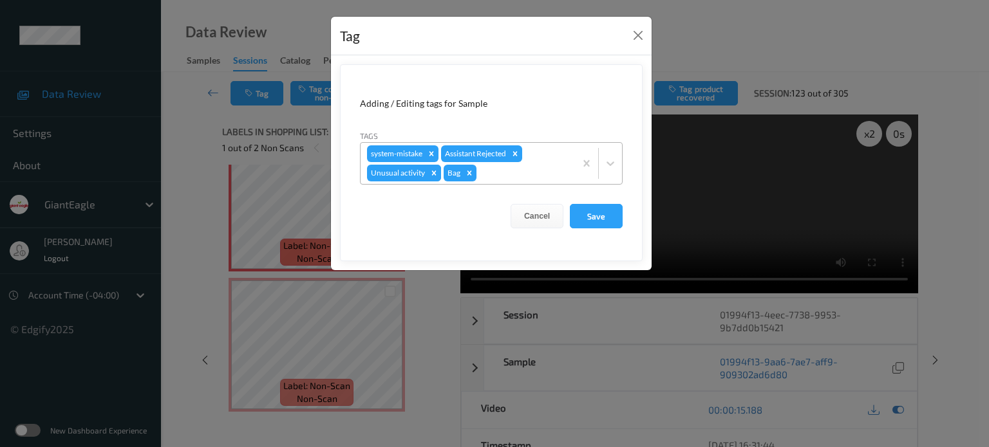
click at [433, 171] on icon "Remove Unusual activity" at bounding box center [433, 173] width 9 height 9
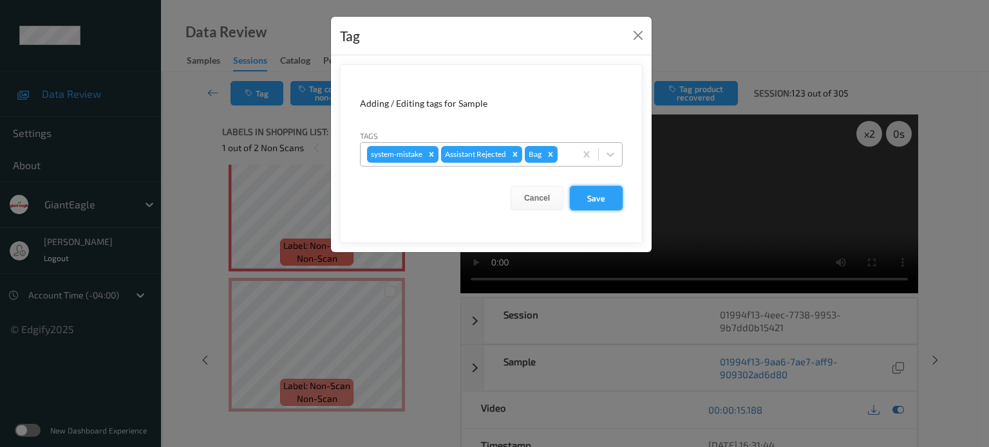
click at [595, 198] on button "Save" at bounding box center [596, 198] width 53 height 24
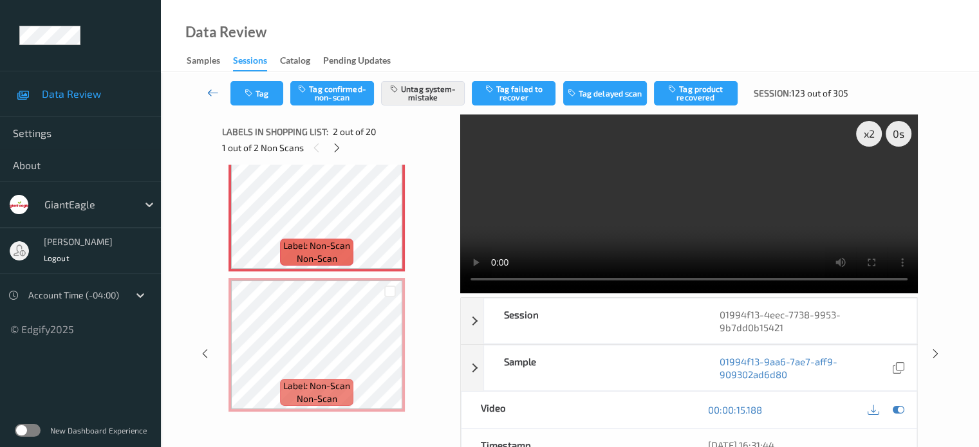
click at [210, 93] on icon at bounding box center [213, 92] width 12 height 13
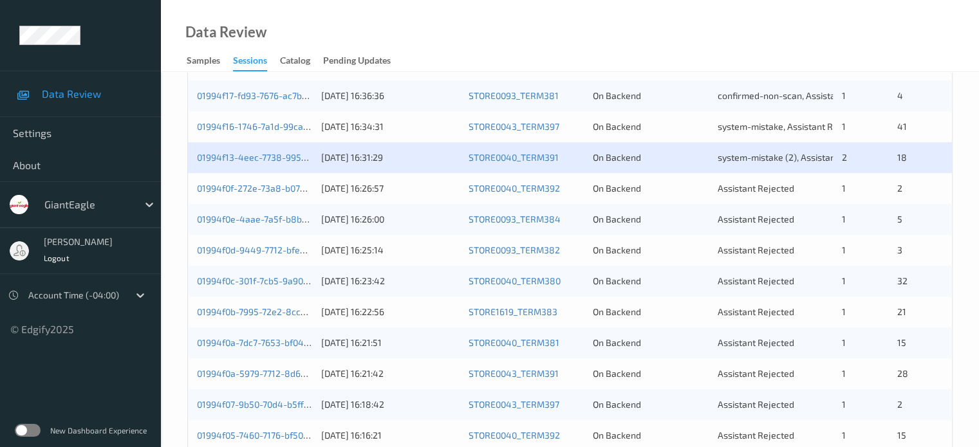
scroll to position [322, 0]
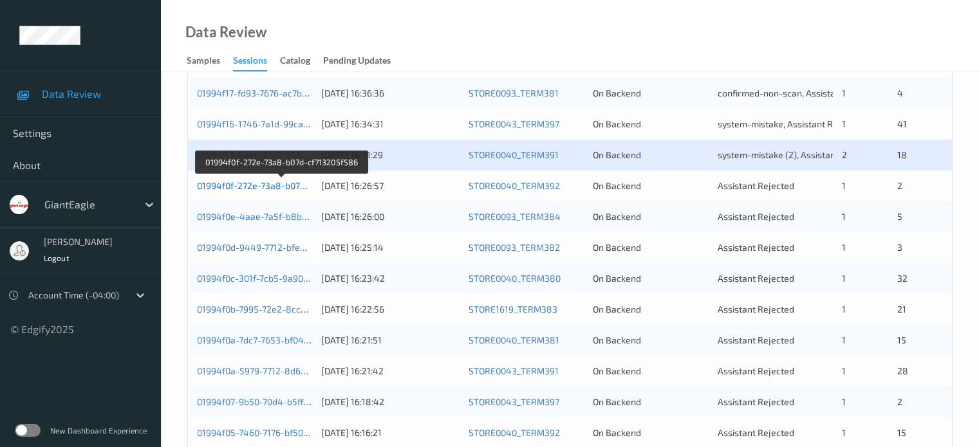
click at [264, 186] on link "01994f0f-272e-73a8-b07d-cf713205f586" at bounding box center [281, 185] width 168 height 11
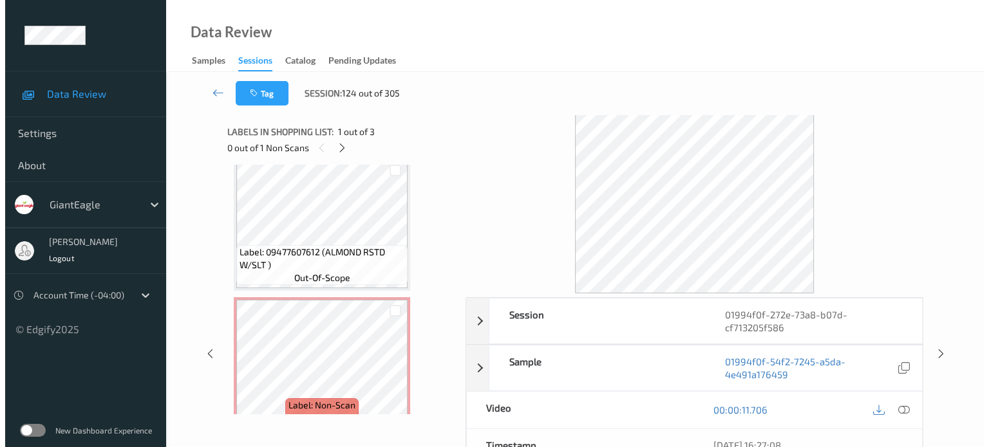
scroll to position [178, 0]
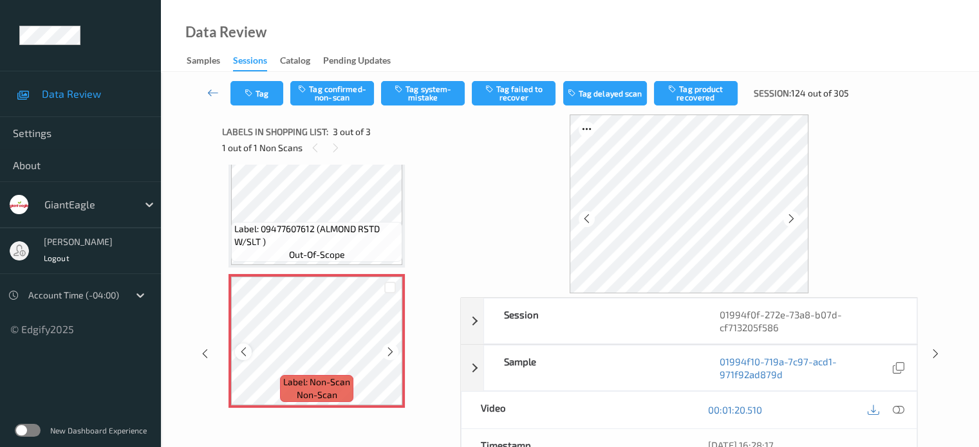
click at [245, 357] on icon at bounding box center [243, 352] width 11 height 12
click at [892, 410] on div at bounding box center [898, 410] width 17 height 17
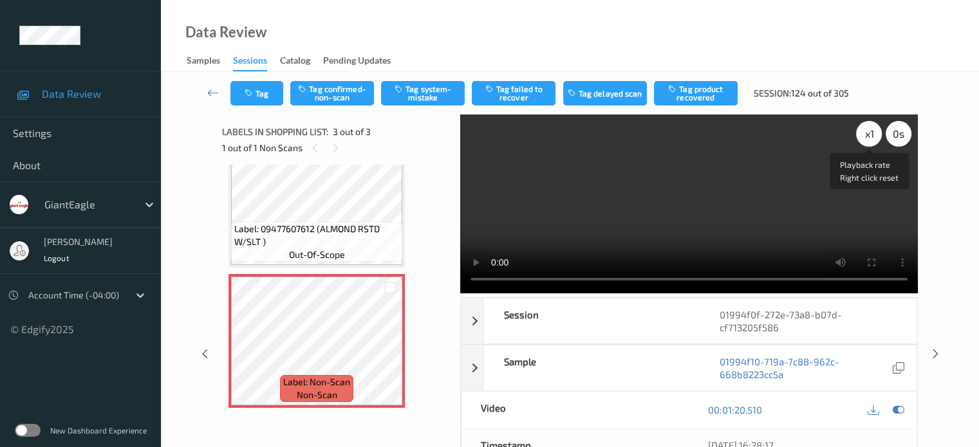
click at [873, 133] on div "x 1" at bounding box center [869, 134] width 26 height 26
click at [427, 91] on button "Tag system-mistake" at bounding box center [423, 93] width 84 height 24
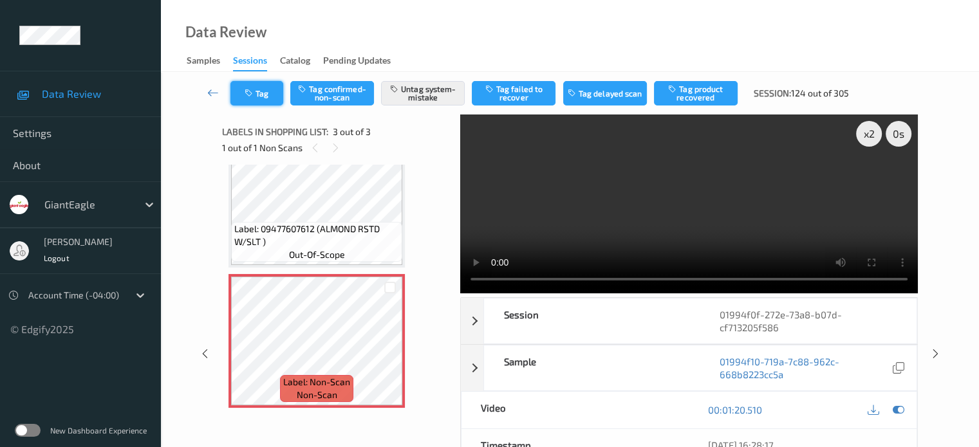
click at [268, 93] on button "Tag" at bounding box center [256, 93] width 53 height 24
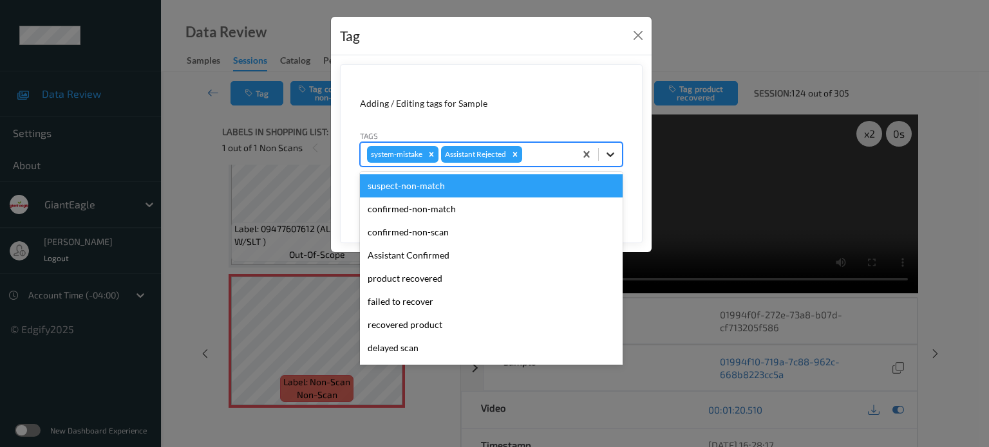
click at [610, 159] on icon at bounding box center [610, 154] width 13 height 13
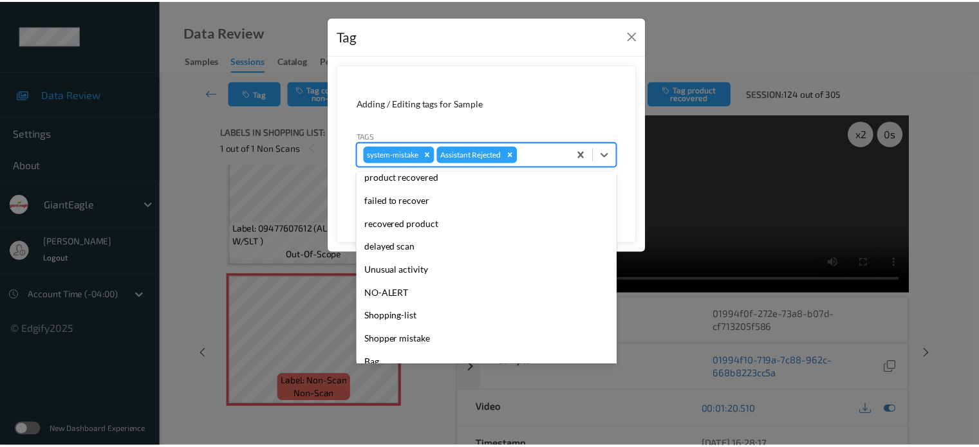
scroll to position [107, 0]
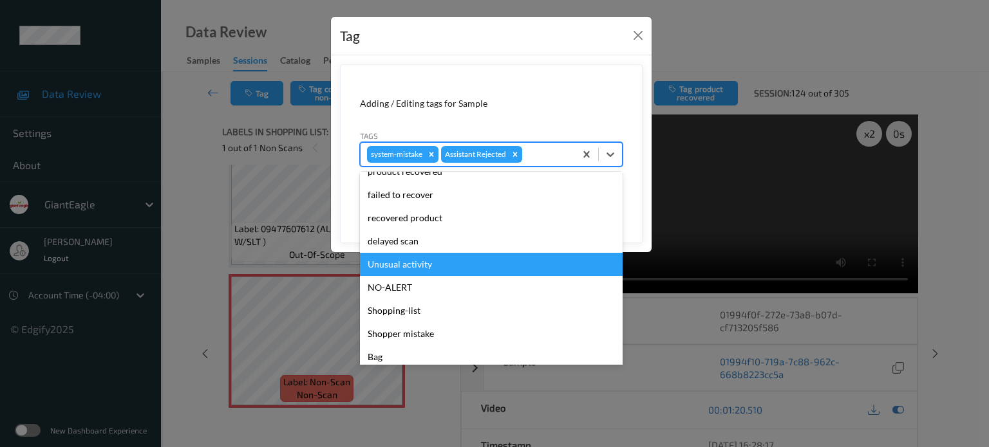
click at [408, 263] on div "Unusual activity" at bounding box center [491, 264] width 263 height 23
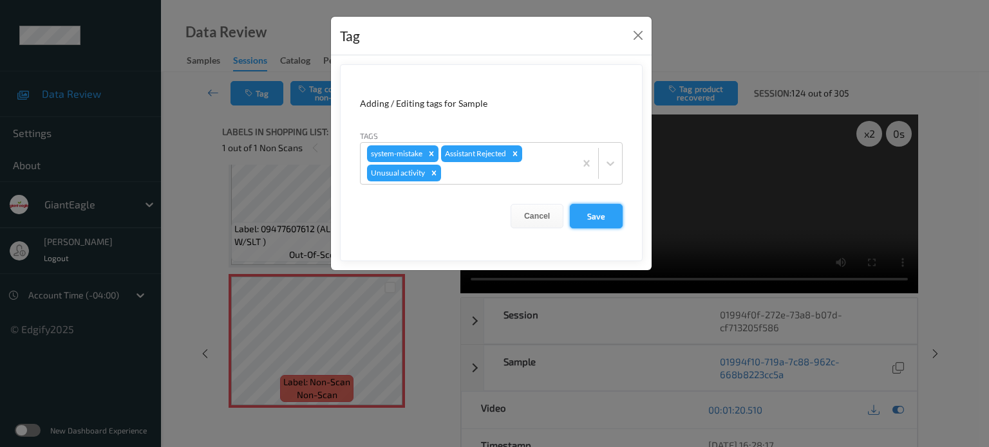
click at [595, 214] on button "Save" at bounding box center [596, 216] width 53 height 24
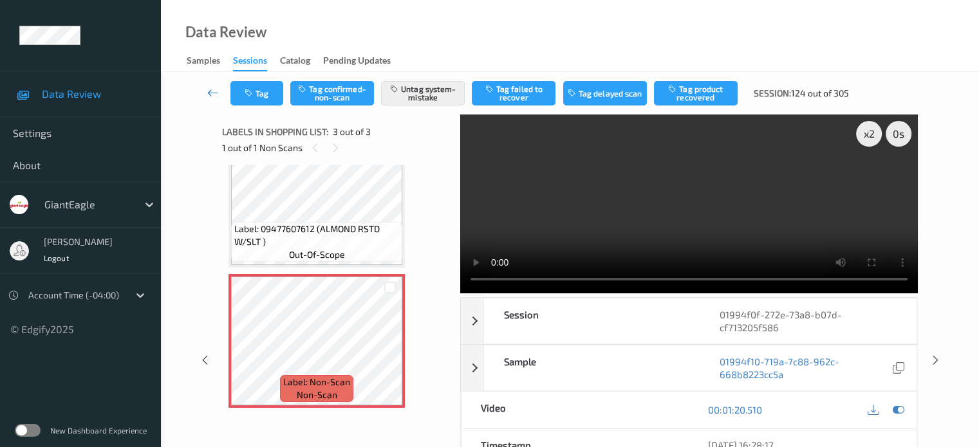
click at [212, 95] on icon at bounding box center [213, 92] width 12 height 13
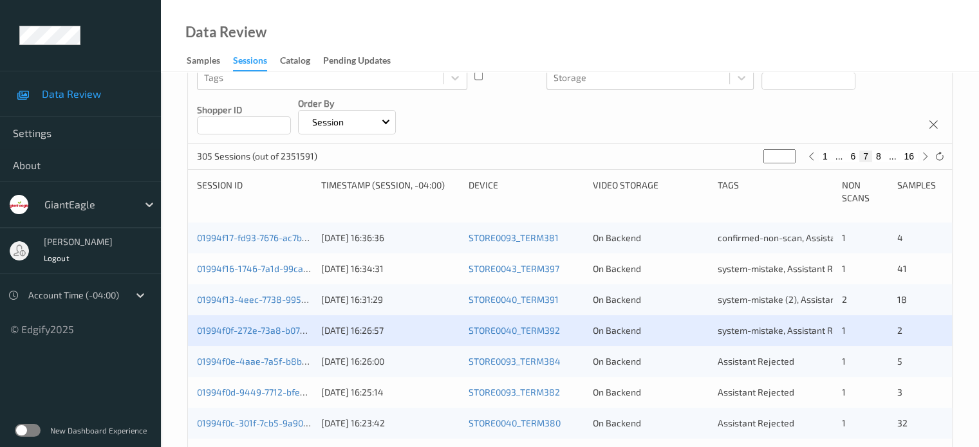
scroll to position [214, 0]
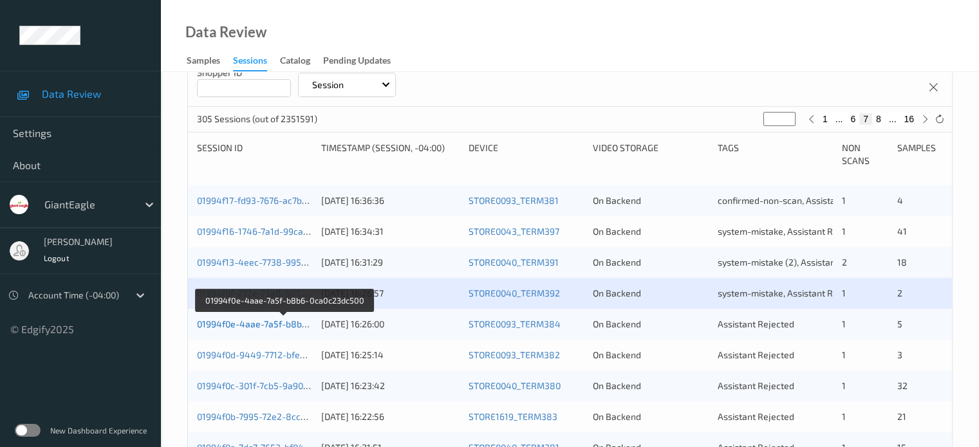
click at [251, 326] on link "01994f0e-4aae-7a5f-b8b6-0ca0c23dc500" at bounding box center [284, 324] width 174 height 11
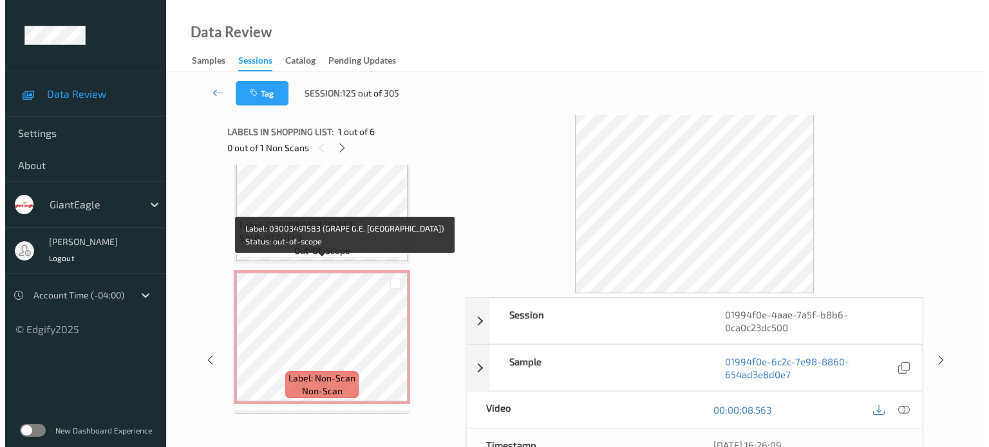
scroll to position [429, 0]
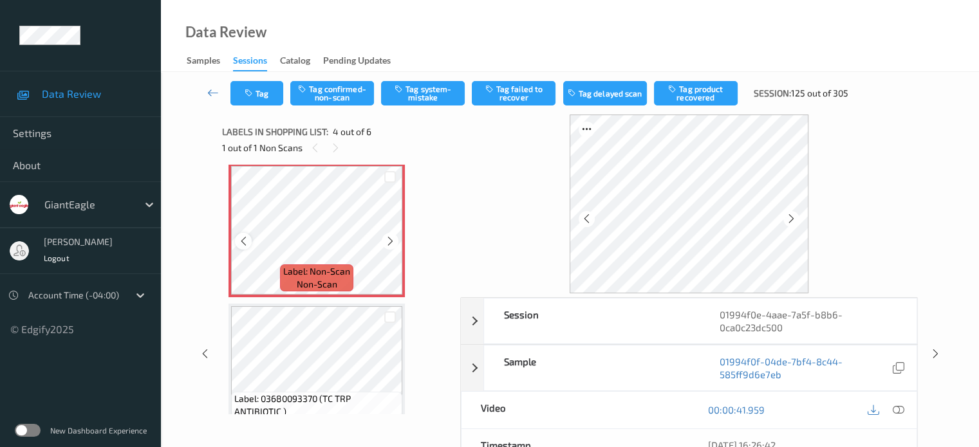
click at [239, 241] on icon at bounding box center [243, 242] width 11 height 12
click at [901, 409] on icon at bounding box center [898, 410] width 12 height 12
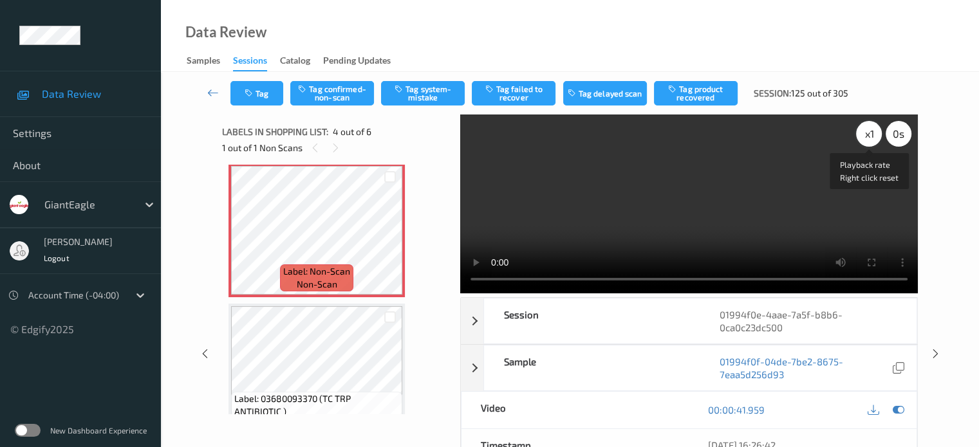
click at [867, 136] on div "x 1" at bounding box center [869, 134] width 26 height 26
click at [435, 91] on button "Tag system-mistake" at bounding box center [423, 93] width 84 height 24
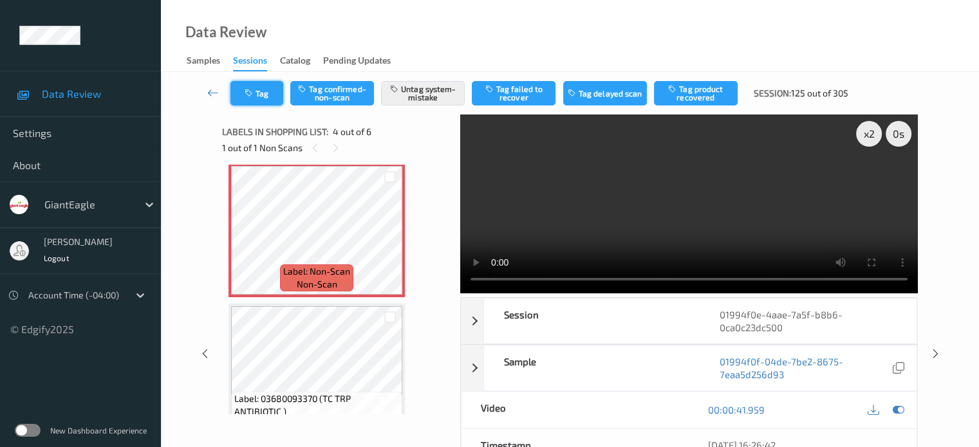
click at [256, 92] on button "Tag" at bounding box center [256, 93] width 53 height 24
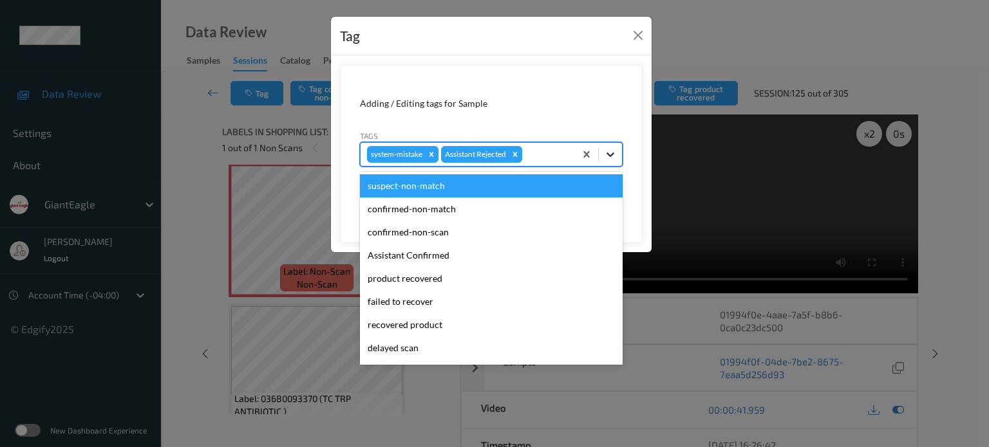
click at [611, 156] on icon at bounding box center [610, 155] width 8 height 5
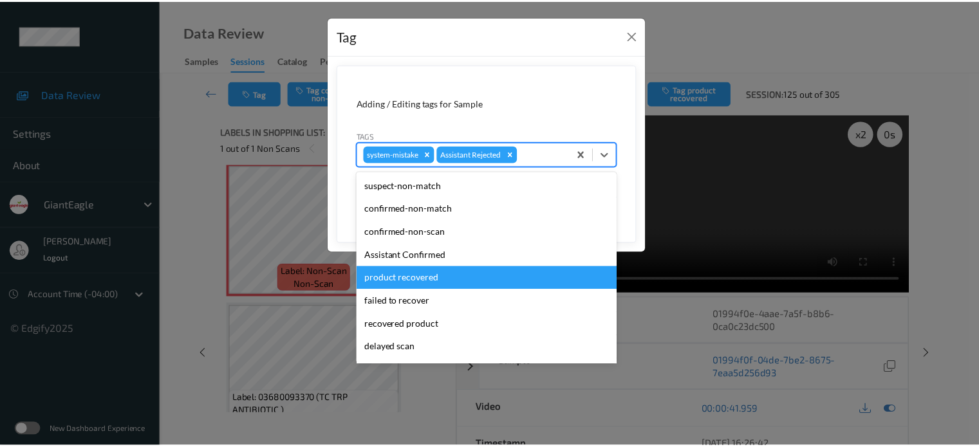
scroll to position [136, 0]
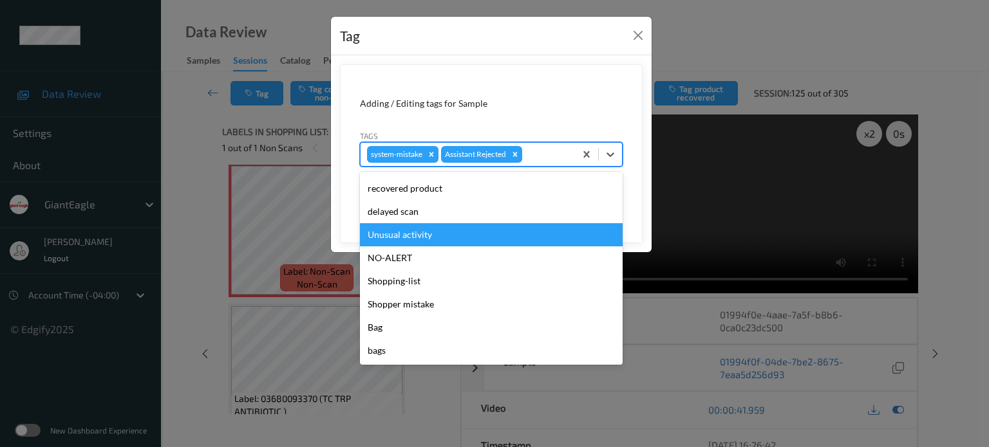
click at [420, 233] on div "Unusual activity" at bounding box center [491, 234] width 263 height 23
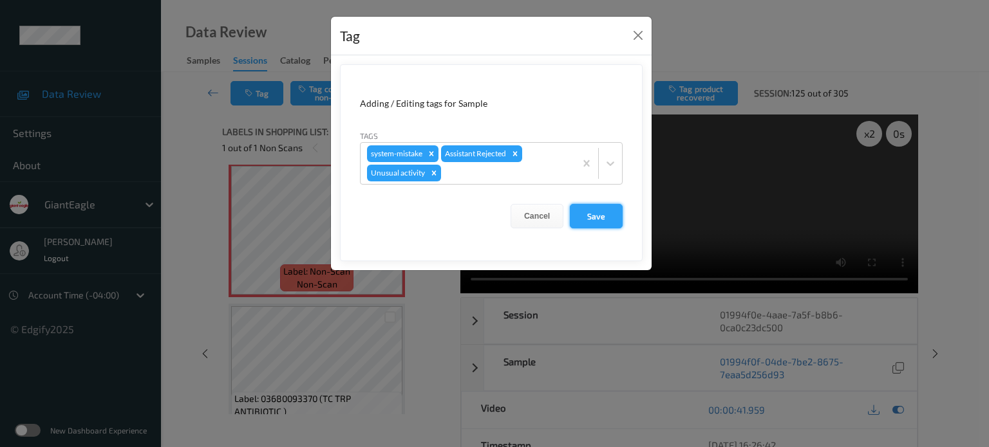
click at [589, 217] on button "Save" at bounding box center [596, 216] width 53 height 24
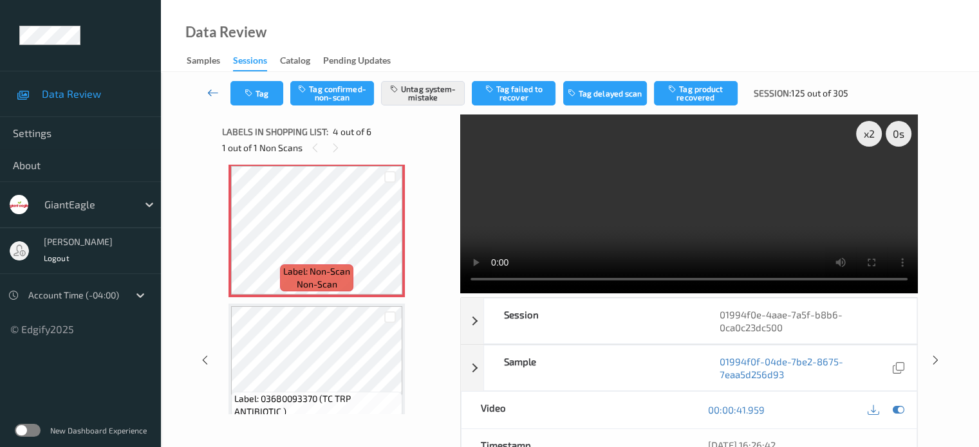
click at [211, 97] on icon at bounding box center [213, 92] width 12 height 13
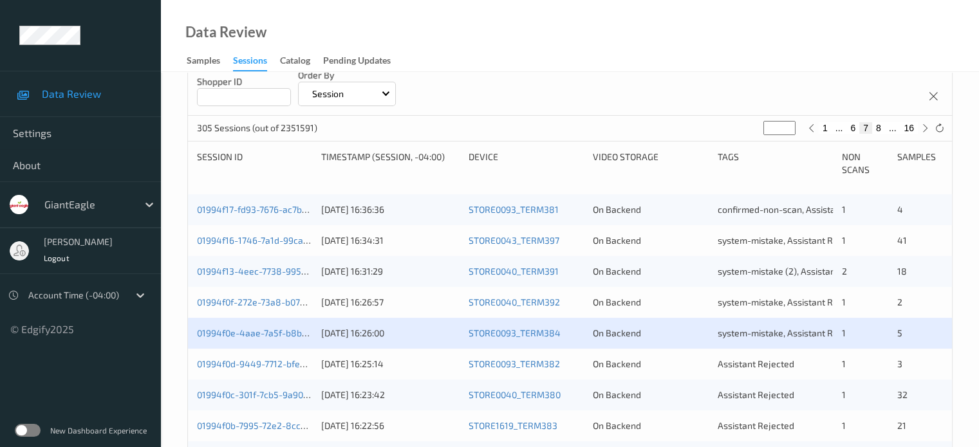
scroll to position [322, 0]
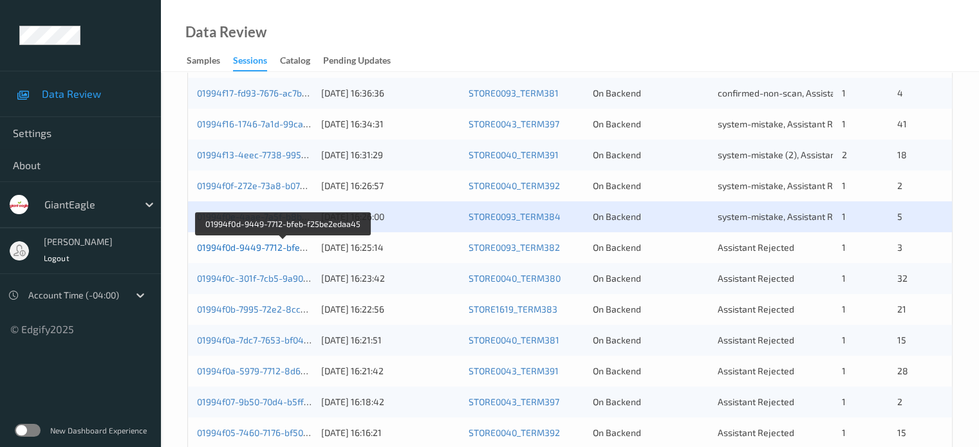
click at [259, 250] on link "01994f0d-9449-7712-bfeb-f25be2edaa45" at bounding box center [283, 247] width 173 height 11
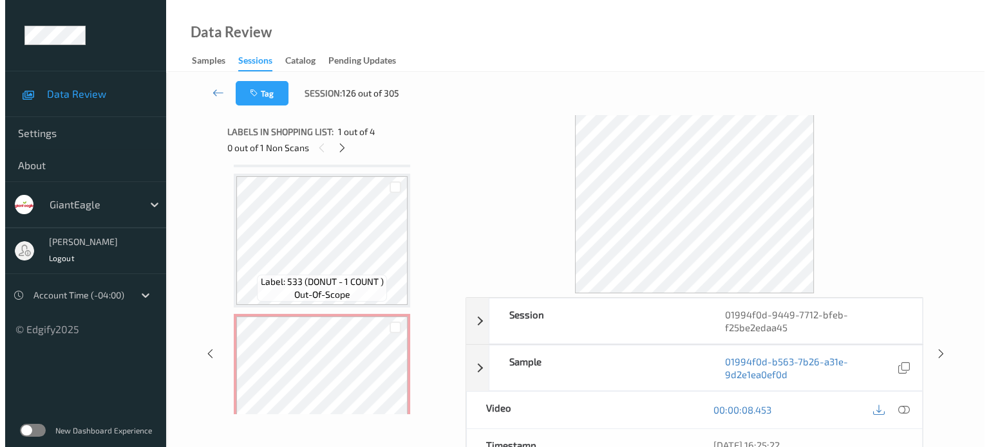
scroll to position [317, 0]
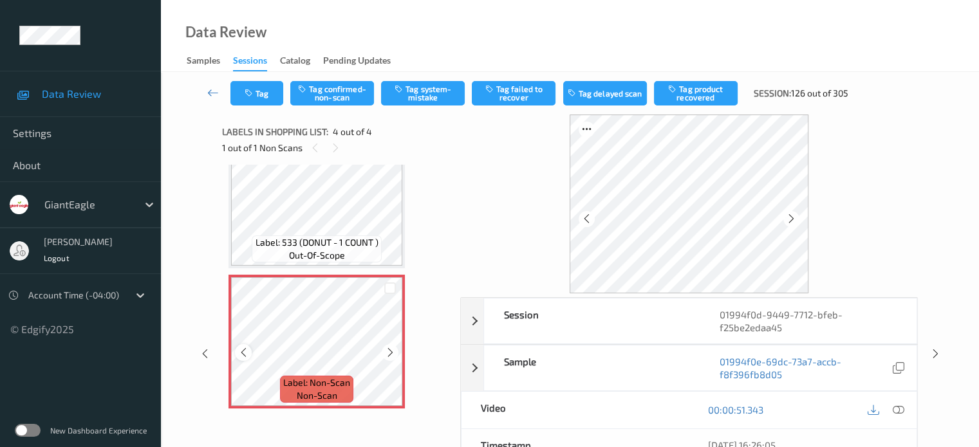
click at [247, 353] on icon at bounding box center [243, 353] width 11 height 12
click at [899, 406] on icon at bounding box center [898, 410] width 12 height 12
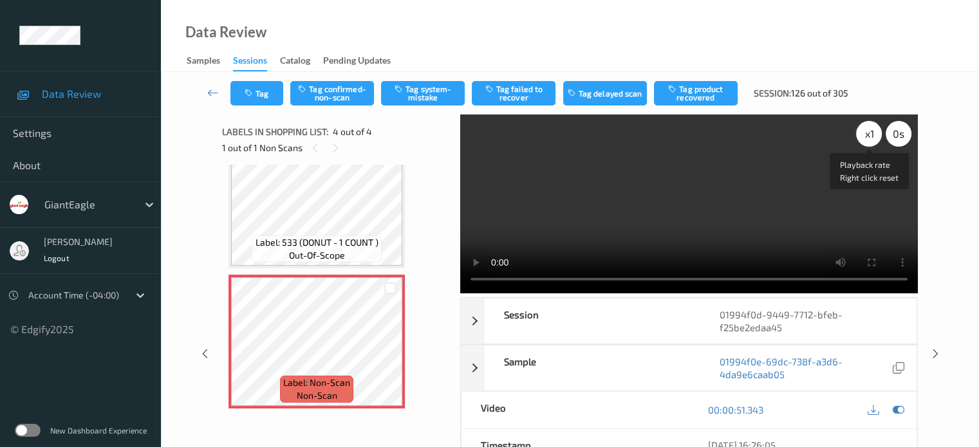
click at [867, 130] on div "x 1" at bounding box center [869, 134] width 26 height 26
click at [422, 102] on button "Tag system-mistake" at bounding box center [423, 93] width 84 height 24
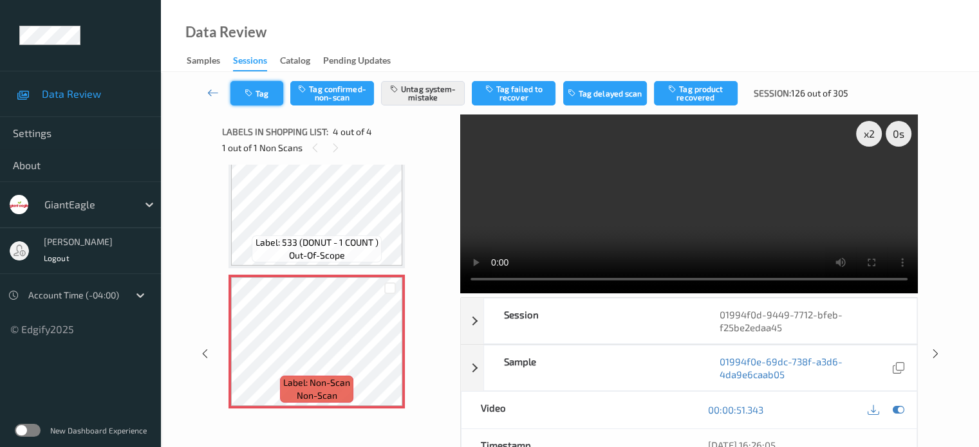
click at [260, 93] on button "Tag" at bounding box center [256, 93] width 53 height 24
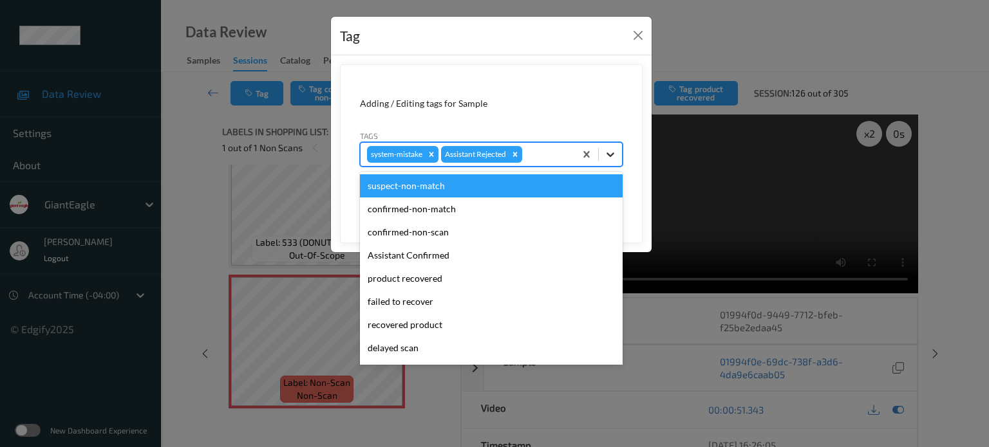
click at [610, 156] on icon at bounding box center [610, 155] width 8 height 5
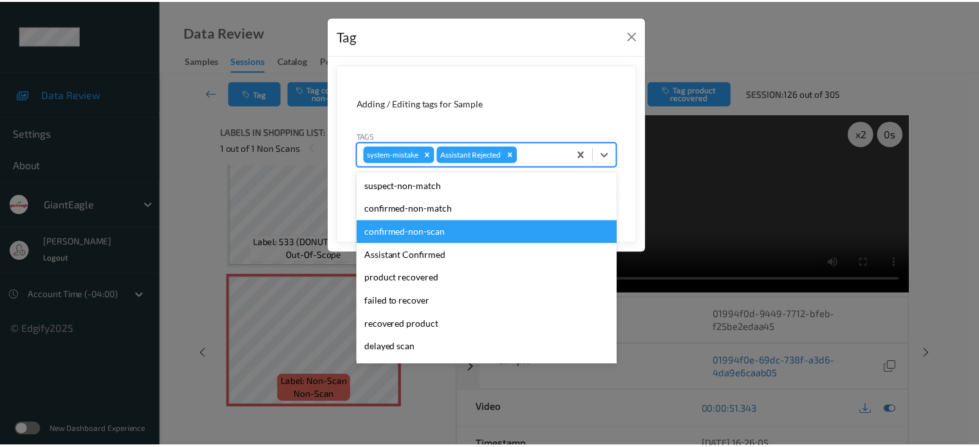
scroll to position [136, 0]
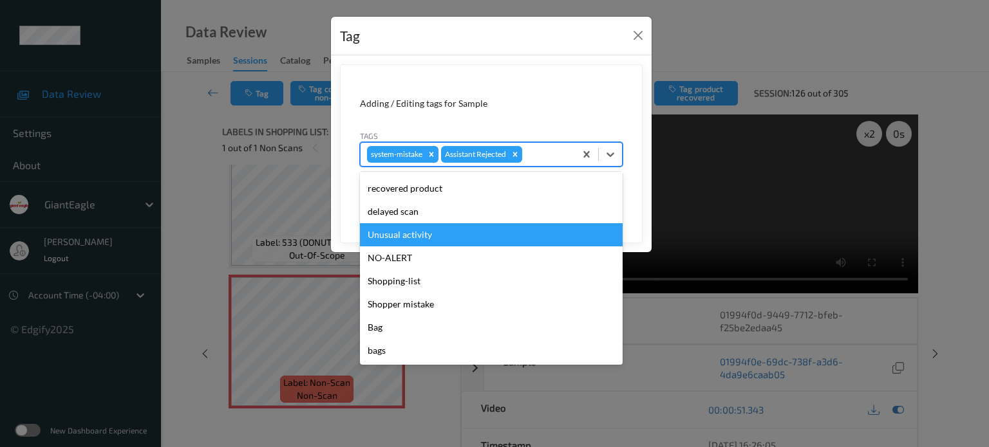
click at [410, 237] on div "Unusual activity" at bounding box center [491, 234] width 263 height 23
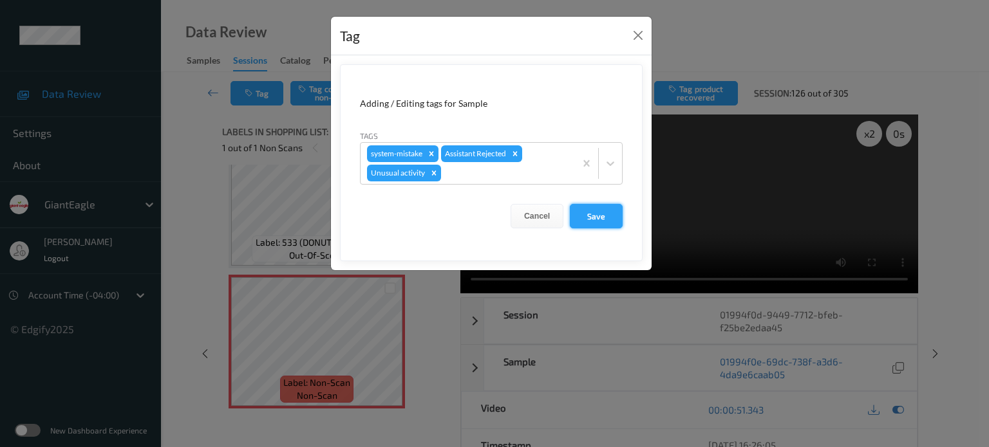
click at [592, 218] on button "Save" at bounding box center [596, 216] width 53 height 24
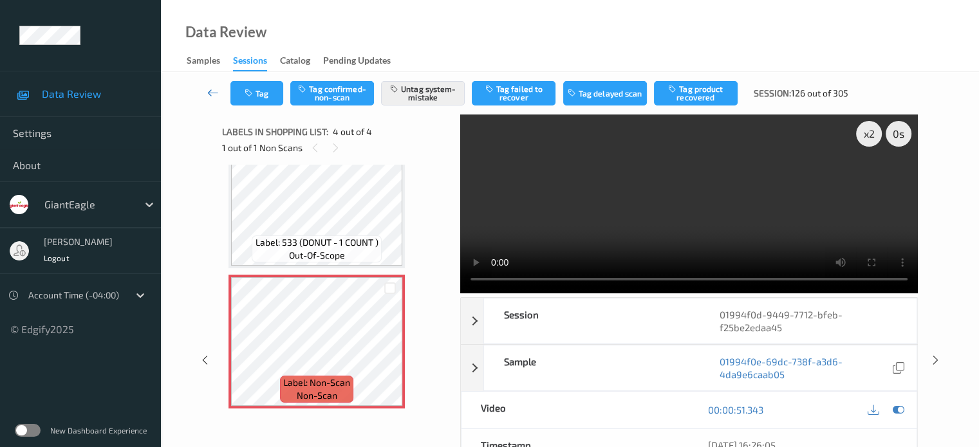
click at [209, 93] on icon at bounding box center [213, 92] width 12 height 13
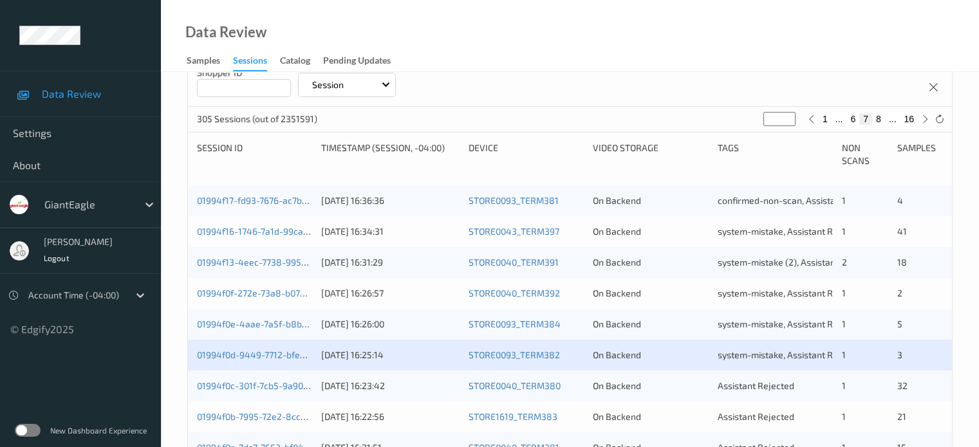
scroll to position [429, 0]
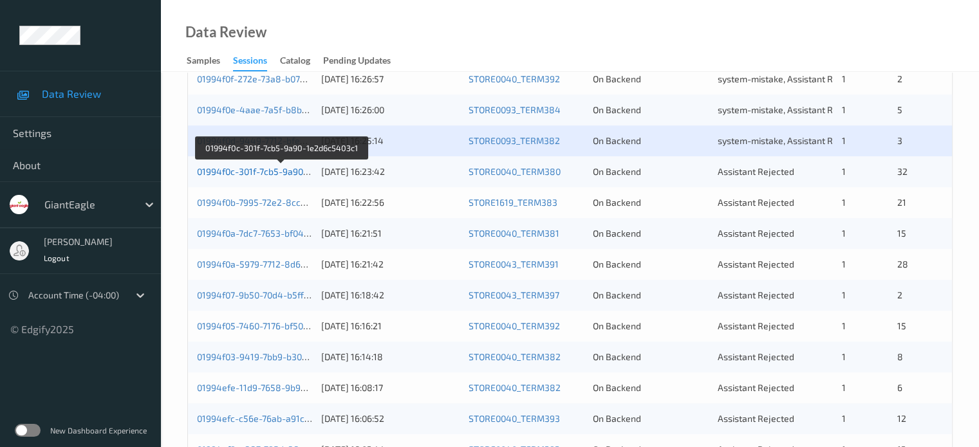
click at [266, 174] on link "01994f0c-301f-7cb5-9a90-1e2d6c5403c1" at bounding box center [281, 171] width 169 height 11
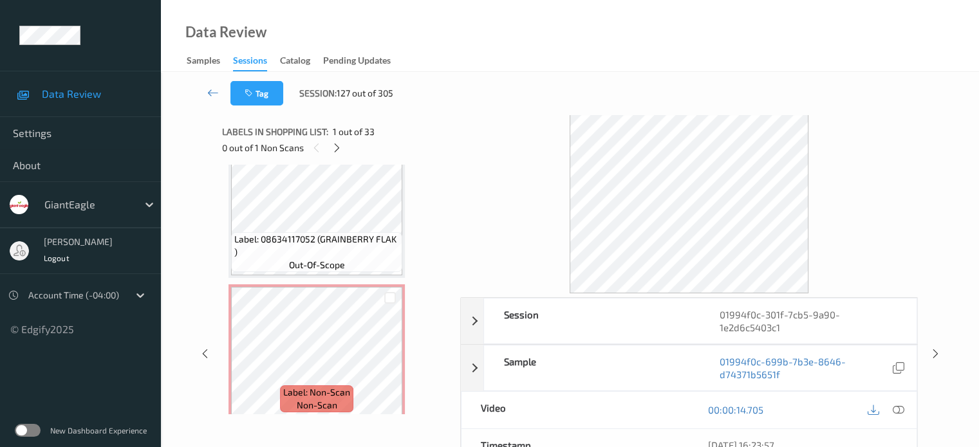
scroll to position [1710, 0]
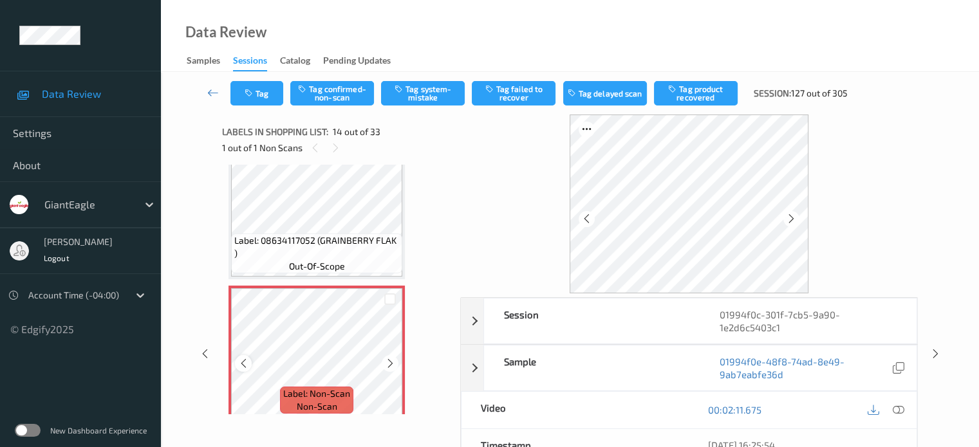
click at [250, 362] on div at bounding box center [243, 363] width 16 height 16
click at [241, 364] on icon at bounding box center [243, 364] width 11 height 12
click at [903, 408] on icon at bounding box center [898, 410] width 12 height 12
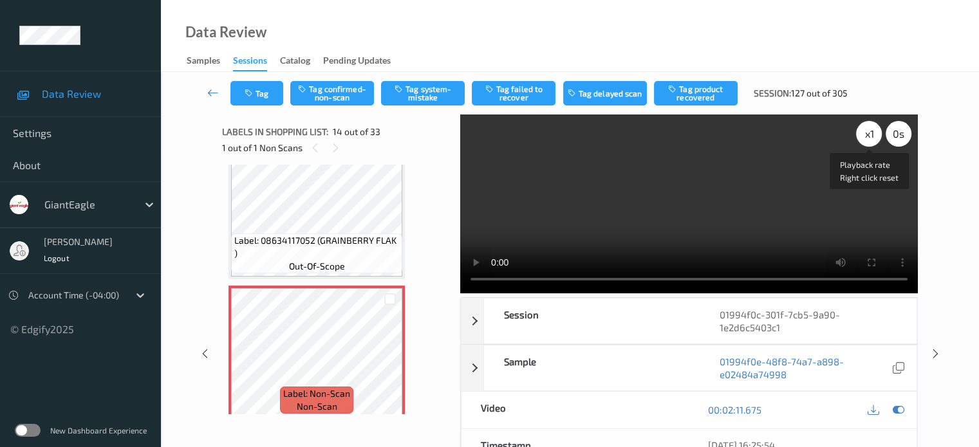
click at [865, 136] on div "x 1" at bounding box center [869, 134] width 26 height 26
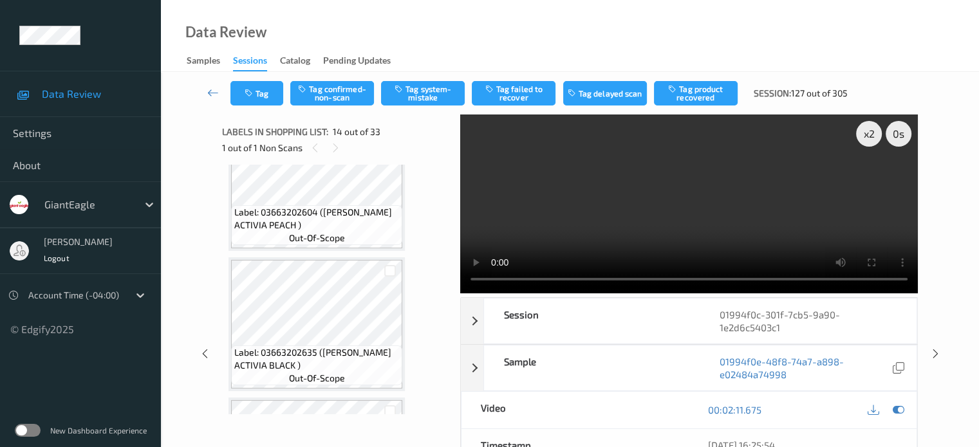
scroll to position [2032, 0]
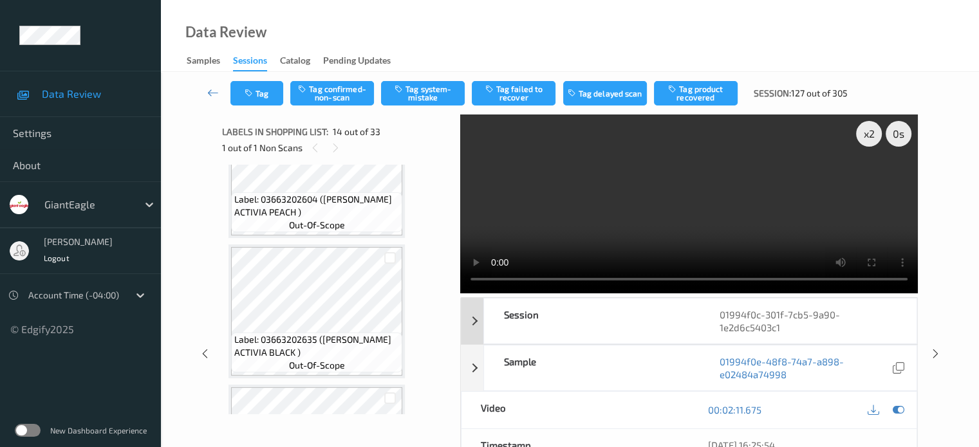
click at [664, 320] on div "Session" at bounding box center [592, 321] width 216 height 45
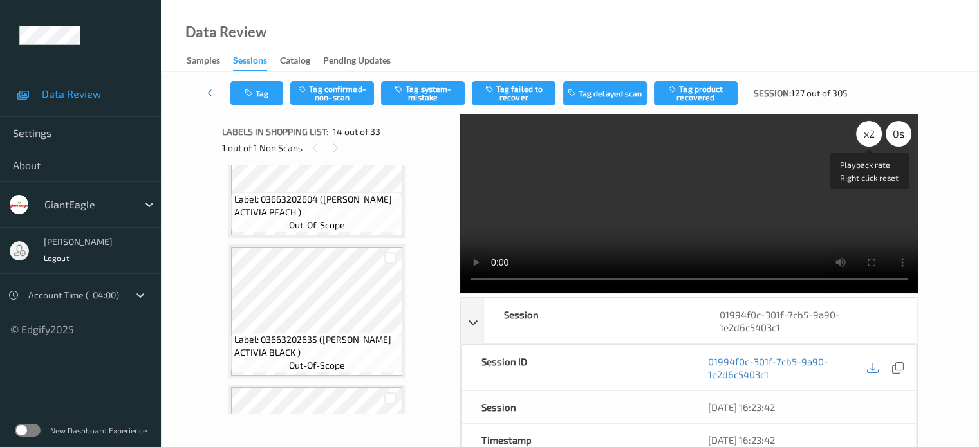
click at [866, 137] on div "x 2" at bounding box center [869, 134] width 26 height 26
click at [345, 93] on button "Tag confirmed-non-scan" at bounding box center [332, 93] width 84 height 24
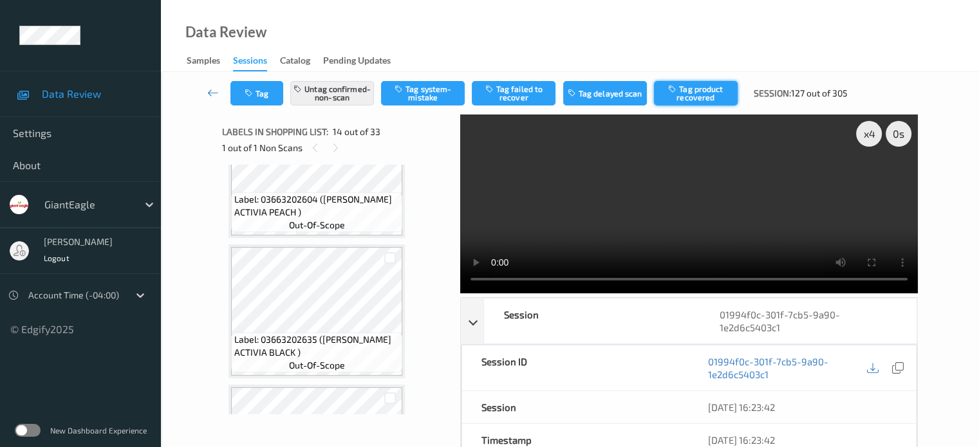
click at [695, 95] on button "Tag product recovered" at bounding box center [696, 93] width 84 height 24
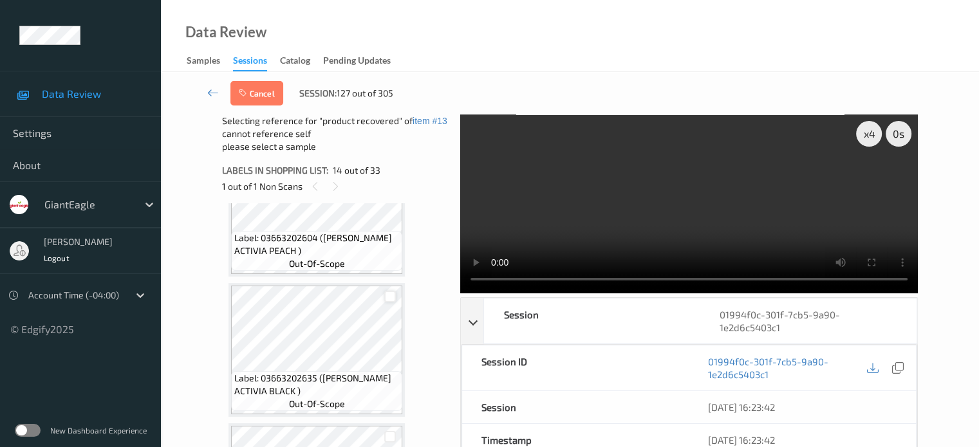
click at [388, 298] on div at bounding box center [390, 297] width 12 height 12
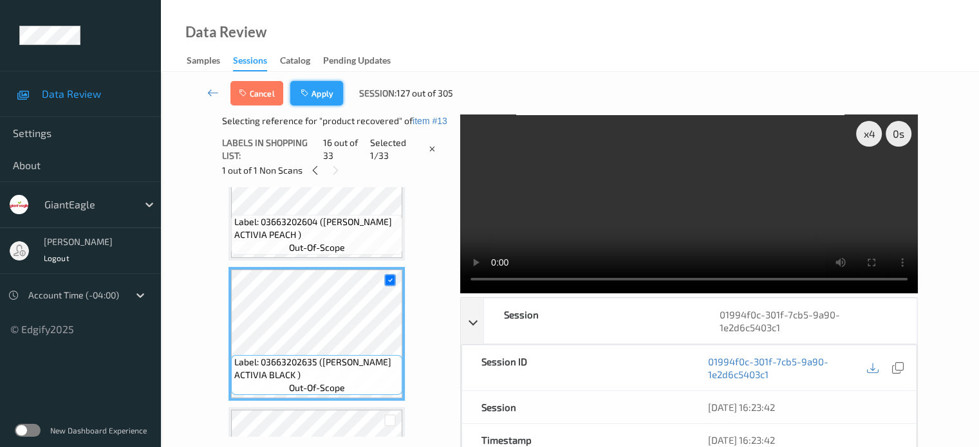
click at [317, 93] on button "Apply" at bounding box center [316, 93] width 53 height 24
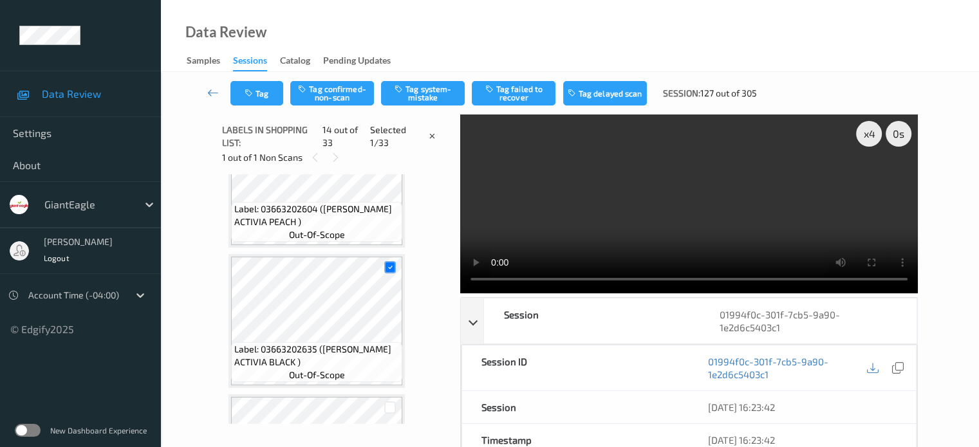
scroll to position [1690, 0]
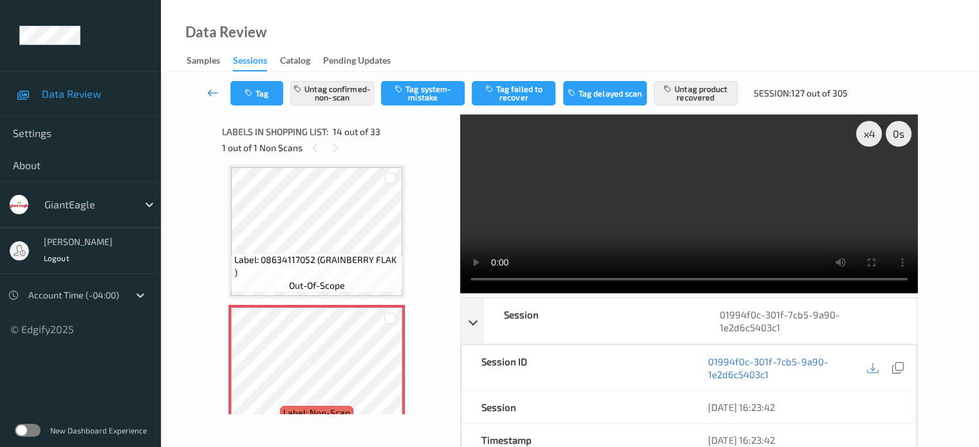
click at [212, 93] on icon at bounding box center [213, 92] width 12 height 13
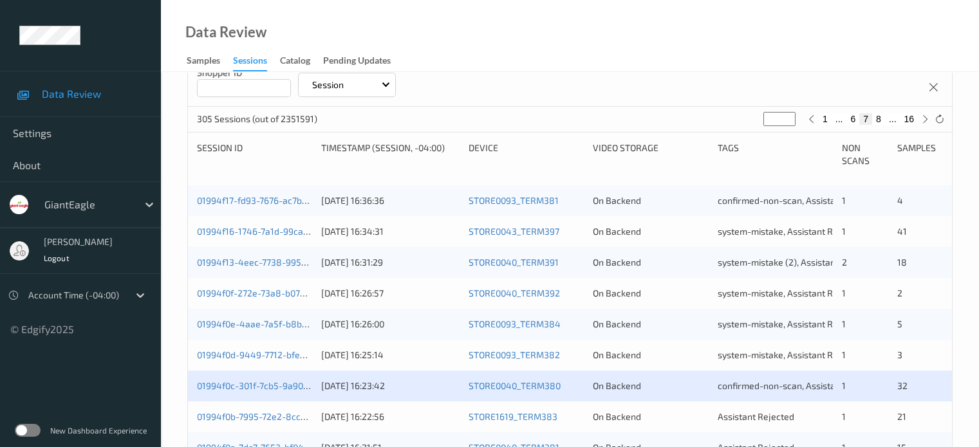
scroll to position [322, 0]
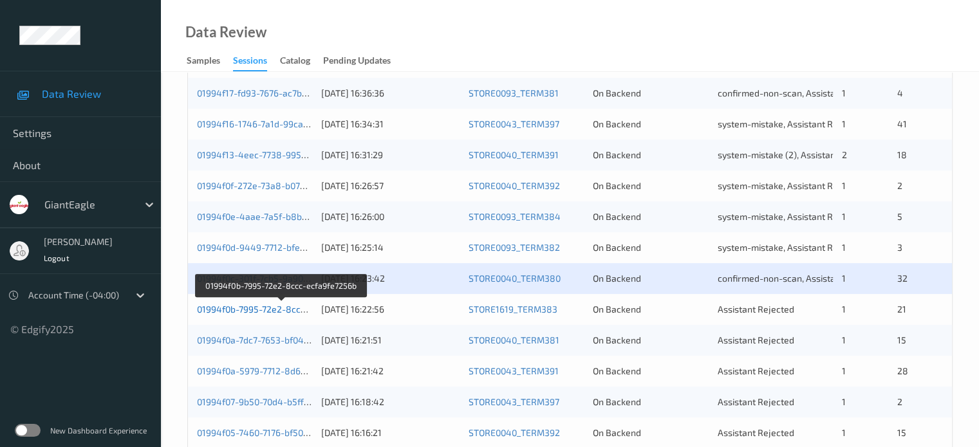
click at [239, 306] on link "01994f0b-7995-72e2-8ccc-ecfa9fe7256b" at bounding box center [281, 309] width 169 height 11
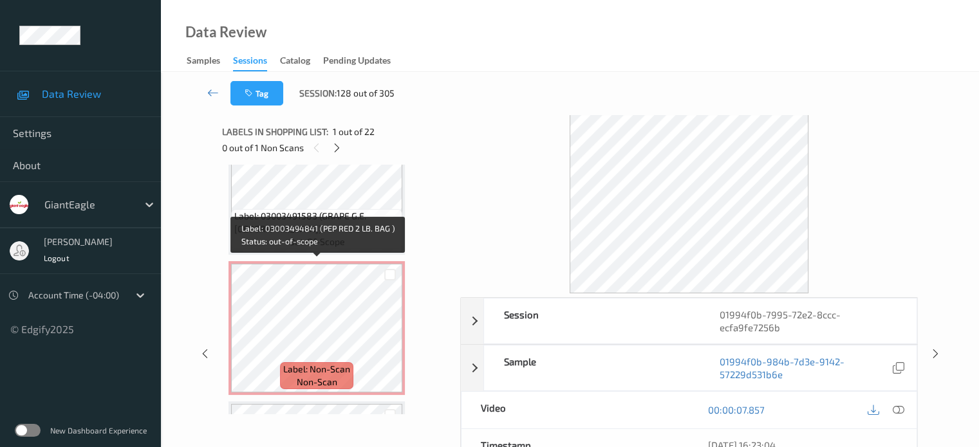
scroll to position [473, 0]
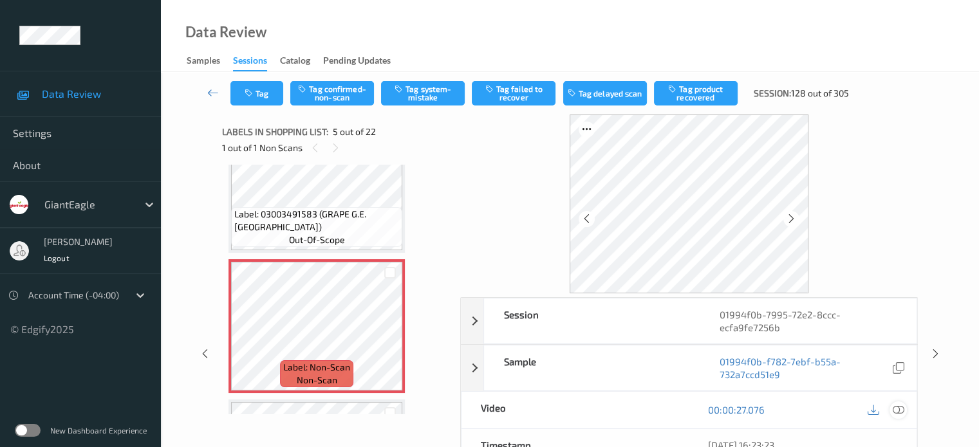
click at [896, 409] on icon at bounding box center [898, 410] width 12 height 12
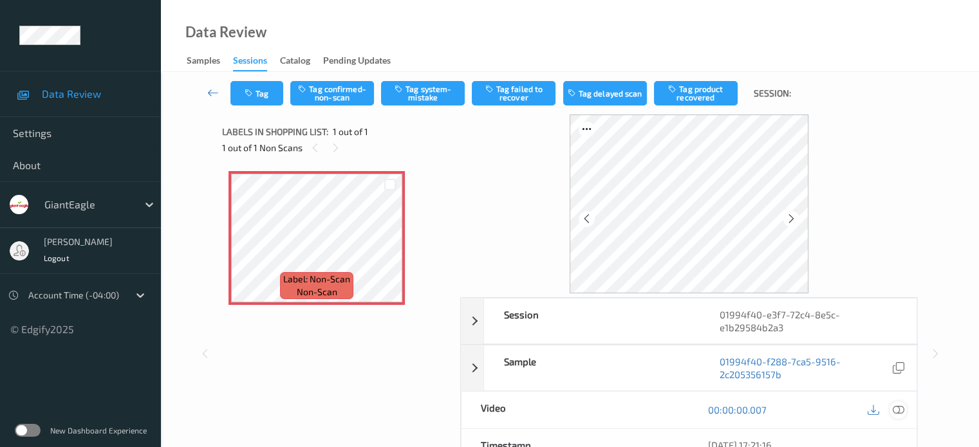
click at [896, 405] on icon at bounding box center [898, 410] width 12 height 12
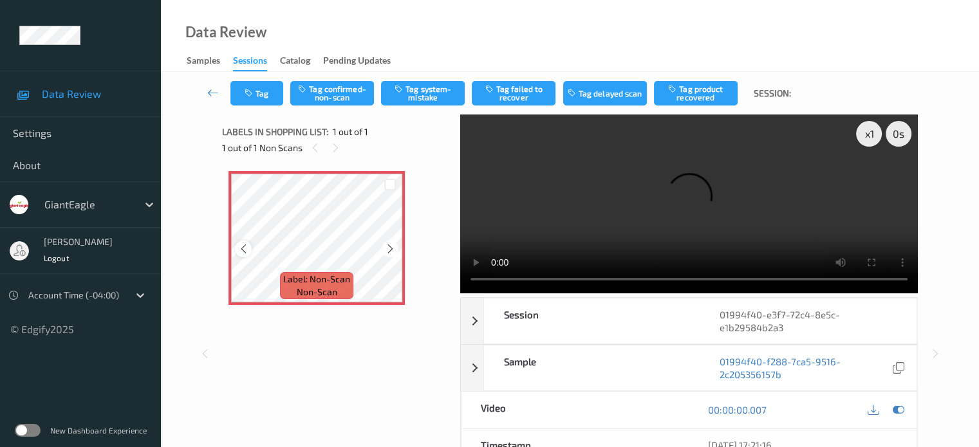
click at [242, 248] on icon at bounding box center [243, 249] width 11 height 12
click at [868, 135] on div "x 1" at bounding box center [869, 134] width 26 height 26
click at [238, 251] on icon at bounding box center [243, 249] width 11 height 12
